Goal: Task Accomplishment & Management: Manage account settings

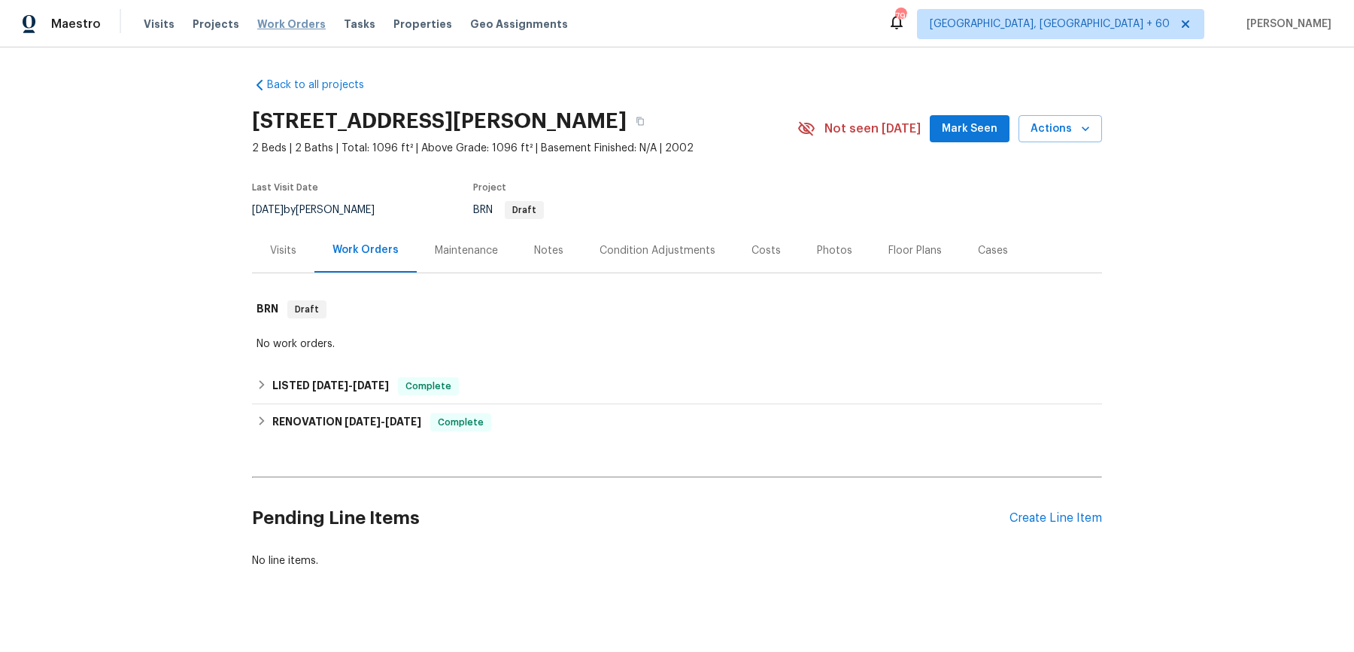
click at [263, 23] on span "Work Orders" at bounding box center [291, 24] width 68 height 15
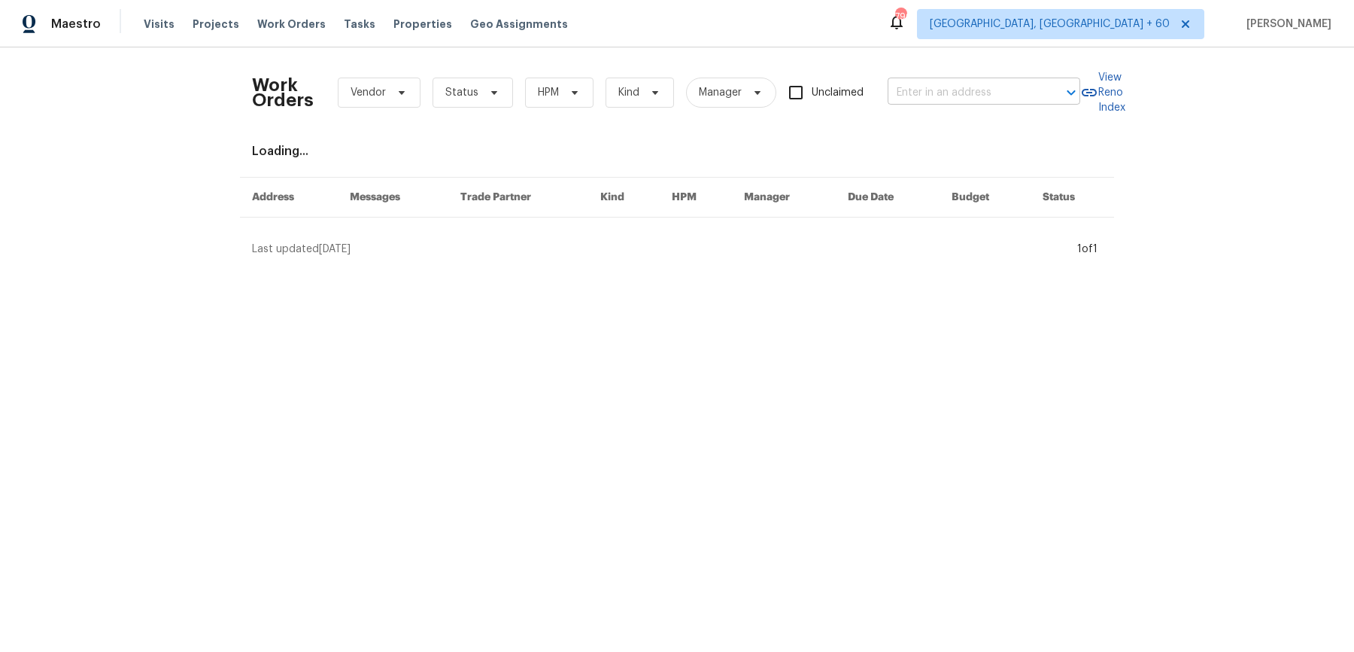
click at [932, 95] on input "text" at bounding box center [963, 92] width 150 height 23
paste input "3731 Owster Ln Indianapolis, IN 46237"
type input "3731 Owster Ln Indianapolis, IN 46237"
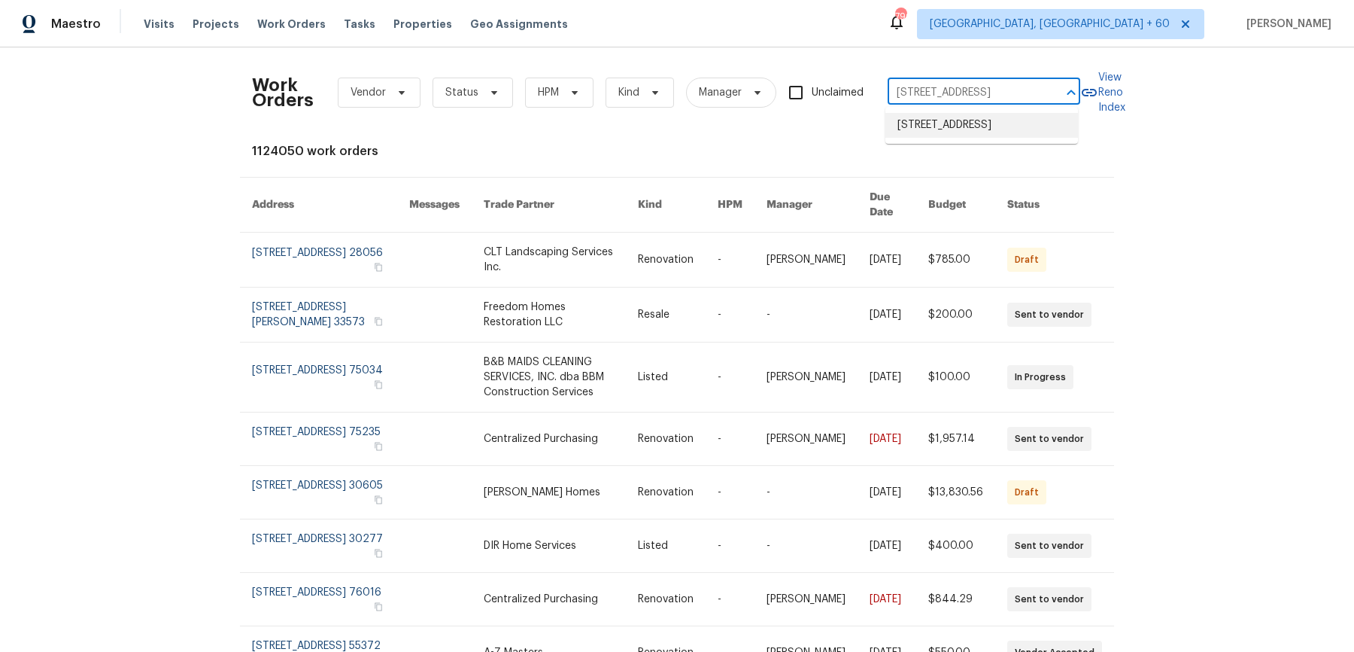
click at [941, 120] on li "[STREET_ADDRESS]" at bounding box center [982, 125] width 193 height 25
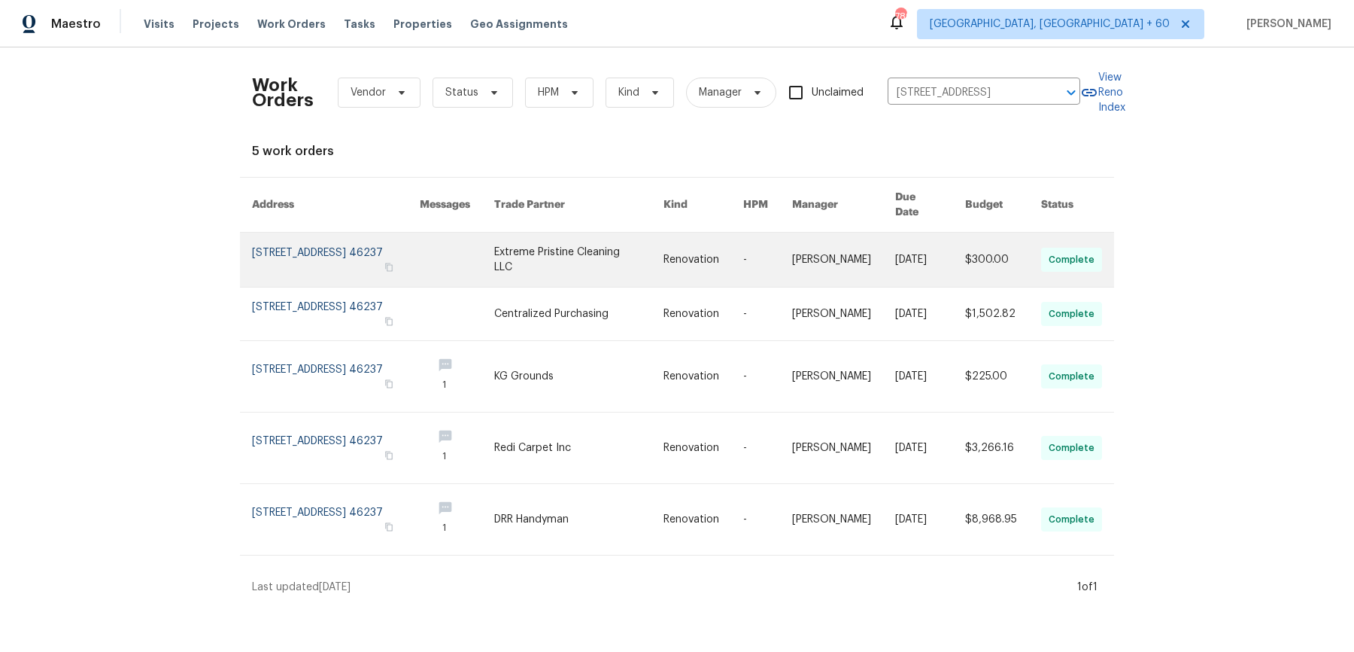
click at [663, 238] on link at bounding box center [578, 259] width 169 height 54
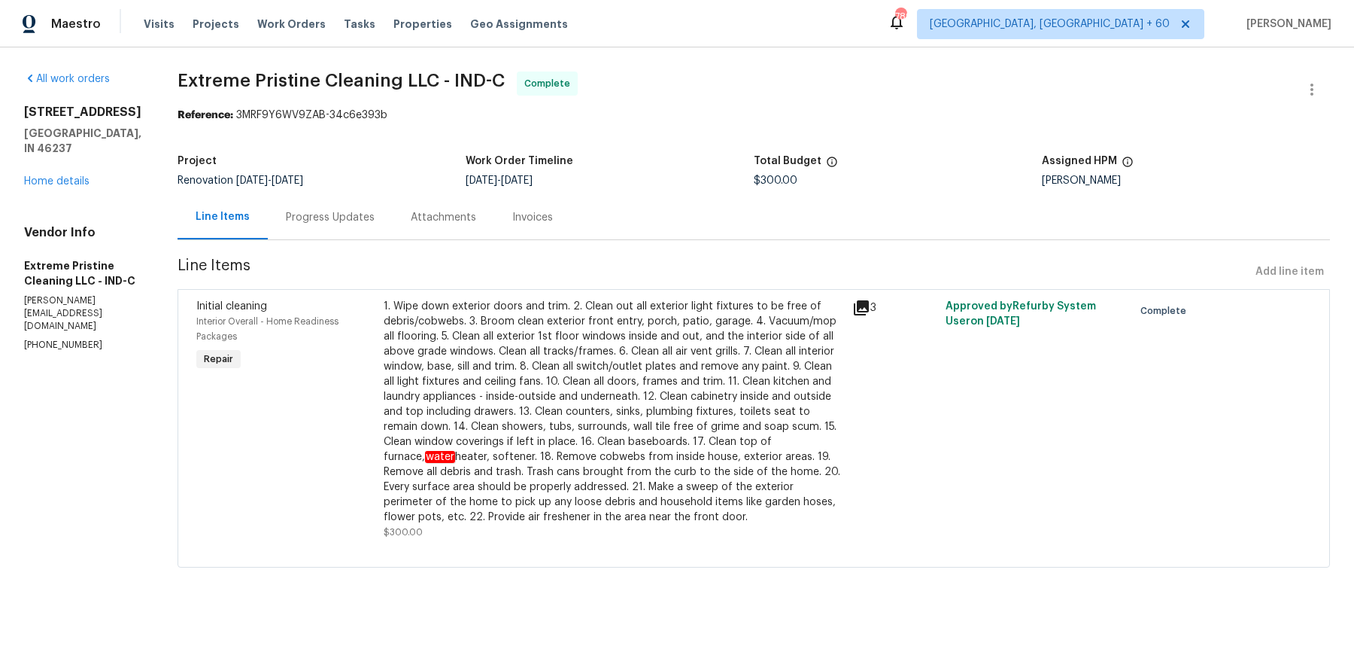
click at [95, 158] on div "3731 Owster Ln Indianapolis, IN 46237 Home details" at bounding box center [82, 147] width 117 height 84
click at [86, 158] on div "3731 Owster Ln Indianapolis, IN 46237 Home details" at bounding box center [82, 147] width 117 height 84
click at [65, 176] on link "Home details" at bounding box center [56, 181] width 65 height 11
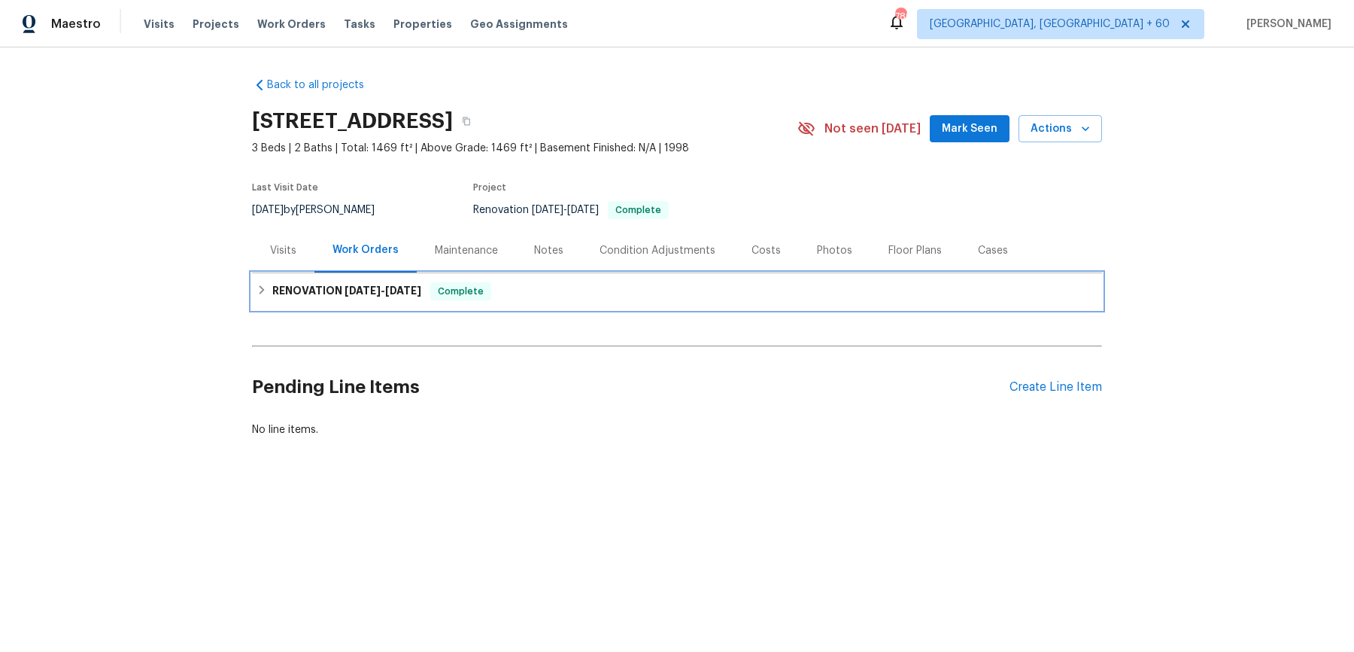
click at [421, 293] on span "[DATE]" at bounding box center [403, 290] width 36 height 11
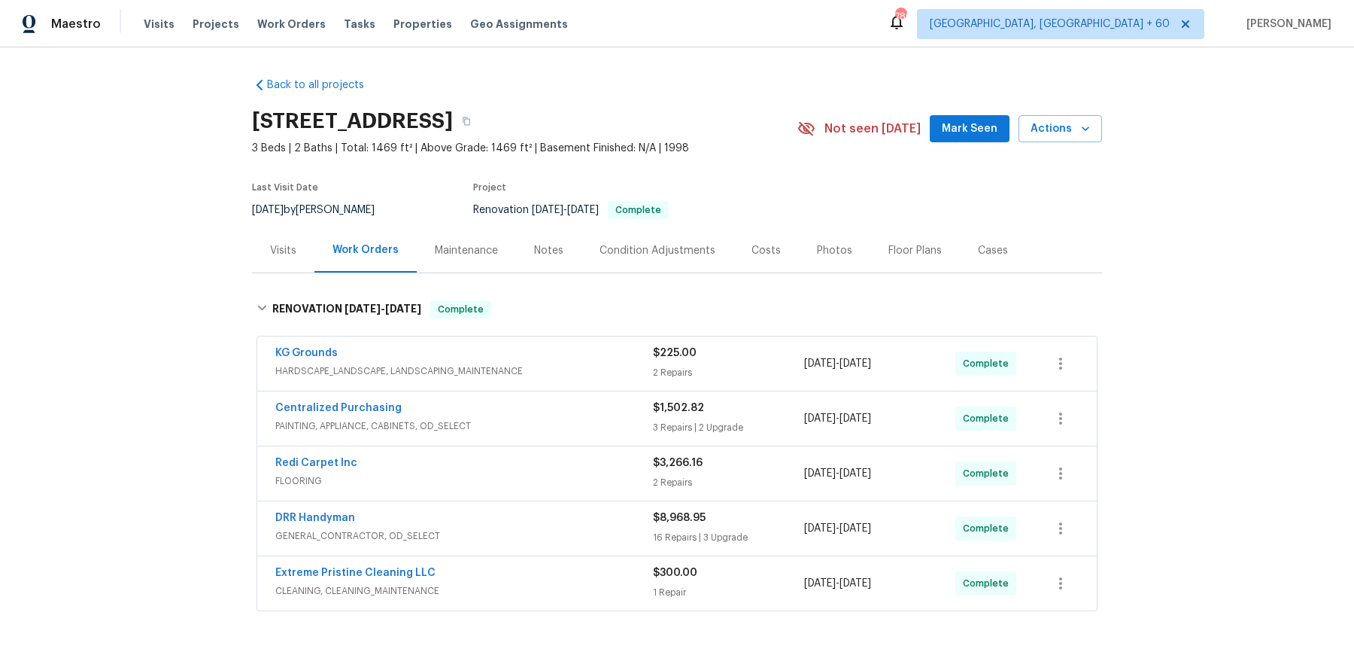
click at [516, 354] on div "KG Grounds" at bounding box center [464, 354] width 378 height 18
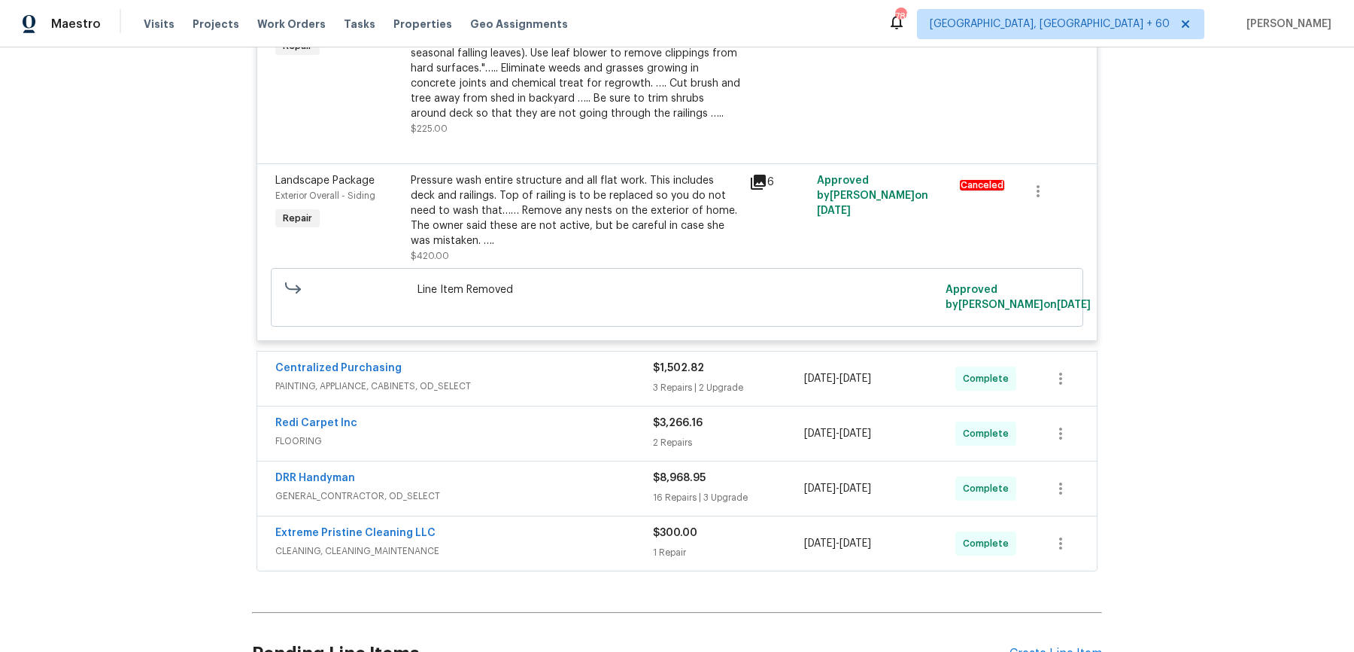
scroll to position [602, 0]
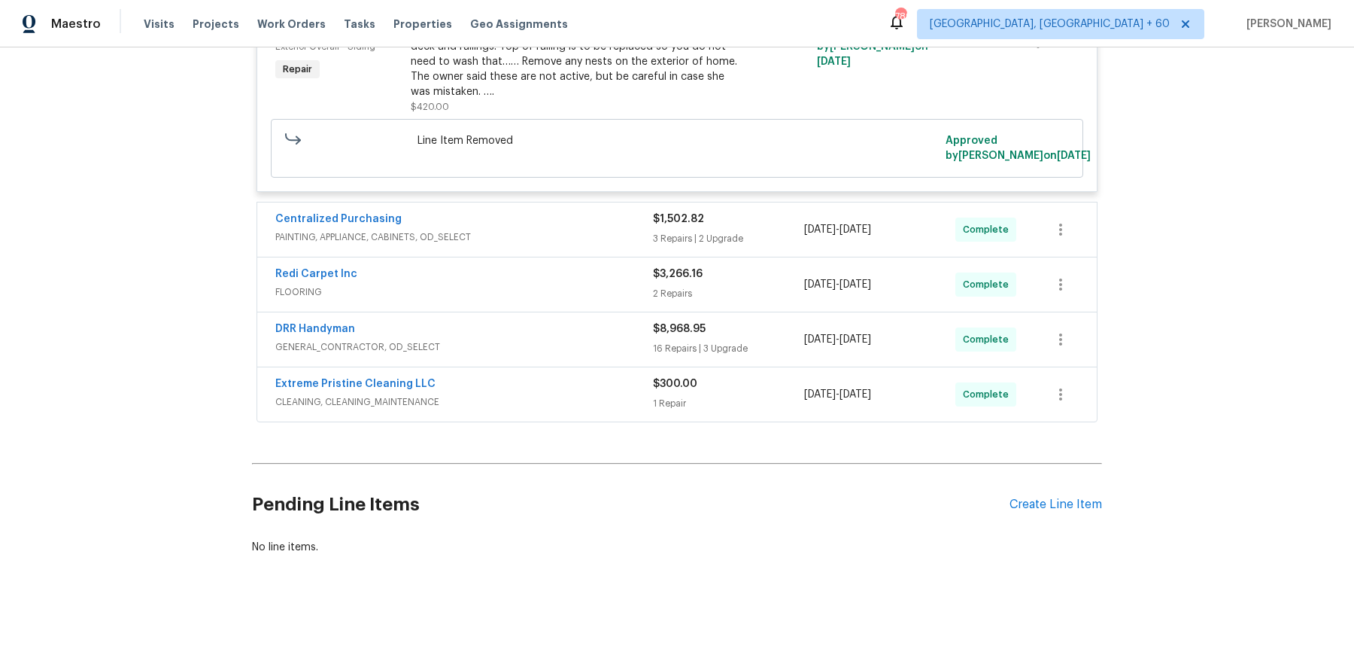
click at [579, 211] on div "Centralized Purchasing" at bounding box center [464, 220] width 378 height 18
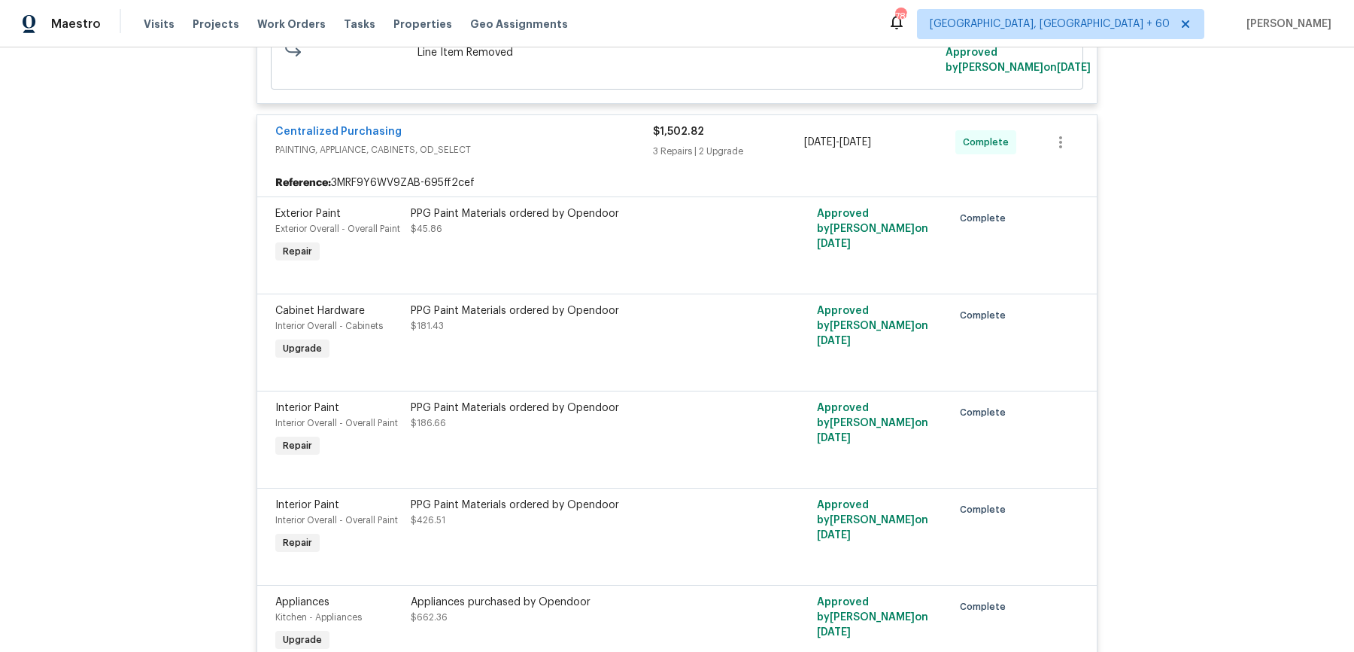
scroll to position [1127, 0]
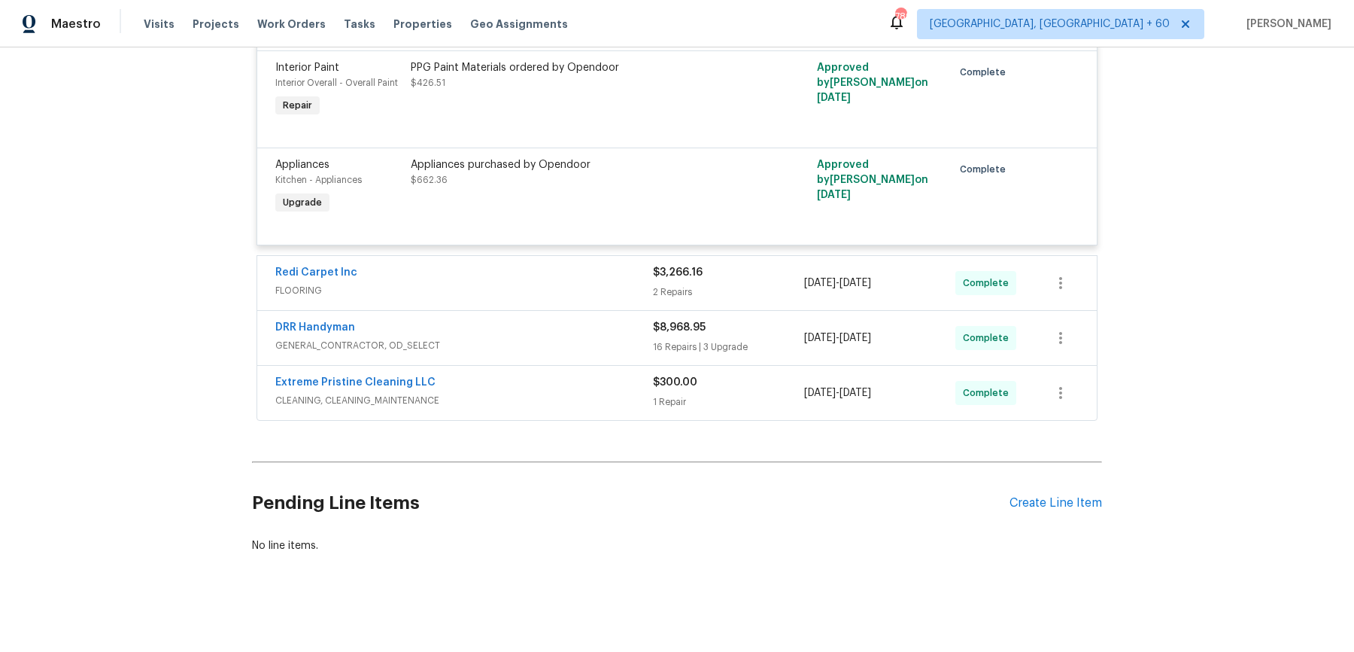
click at [590, 300] on div "Redi Carpet Inc FLOORING $3,266.16 2 Repairs 9/26/2025 - 9/29/2025 Complete" at bounding box center [677, 283] width 840 height 54
click at [594, 288] on span "FLOORING" at bounding box center [464, 290] width 378 height 15
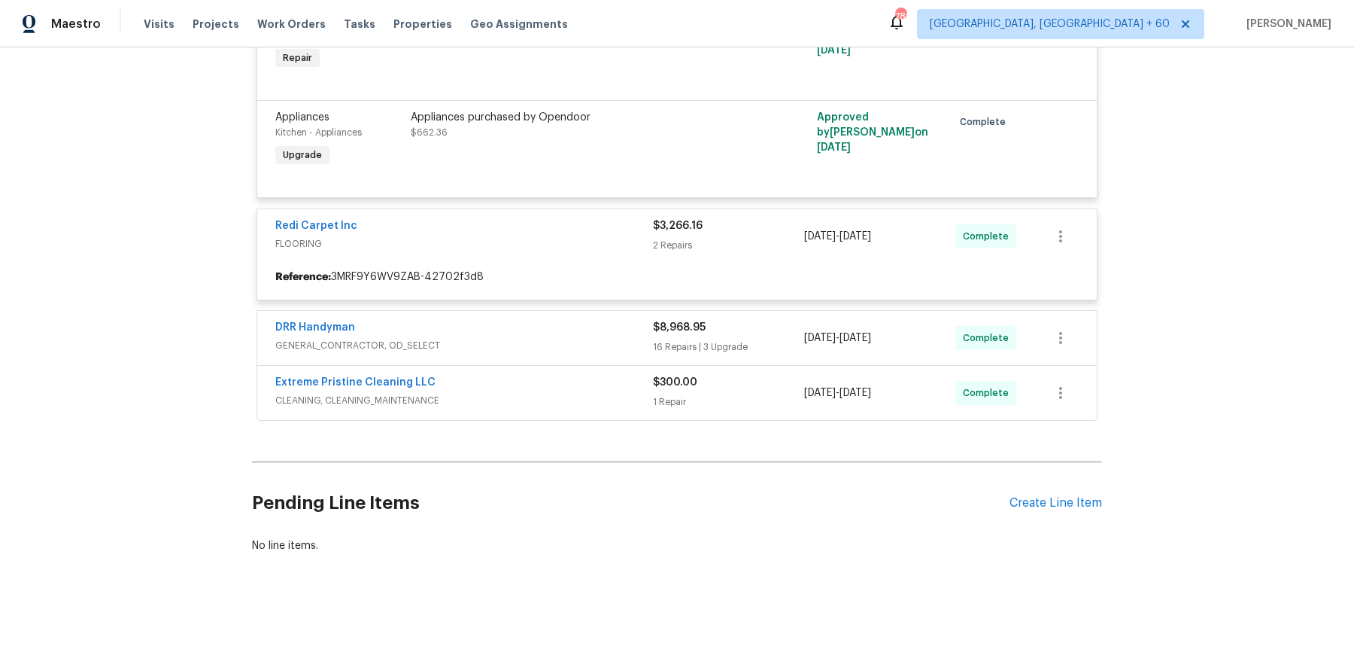
scroll to position [1171, 0]
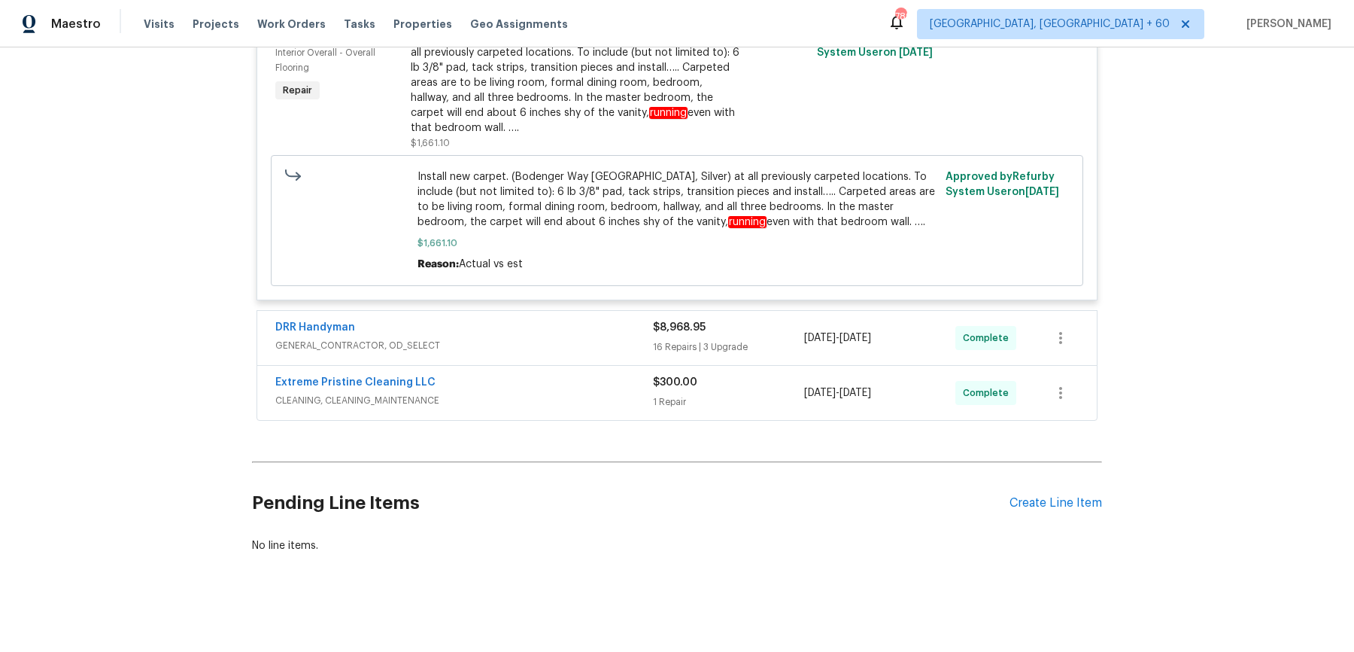
click at [579, 330] on div "DRR Handyman" at bounding box center [464, 329] width 378 height 18
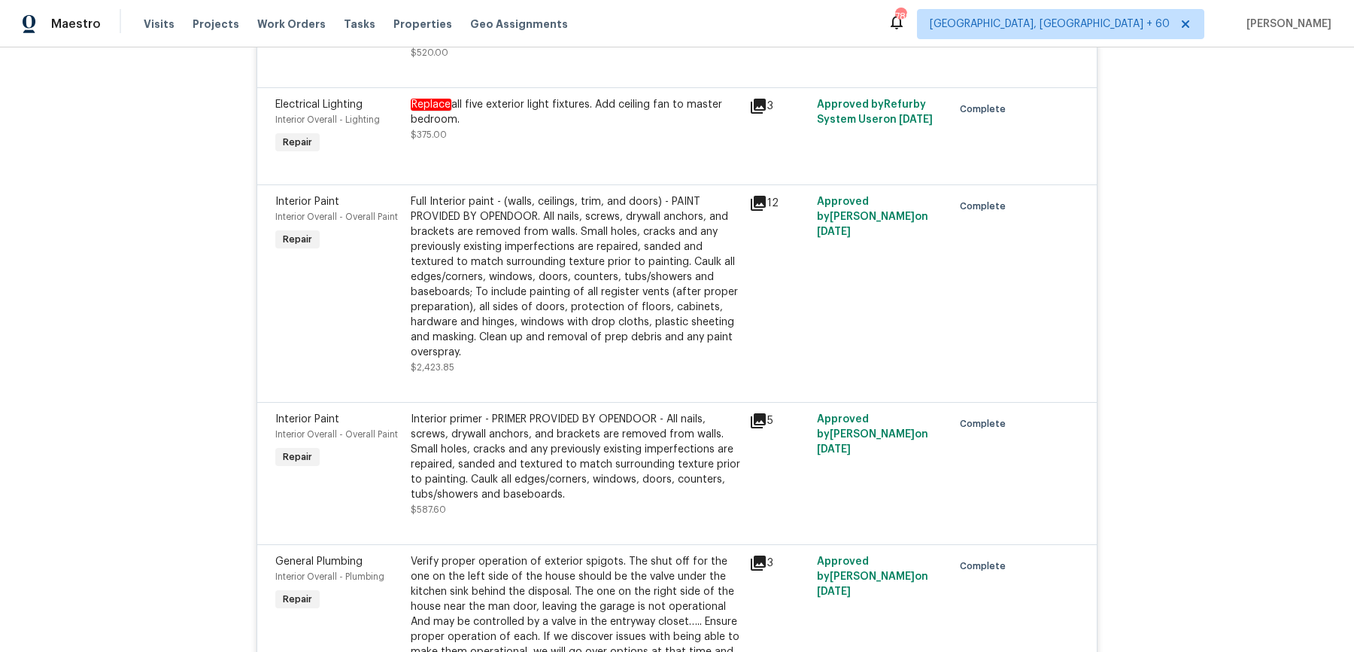
scroll to position [4500, 0]
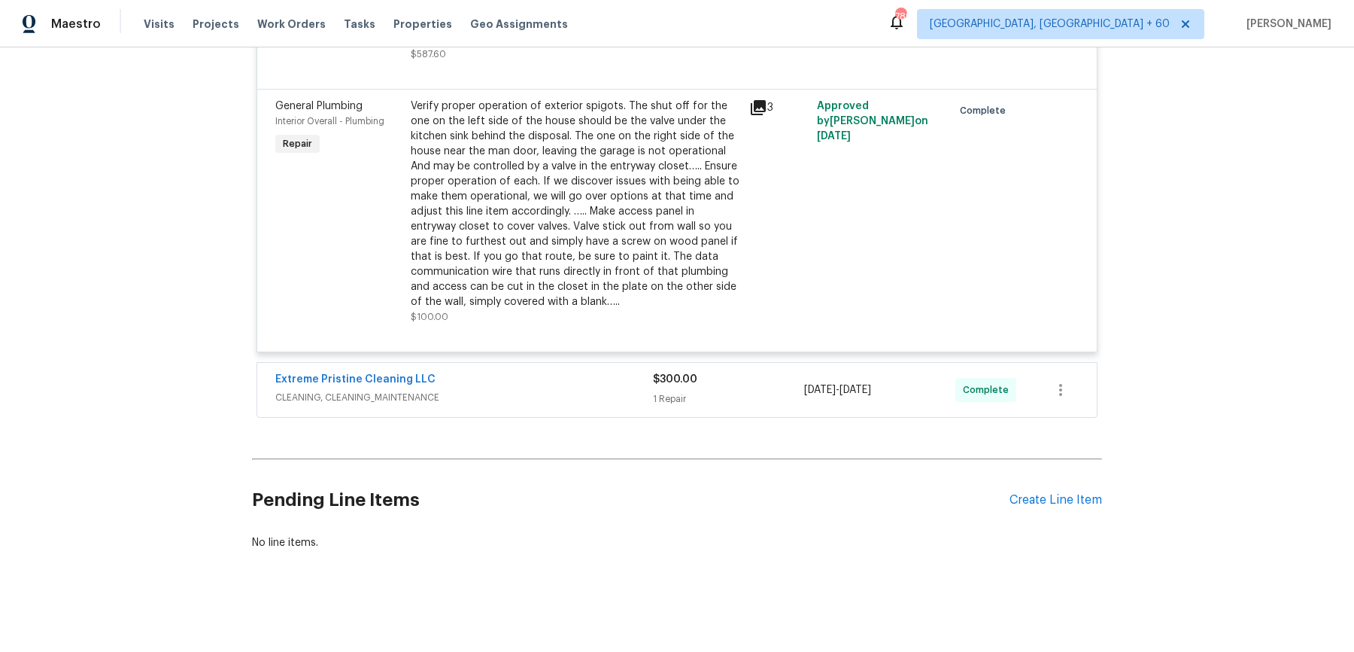
click at [600, 404] on span "CLEANING, CLEANING_MAINTENANCE" at bounding box center [464, 397] width 378 height 15
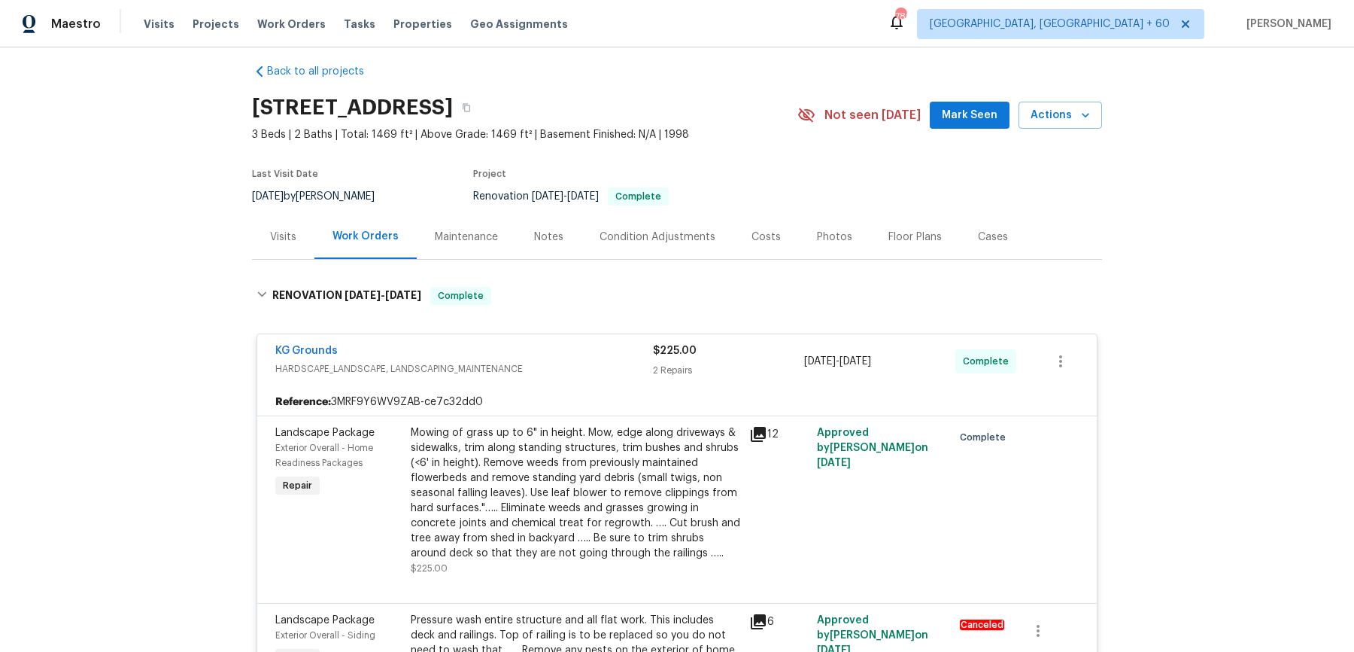
scroll to position [0, 0]
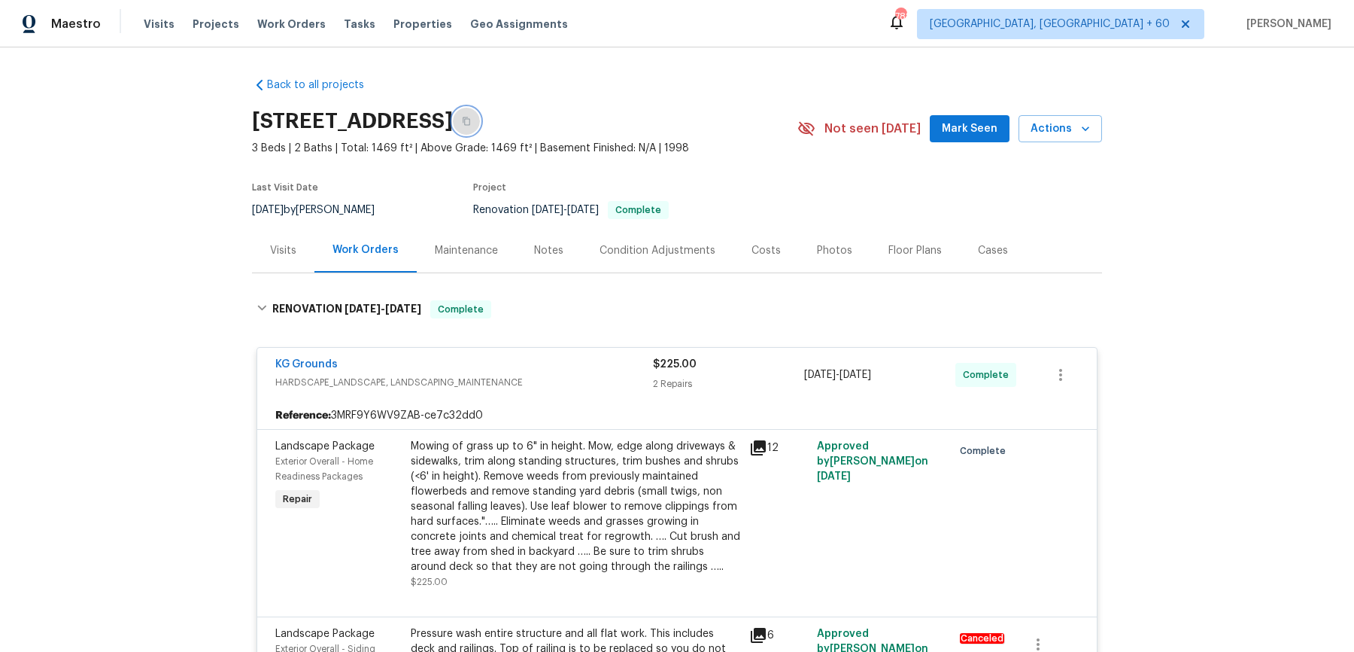
click at [470, 121] on icon "button" at bounding box center [467, 121] width 8 height 8
click at [480, 115] on button "button" at bounding box center [466, 121] width 27 height 27
click at [480, 126] on button "button" at bounding box center [466, 121] width 27 height 27
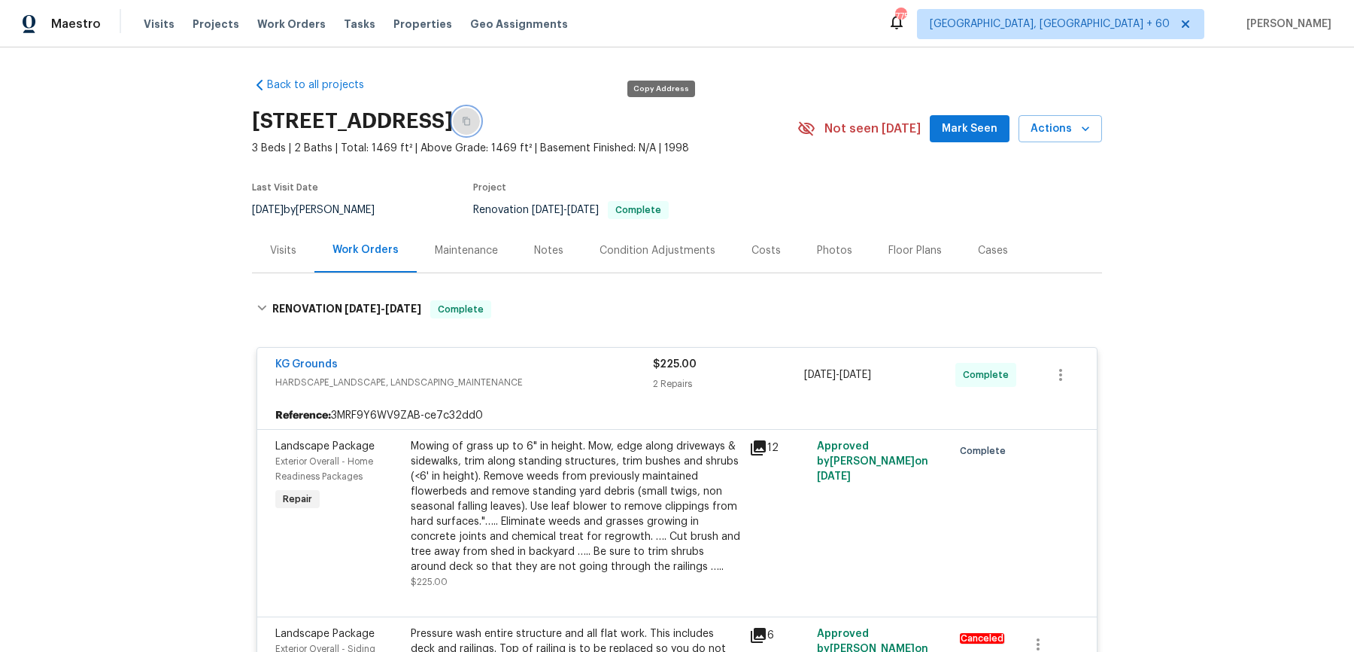
click at [480, 126] on button "button" at bounding box center [466, 121] width 27 height 27
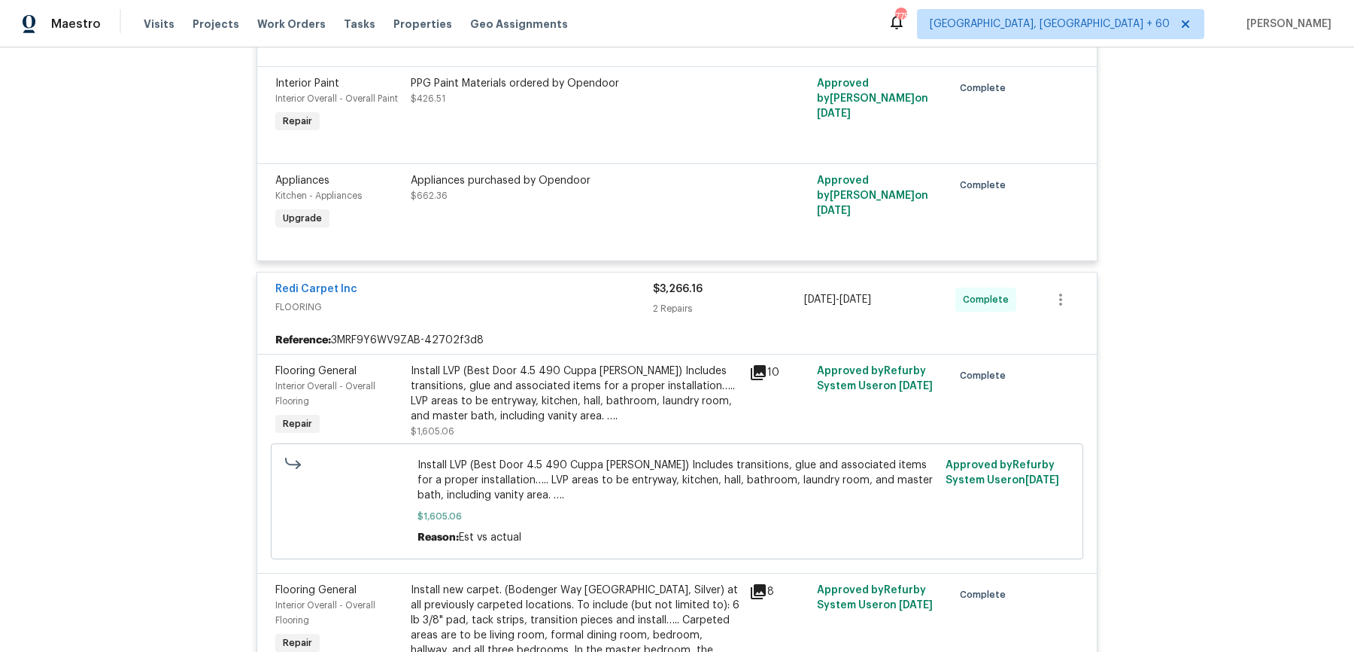
scroll to position [1141, 0]
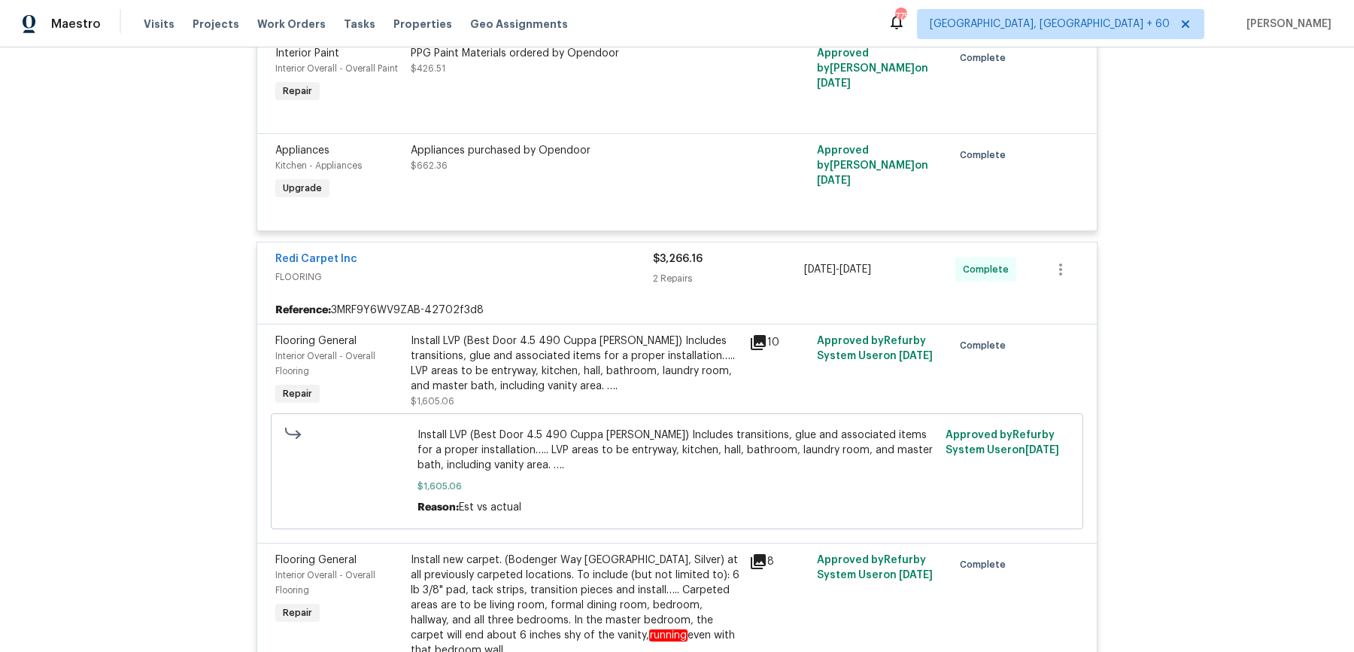
click at [599, 354] on div "Install LVP (Best Door 4.5 490 Cuppa Joe) Includes transitions, glue and associ…" at bounding box center [576, 363] width 330 height 60
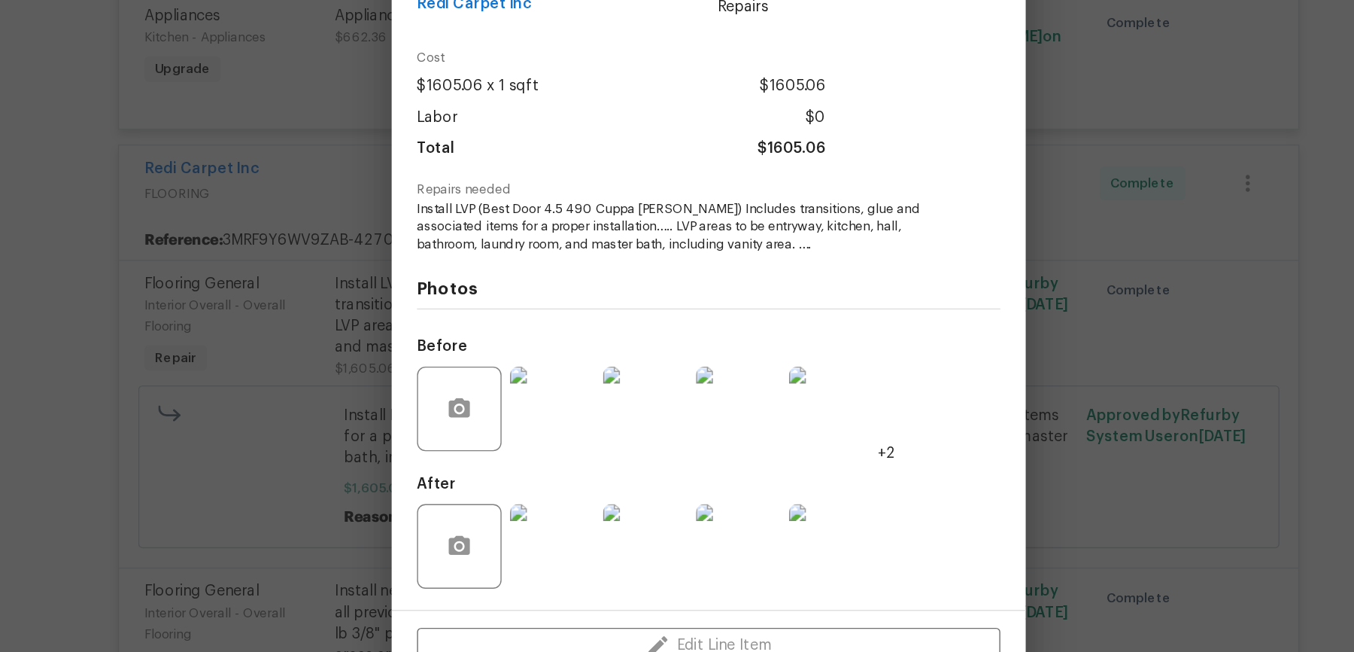
click at [317, 470] on div "Flooring General Interior Overall - Overall Flooring Complete Vendor Redi Carpe…" at bounding box center [677, 326] width 1354 height 652
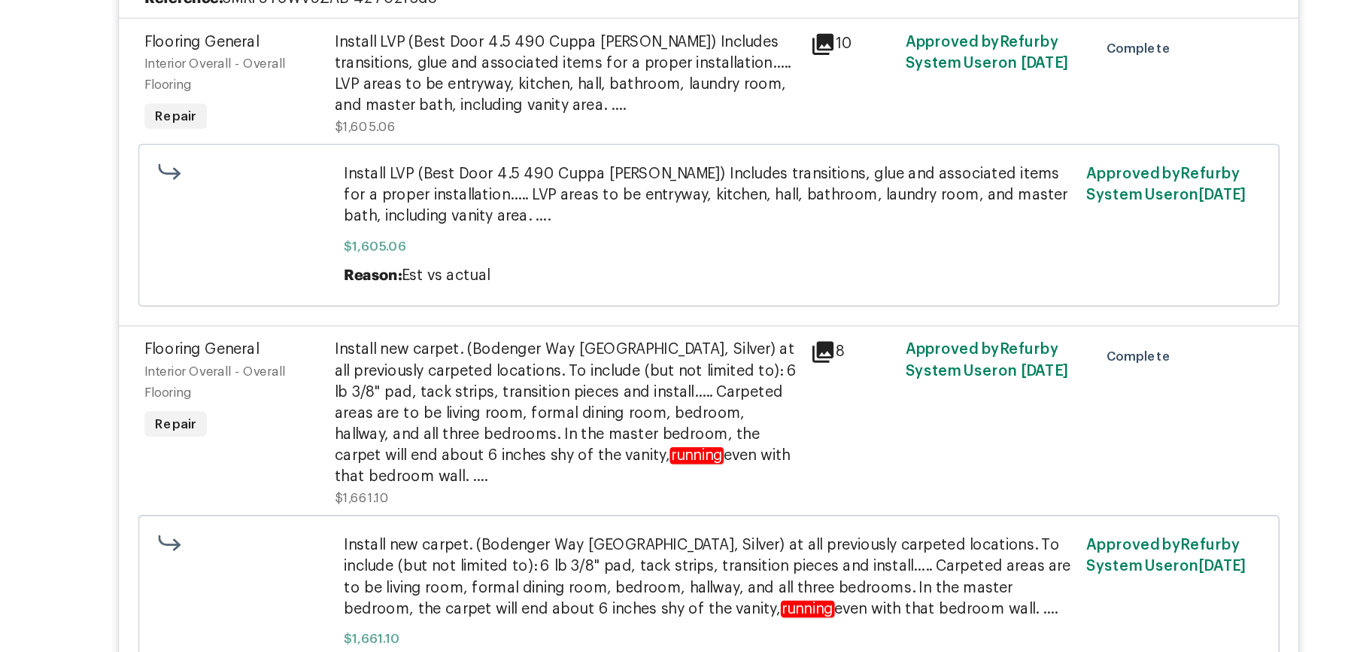
scroll to position [1304, 0]
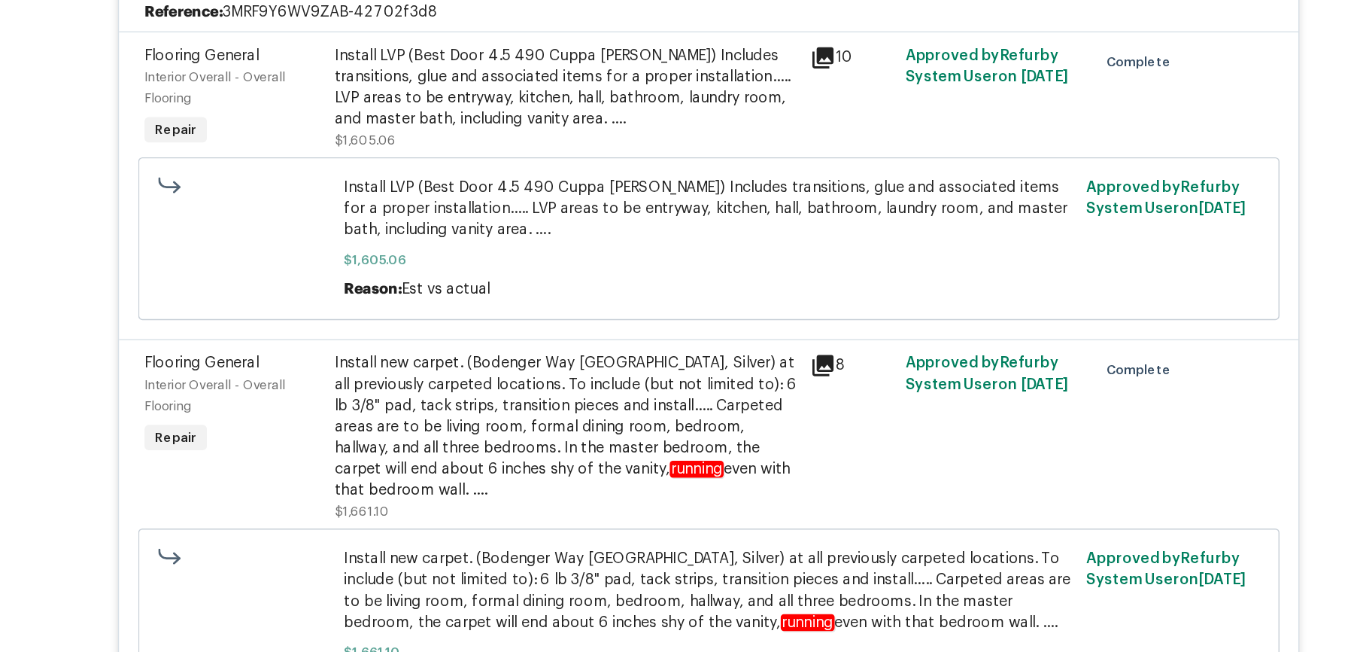
click at [669, 286] on span "Install LVP (Best Door 4.5 490 Cuppa Joe) Includes transitions, glue and associ…" at bounding box center [678, 287] width 520 height 45
click at [647, 293] on span "Install LVP (Best Door 4.5 490 Cuppa Joe) Includes transitions, glue and associ…" at bounding box center [678, 287] width 520 height 45
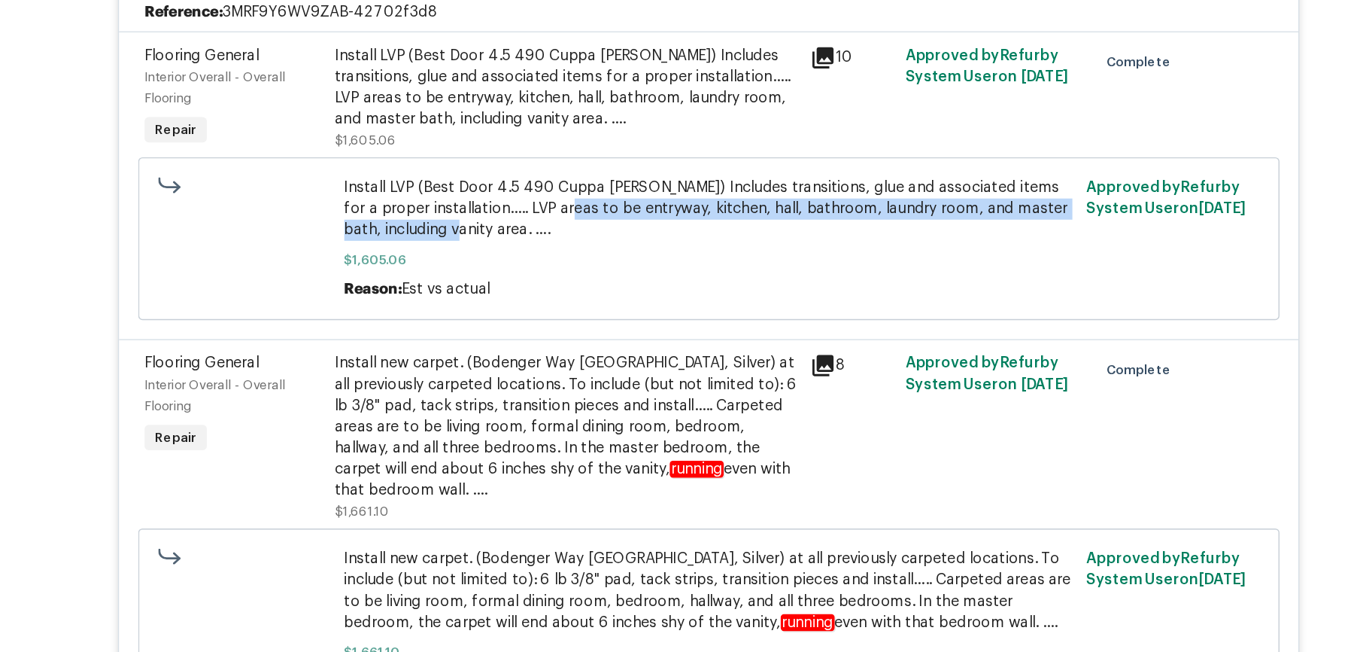
drag, startPoint x: 566, startPoint y: 287, endPoint x: 520, endPoint y: 301, distance: 48.1
click at [520, 301] on span "Install LVP (Best Door 4.5 490 Cuppa Joe) Includes transitions, glue and associ…" at bounding box center [678, 287] width 520 height 45
copy span "entryway, kitchen, hall, bathroom, laundry room, and master bath, including van…"
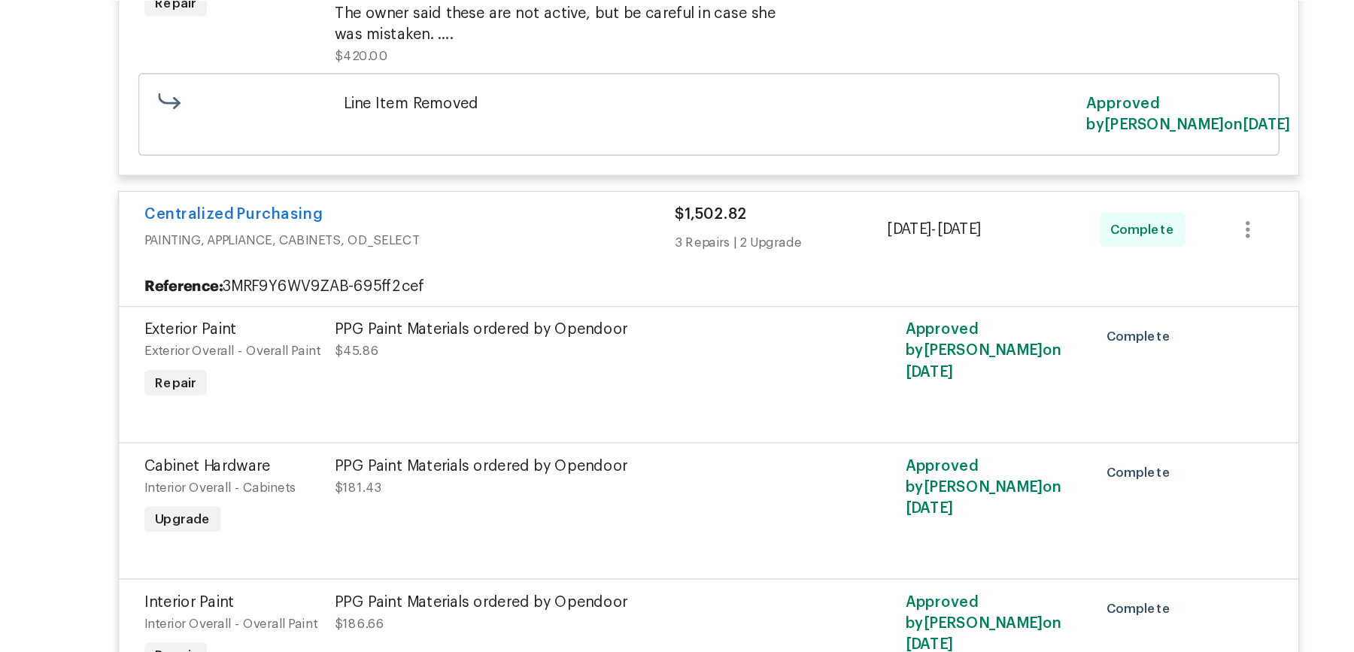
scroll to position [0, 0]
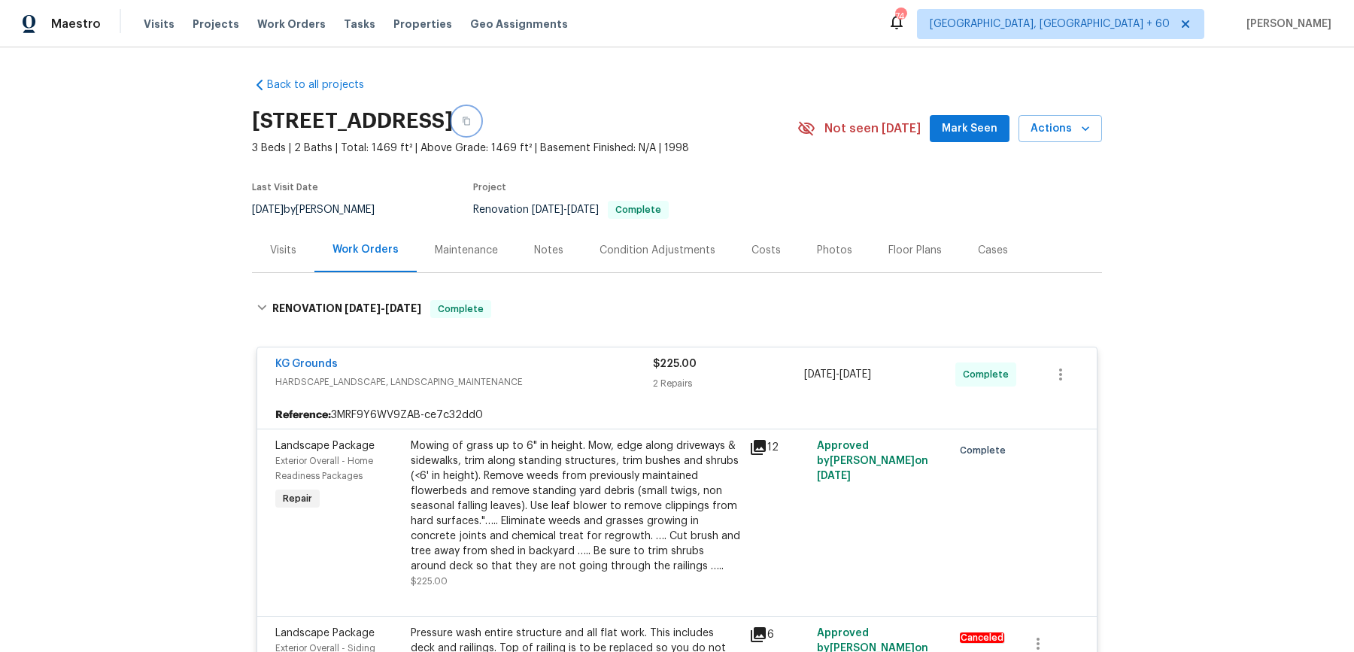
click at [480, 114] on button "button" at bounding box center [466, 121] width 27 height 27
click at [281, 20] on span "Work Orders" at bounding box center [291, 24] width 68 height 15
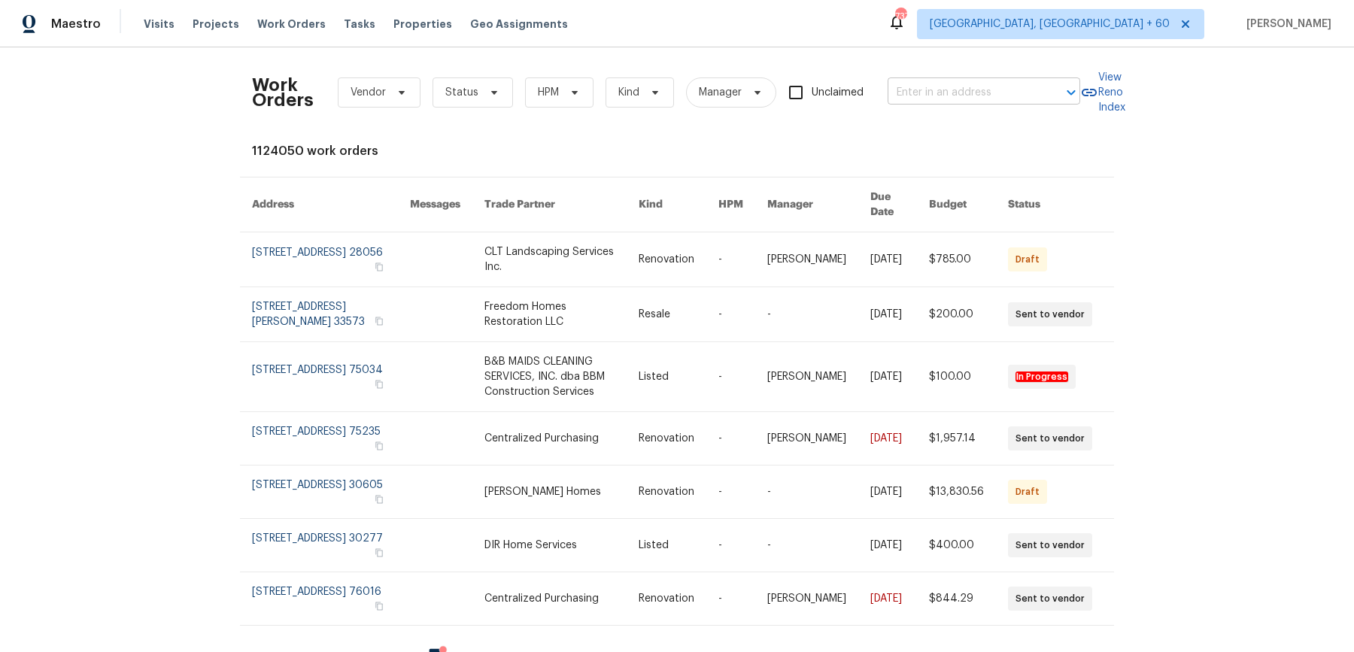
click at [1000, 81] on input "text" at bounding box center [963, 92] width 150 height 23
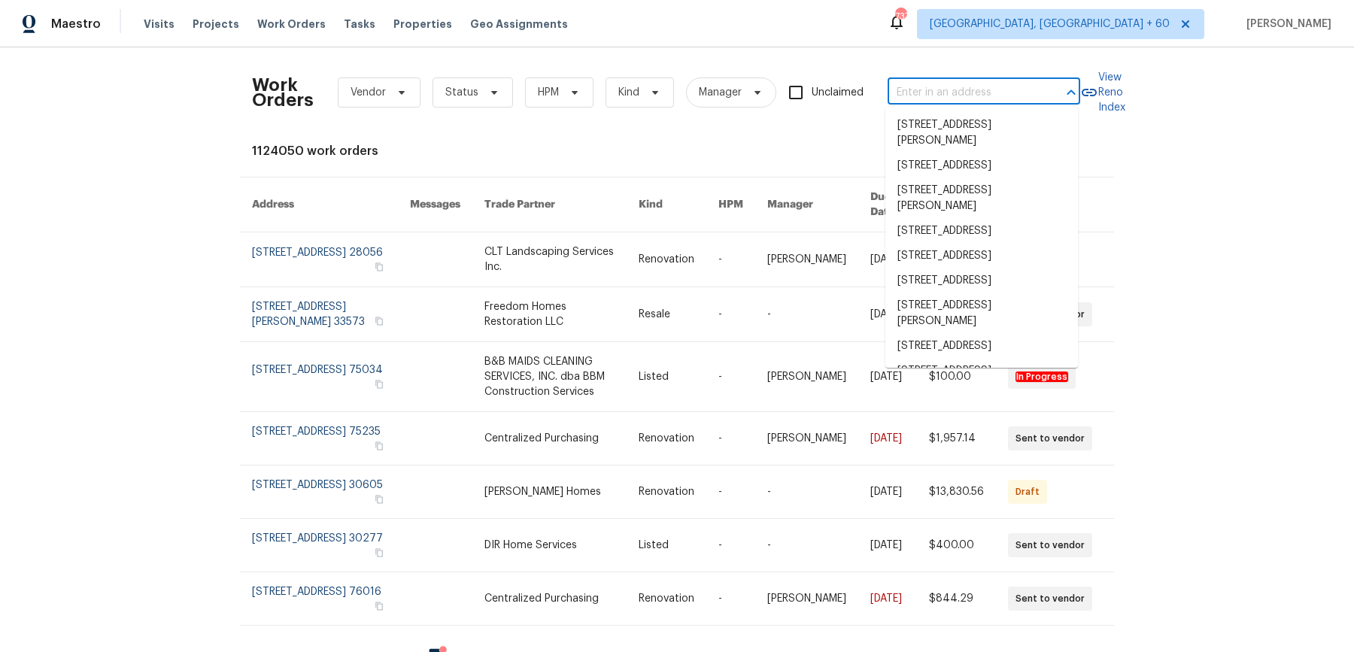
paste input "[STREET_ADDRESS][PERSON_NAME]"
type input "[STREET_ADDRESS][PERSON_NAME]"
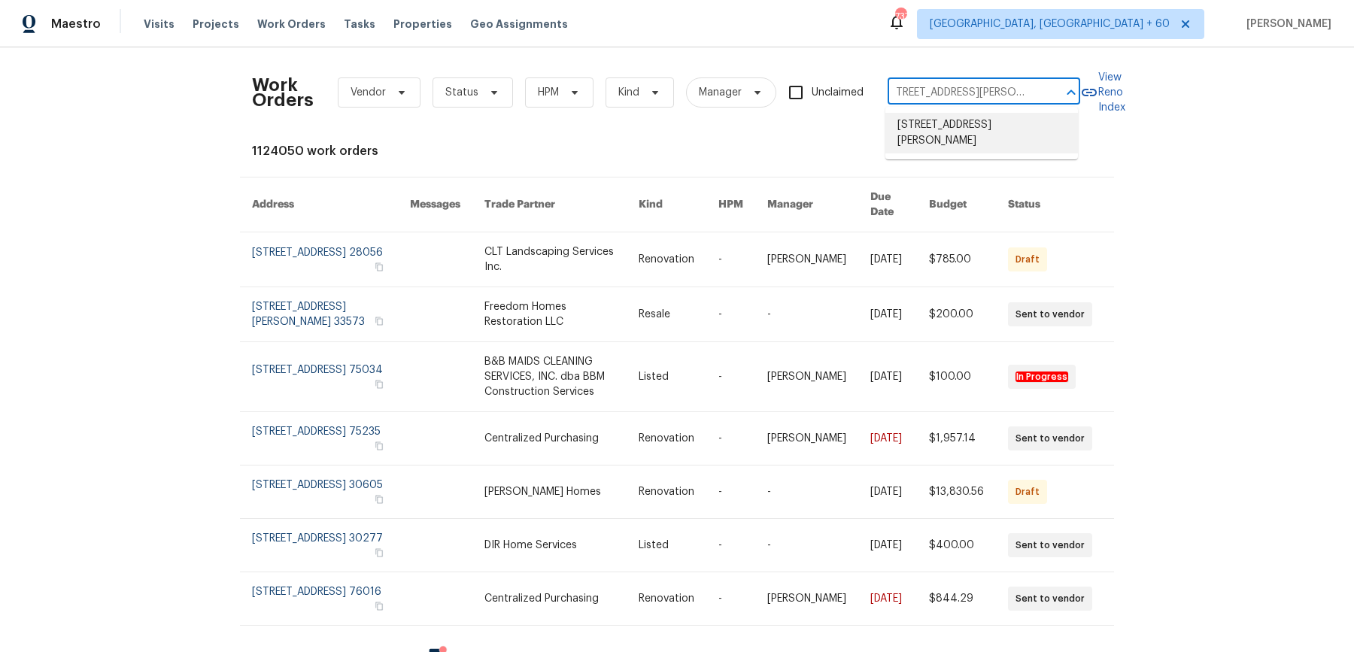
click at [925, 113] on li "[STREET_ADDRESS][PERSON_NAME]" at bounding box center [982, 133] width 193 height 41
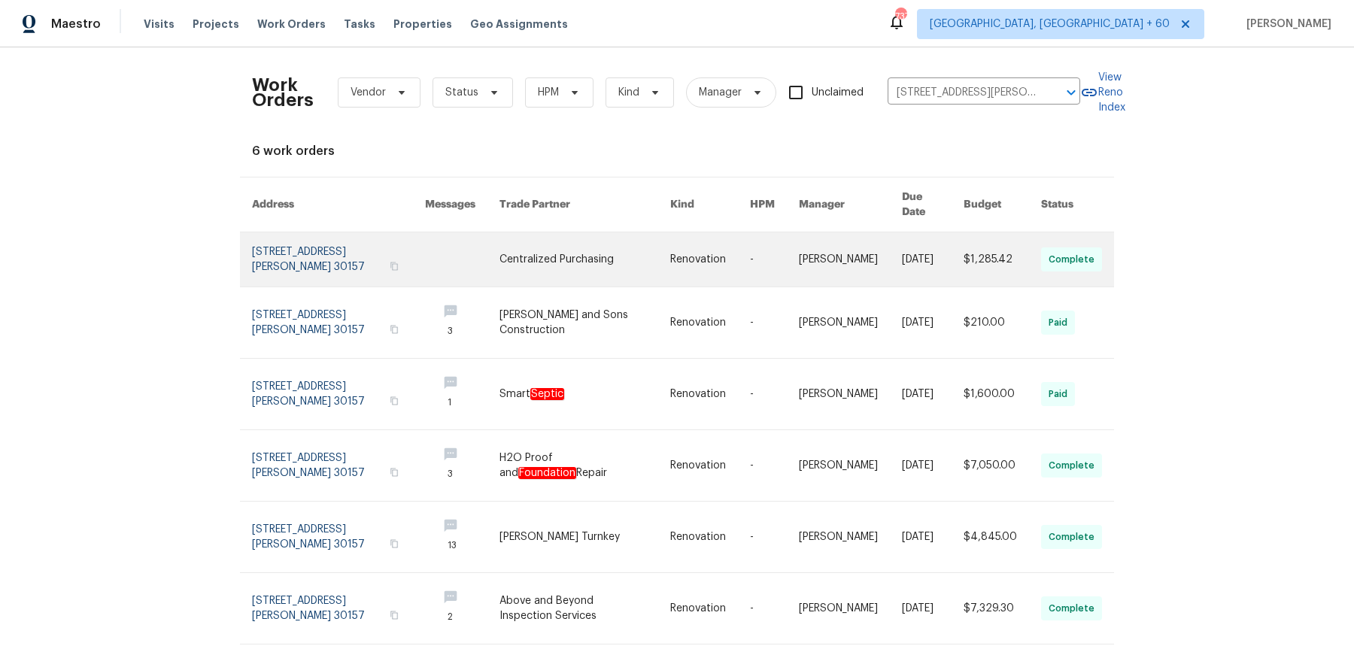
click at [798, 252] on td "[PERSON_NAME]" at bounding box center [838, 259] width 103 height 55
click at [615, 264] on link at bounding box center [585, 259] width 171 height 54
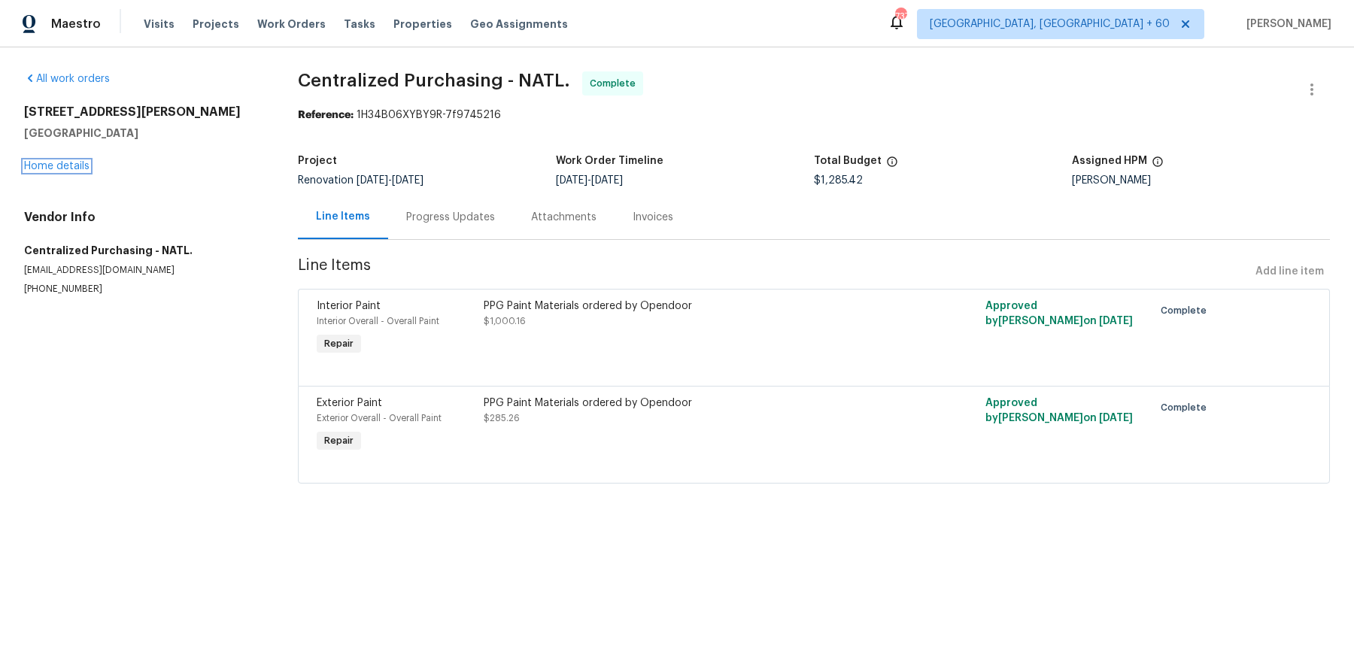
click at [71, 164] on link "Home details" at bounding box center [56, 166] width 65 height 11
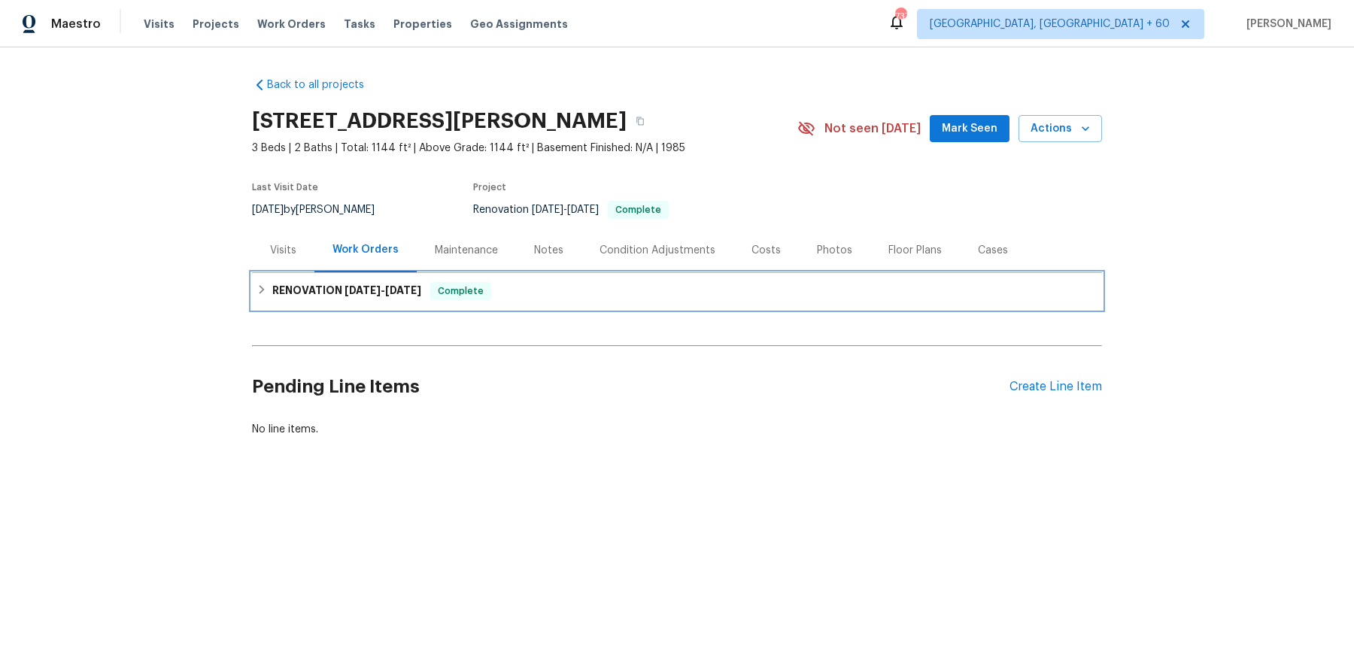
click at [457, 294] on span "Complete" at bounding box center [461, 291] width 58 height 15
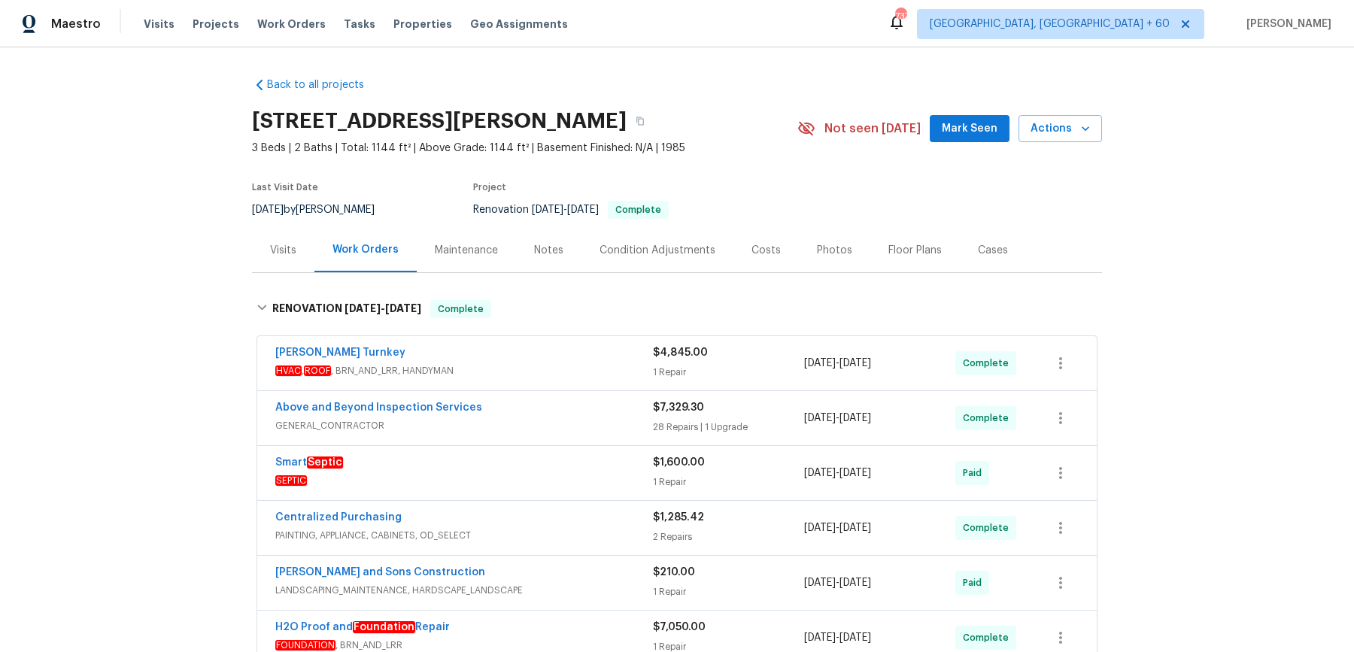
click at [552, 383] on div "Davis Turnkey HVAC , ROOF , BRN_AND_LRR, HANDYMAN $4,845.00 1 Repair 9/22/2025 …" at bounding box center [677, 363] width 840 height 54
click at [573, 358] on div "[PERSON_NAME] Turnkey" at bounding box center [464, 354] width 378 height 18
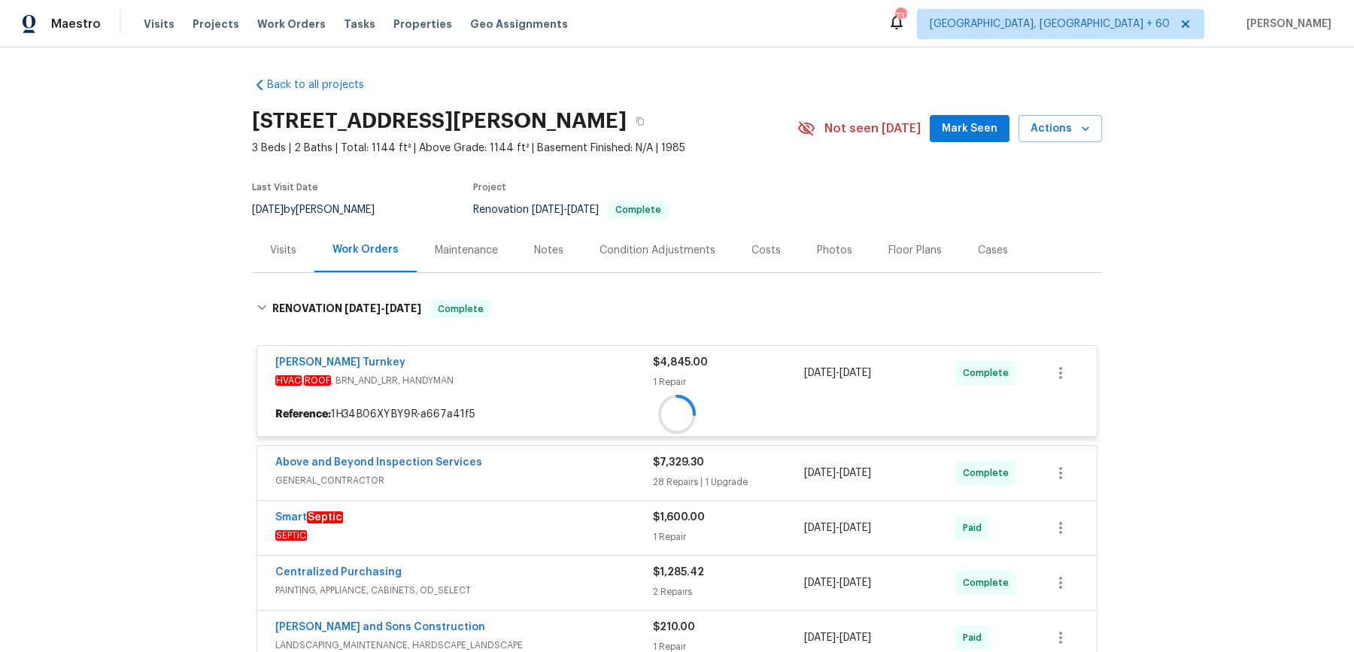
scroll to position [284, 0]
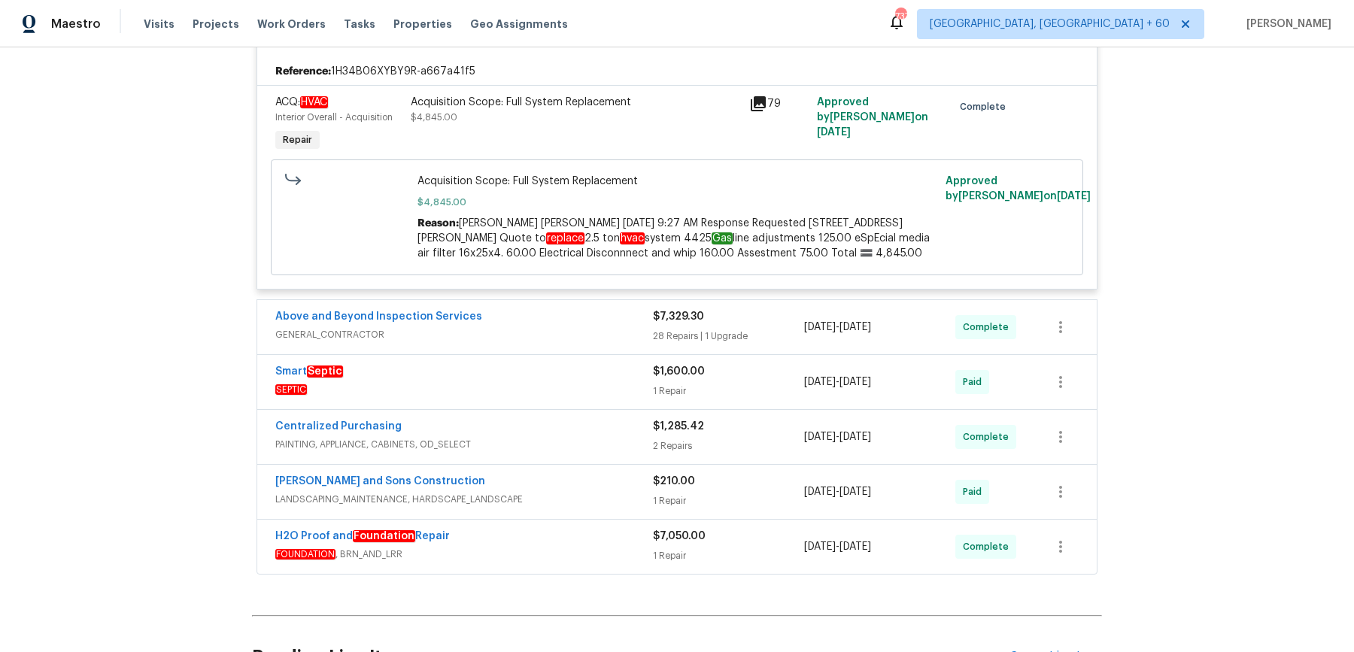
click at [591, 304] on div "Above and Beyond Inspection Services GENERAL_CONTRACTOR $7,329.30 28 Repairs | …" at bounding box center [677, 327] width 840 height 54
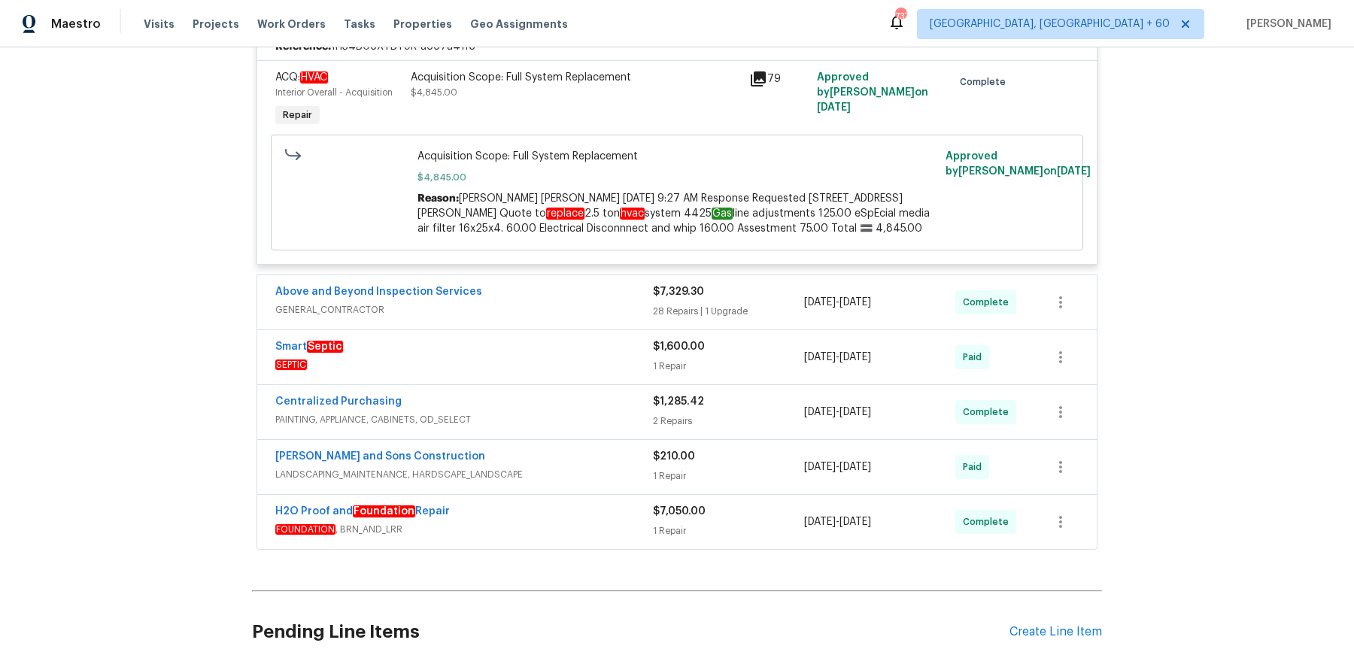
click at [590, 295] on div "Above and Beyond Inspection Services" at bounding box center [464, 293] width 378 height 18
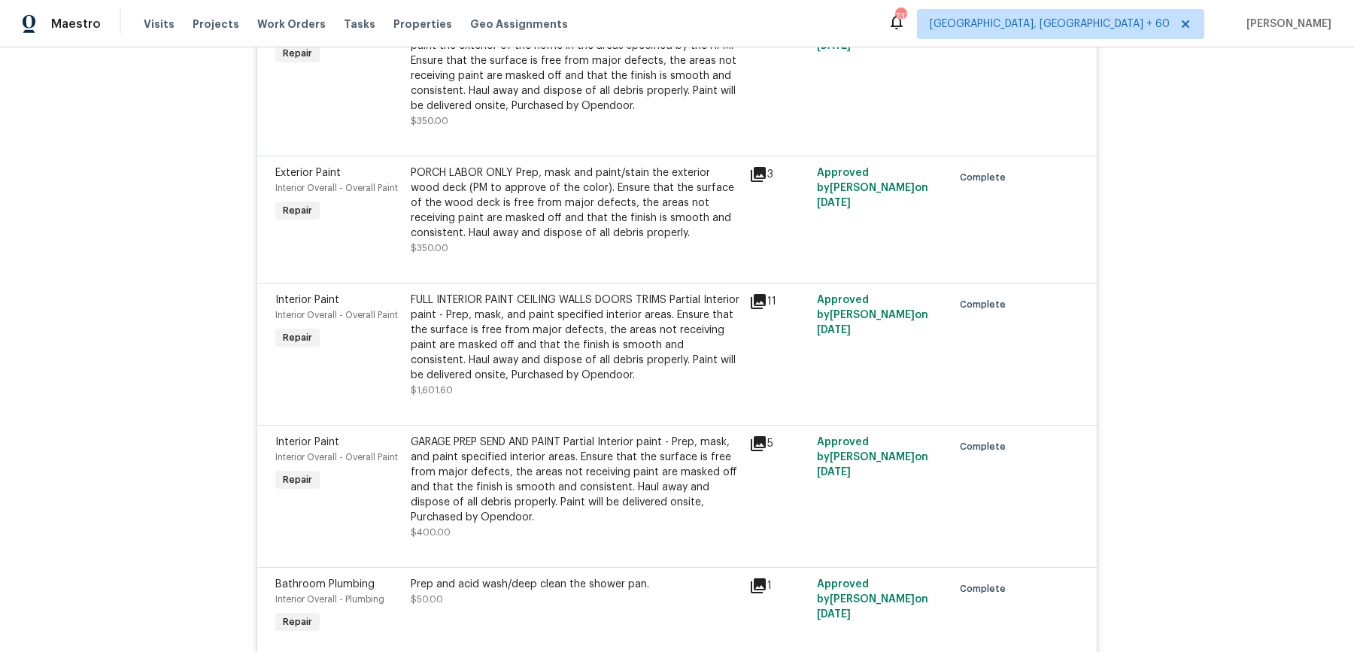
scroll to position [4610, 0]
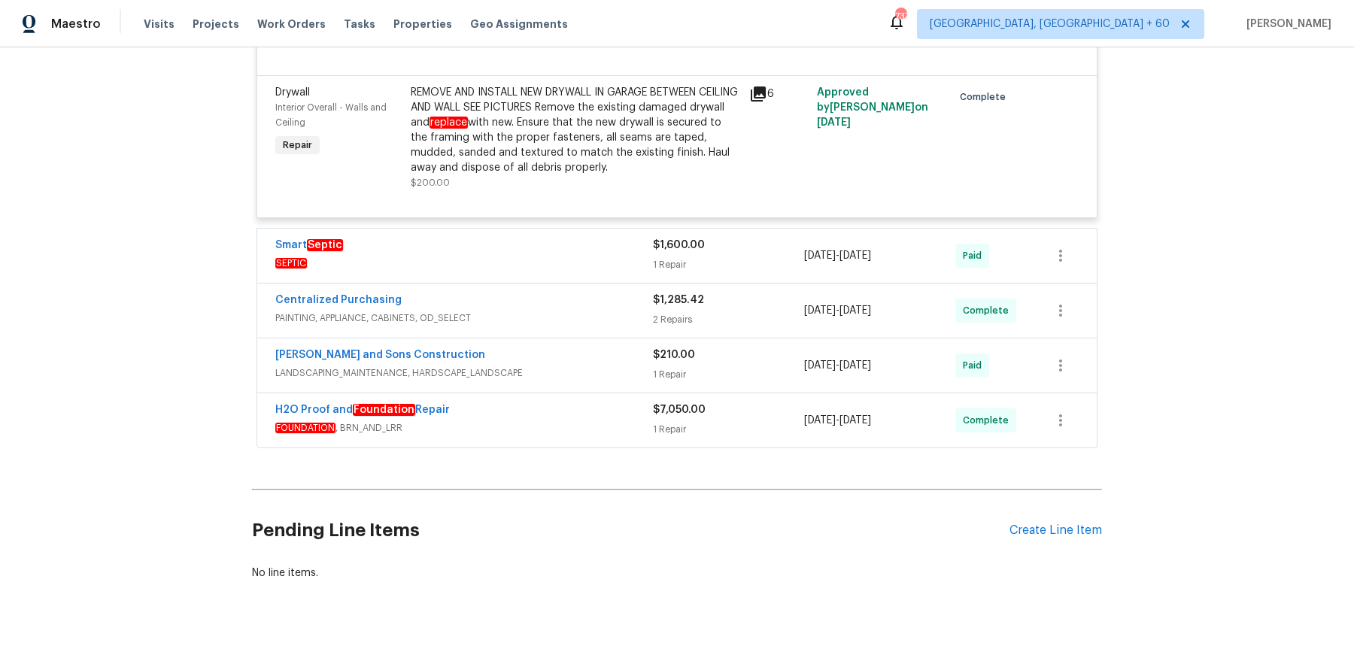
click at [618, 284] on div "Centralized Purchasing PAINTING, APPLIANCE, CABINETS, OD_SELECT $1,285.42 2 Rep…" at bounding box center [677, 311] width 840 height 54
click at [620, 256] on span "SEPTIC" at bounding box center [464, 263] width 378 height 15
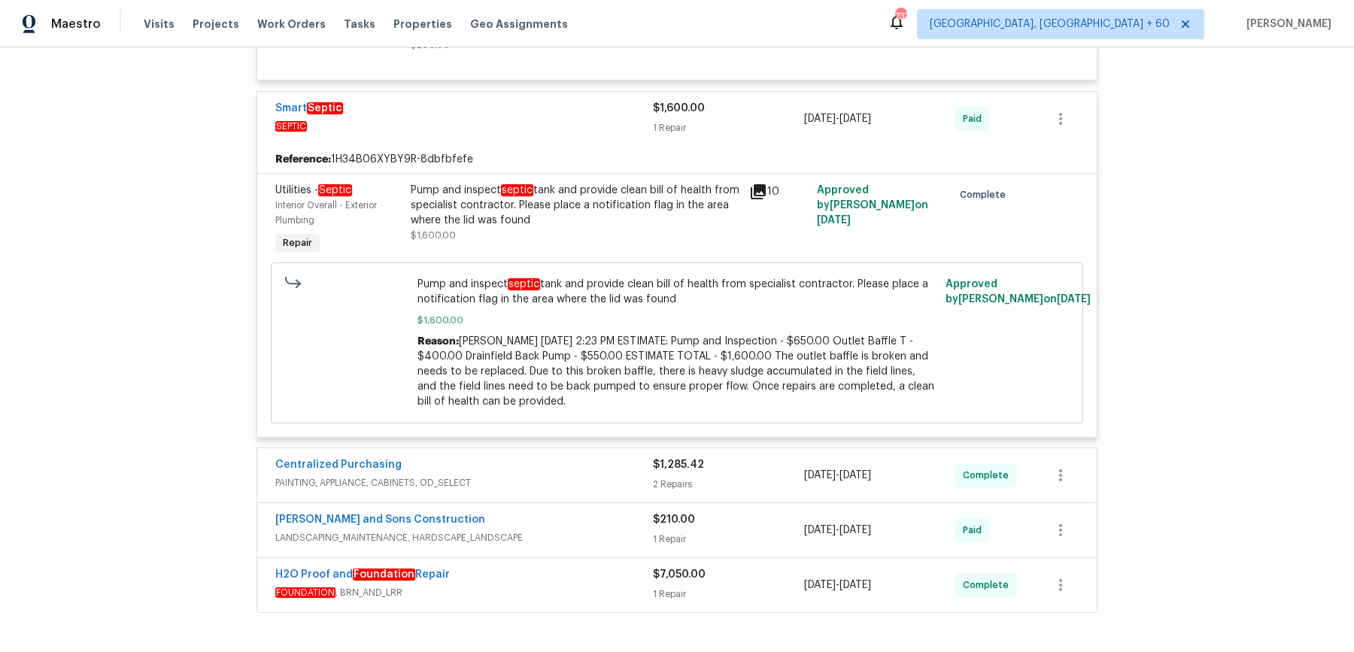
scroll to position [4768, 0]
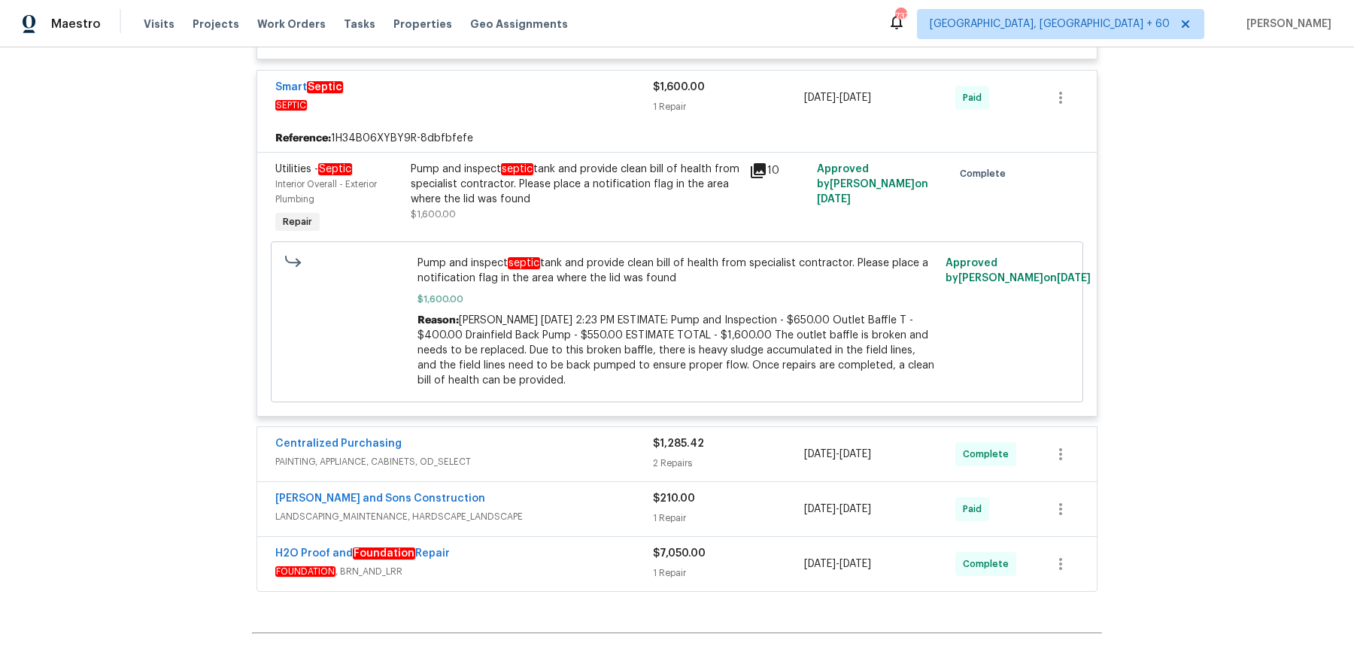
click at [623, 436] on div "Centralized Purchasing" at bounding box center [464, 445] width 378 height 18
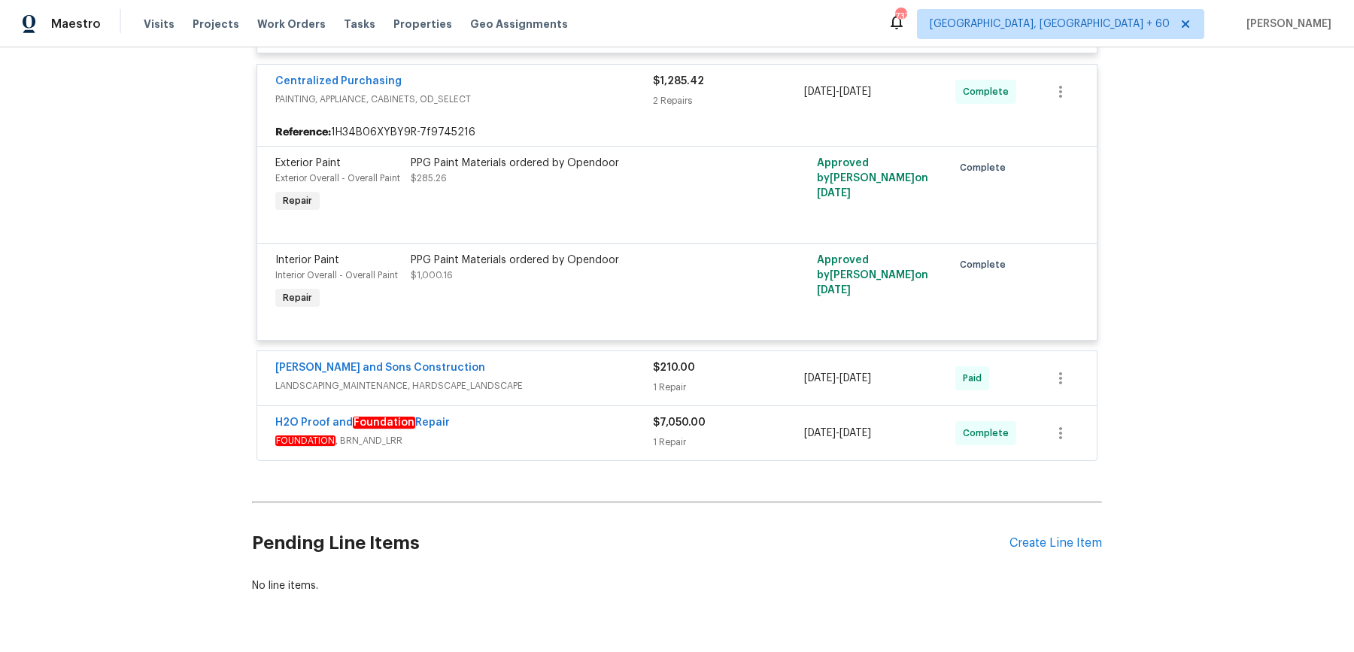
scroll to position [5146, 0]
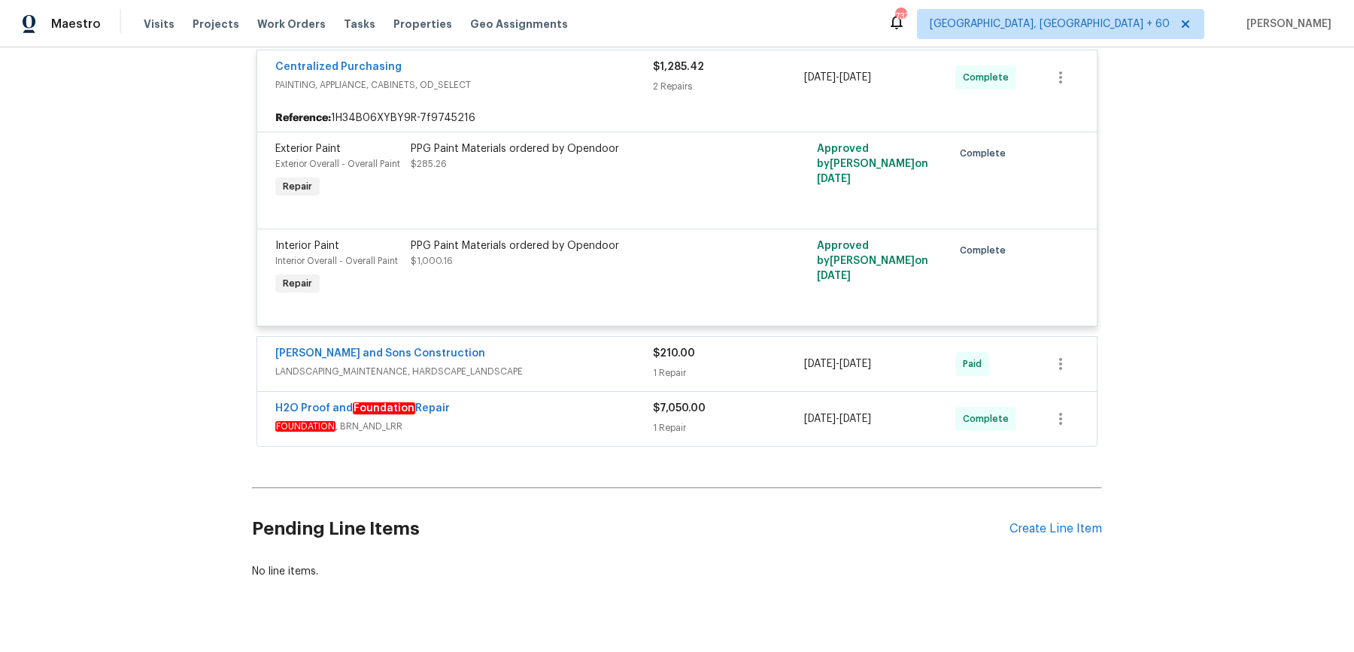
click at [615, 364] on span "LANDSCAPING_MAINTENANCE, HARDSCAPE_LANDSCAPE" at bounding box center [464, 371] width 378 height 15
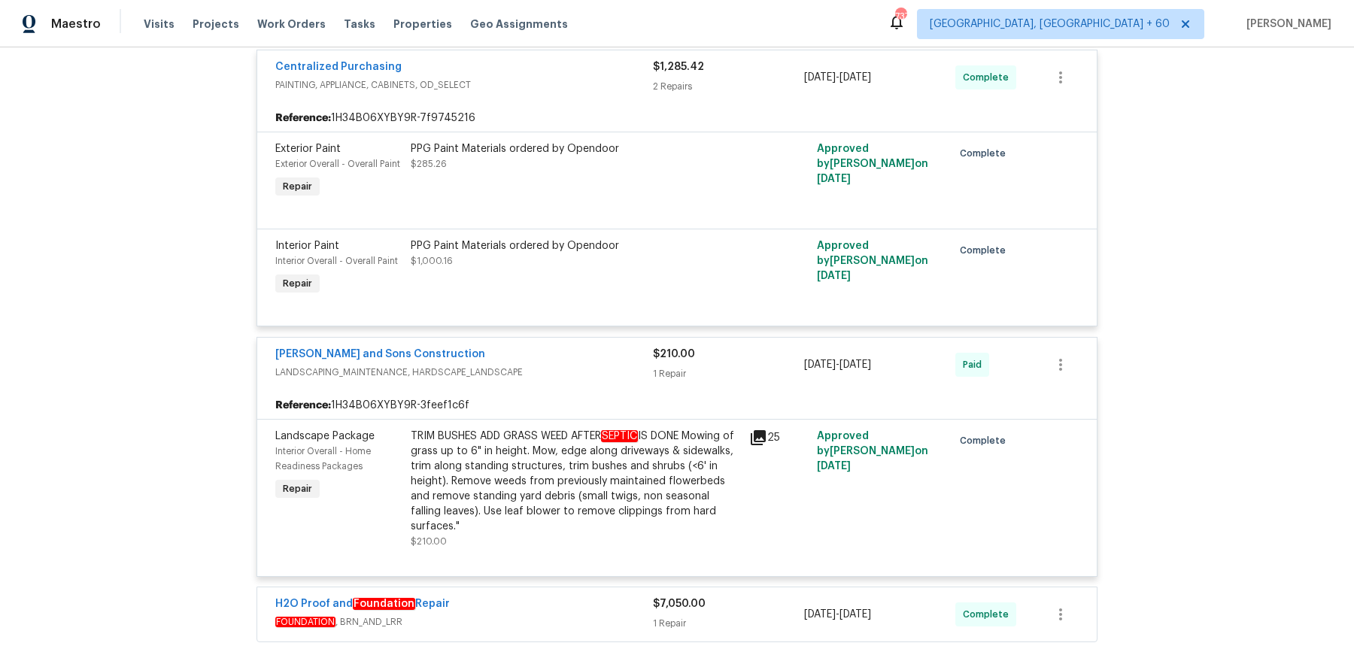
scroll to position [5342, 0]
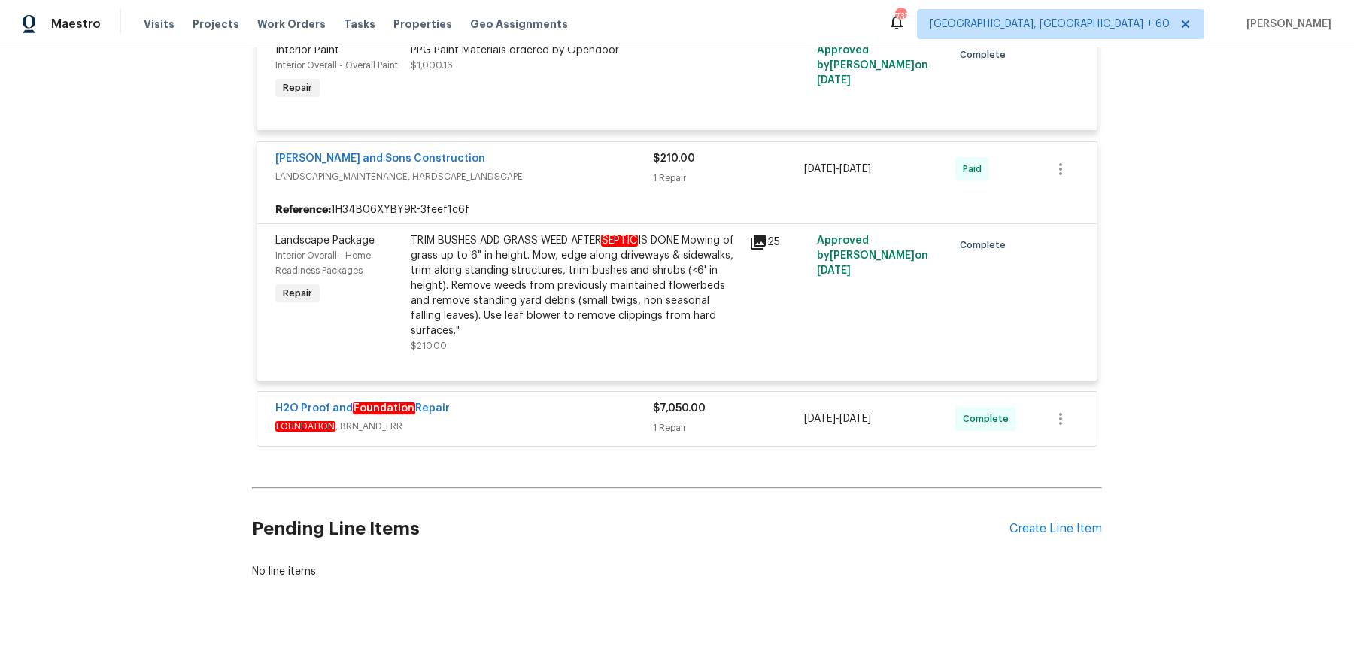
click at [609, 419] on span "FOUNDATION , BRN_AND_LRR" at bounding box center [464, 426] width 378 height 15
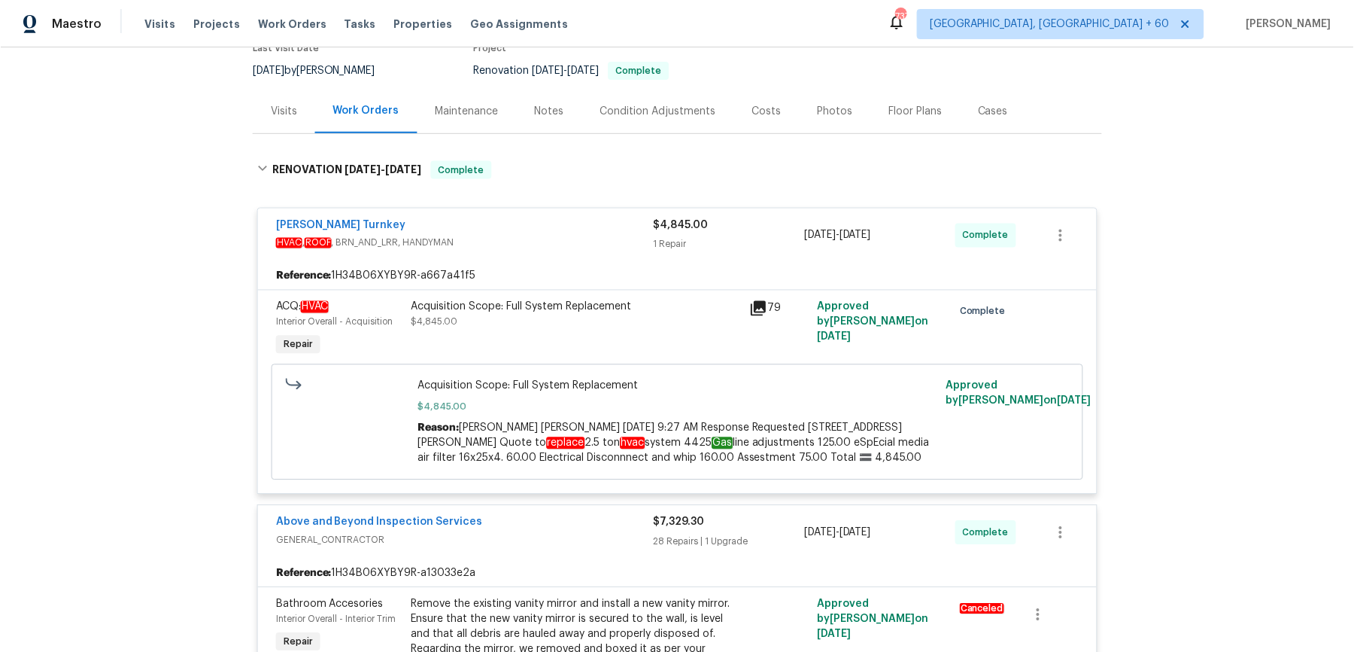
scroll to position [0, 0]
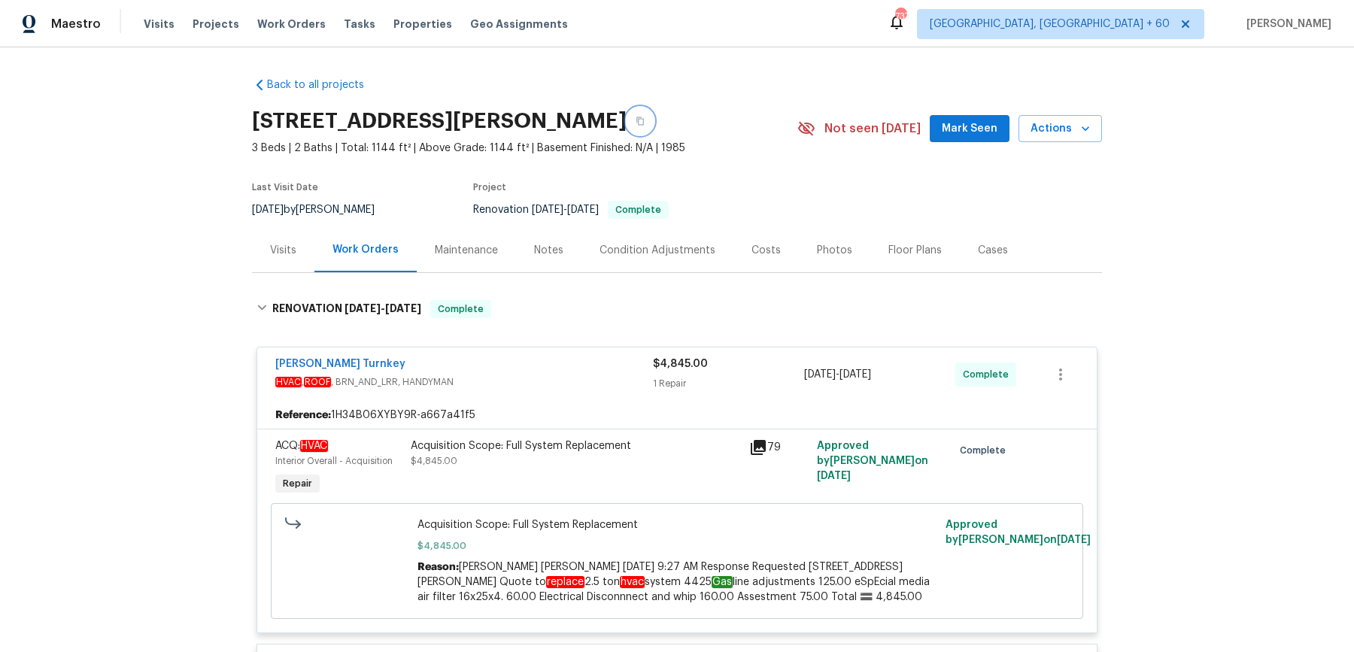
click at [636, 118] on icon "button" at bounding box center [640, 121] width 8 height 8
click at [627, 121] on button "button" at bounding box center [640, 121] width 27 height 27
click at [627, 120] on button "button" at bounding box center [640, 121] width 27 height 27
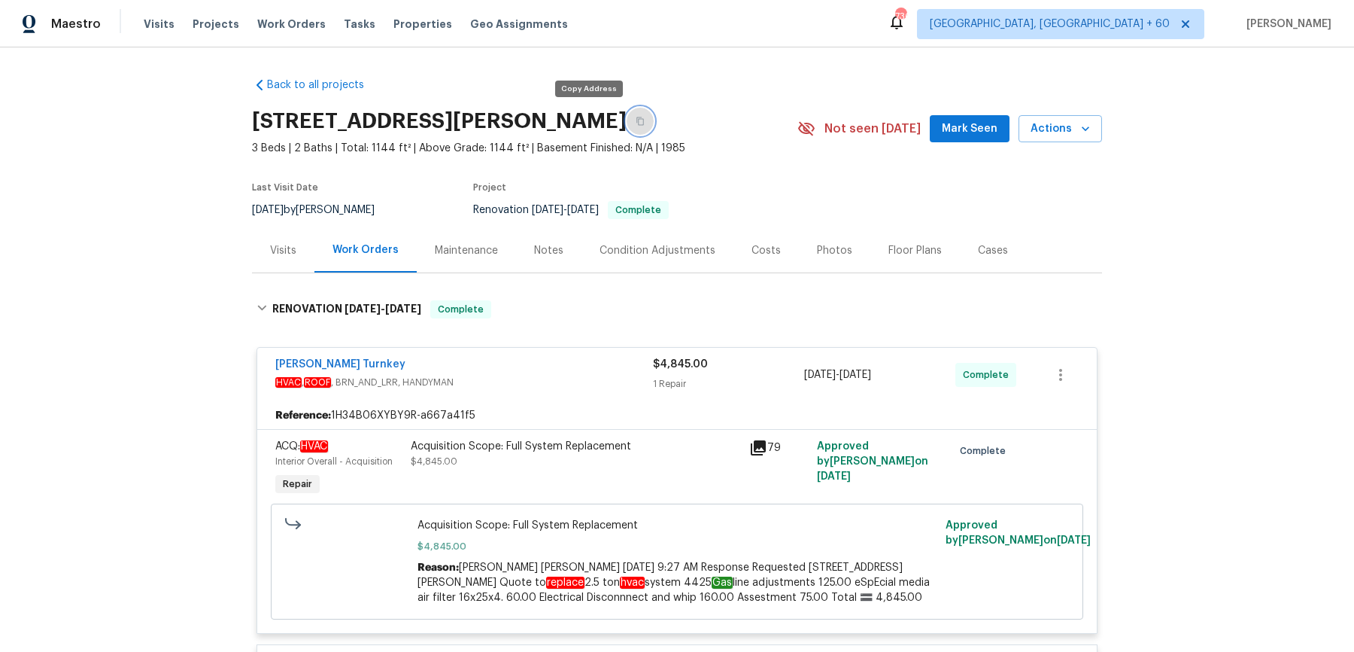
click at [627, 120] on button "button" at bounding box center [640, 121] width 27 height 27
click at [627, 114] on button "button" at bounding box center [640, 121] width 27 height 27
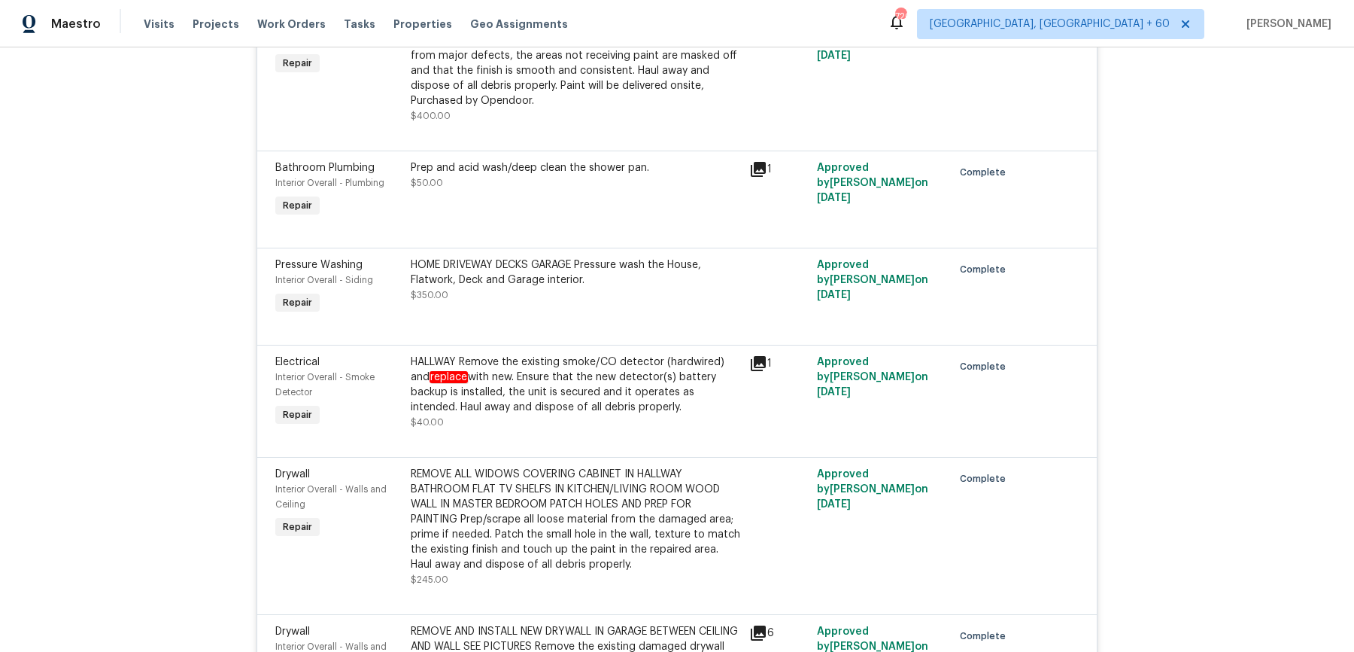
scroll to position [1882, 0]
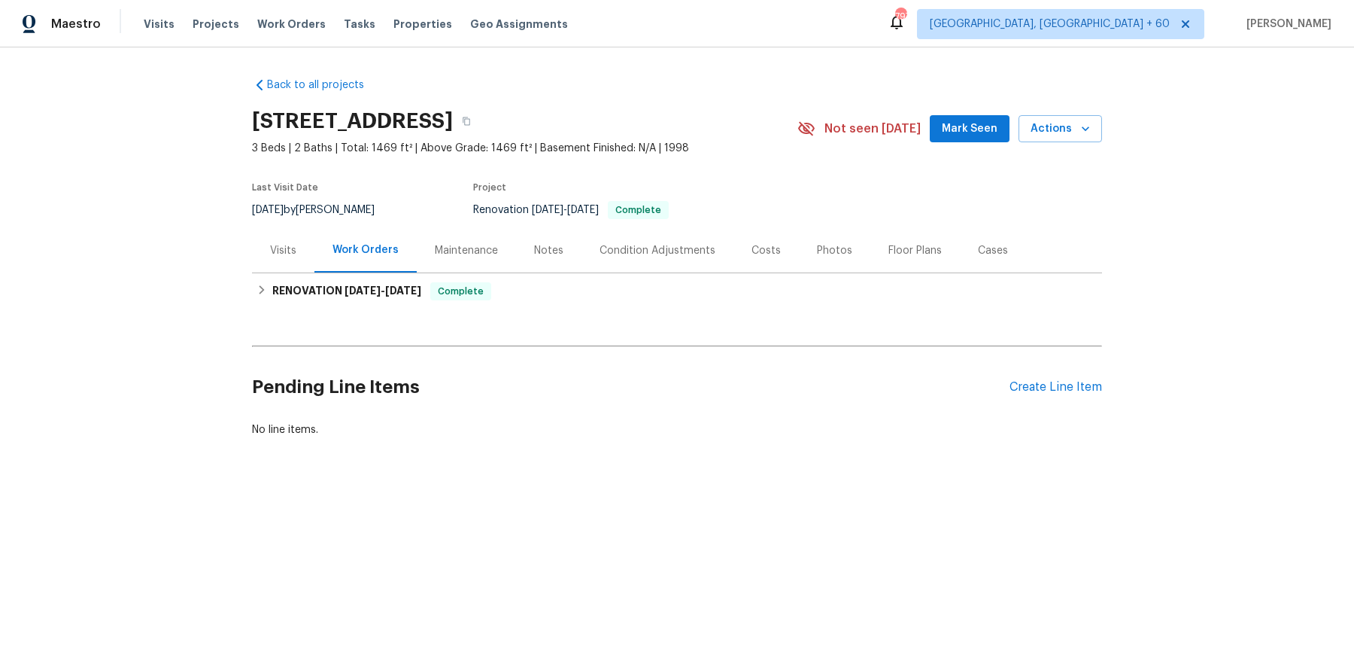
click at [292, 252] on div "Visits" at bounding box center [283, 250] width 26 height 15
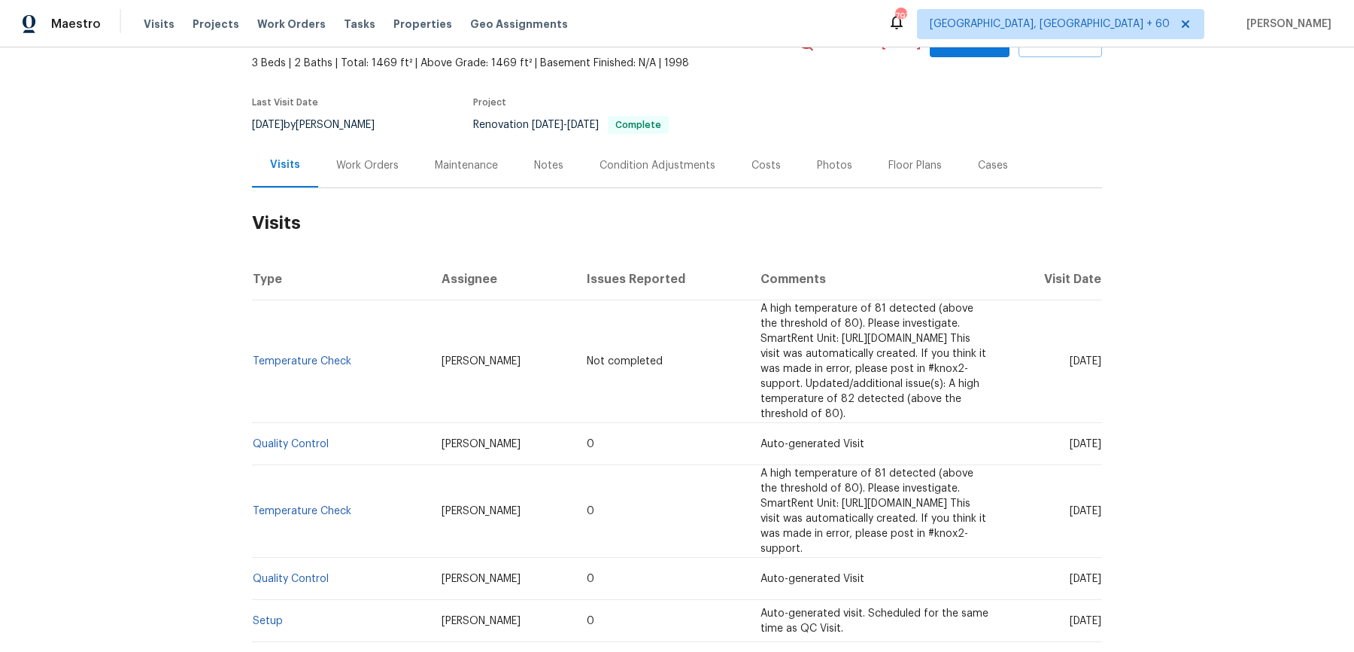
scroll to position [275, 0]
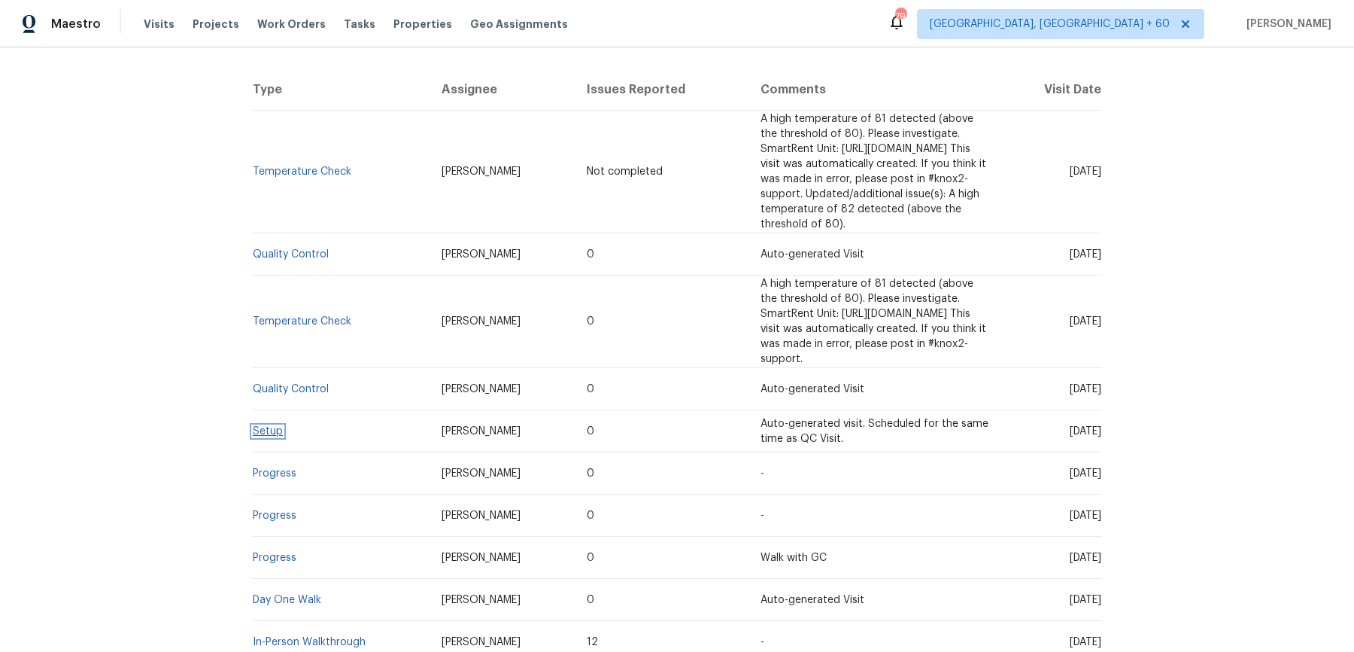
click at [270, 426] on link "Setup" at bounding box center [268, 431] width 30 height 11
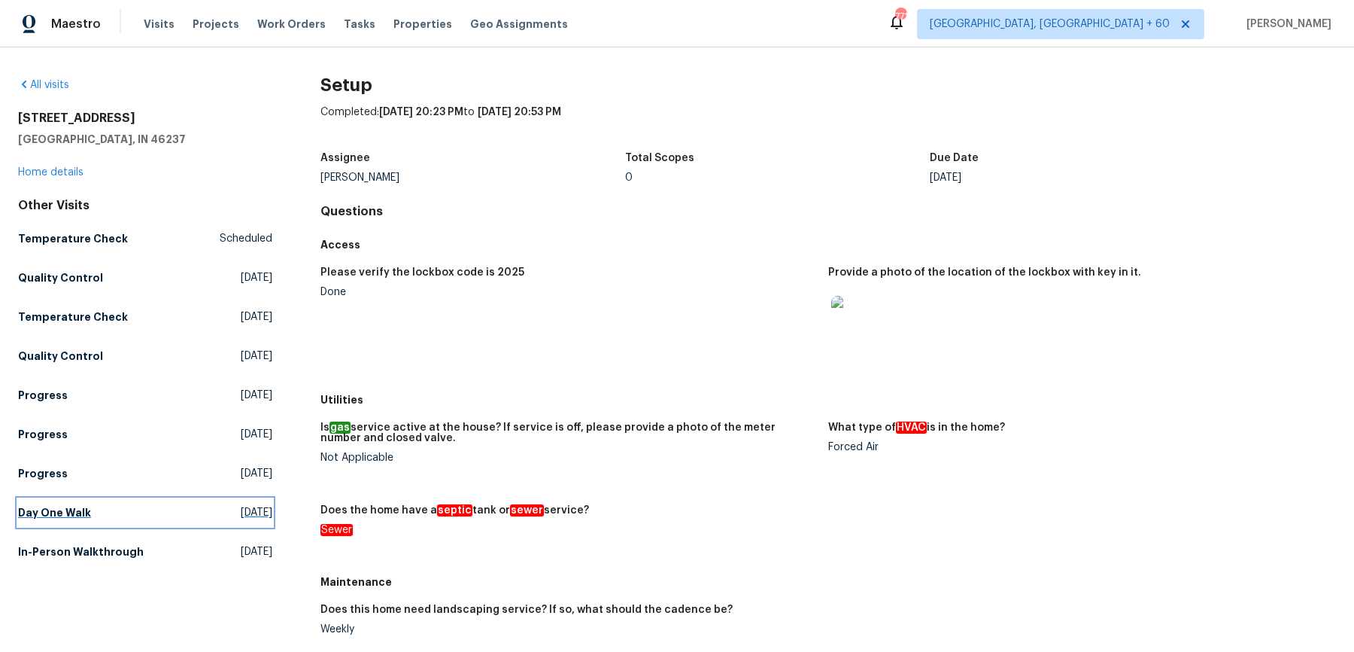
click at [65, 517] on h5 "Day One Walk" at bounding box center [54, 512] width 73 height 15
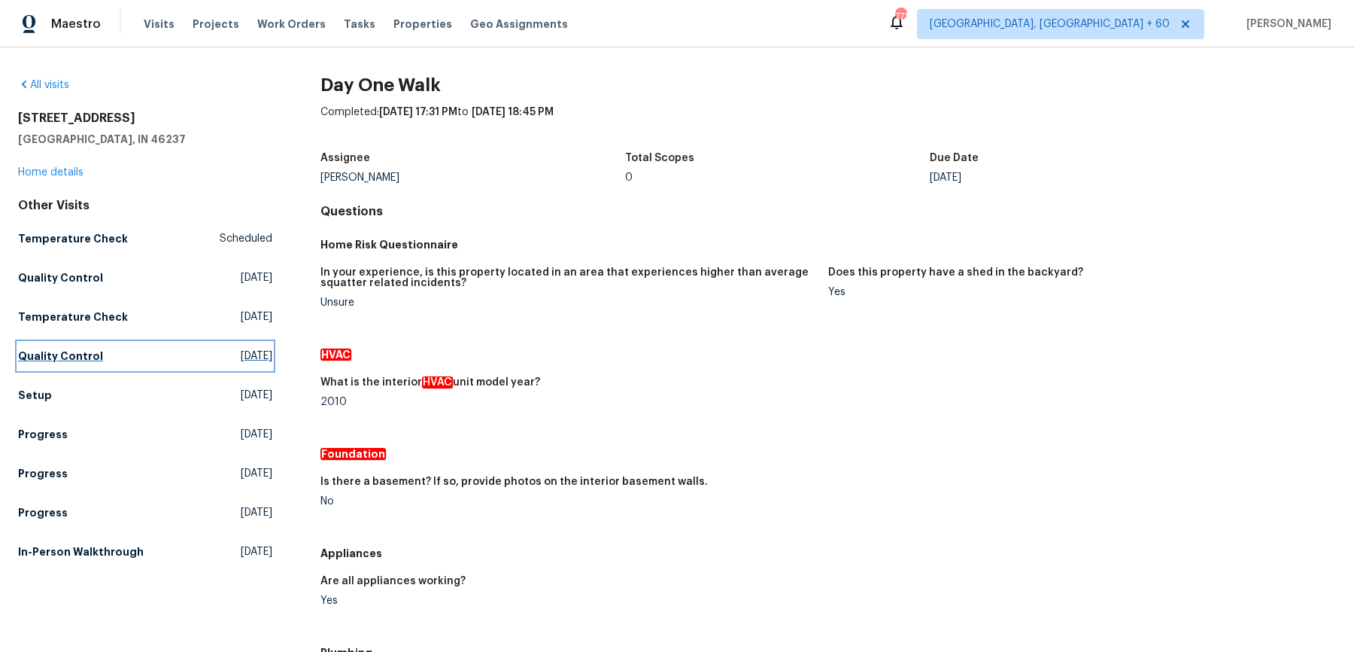
click at [90, 358] on h5 "Quality Control" at bounding box center [60, 355] width 85 height 15
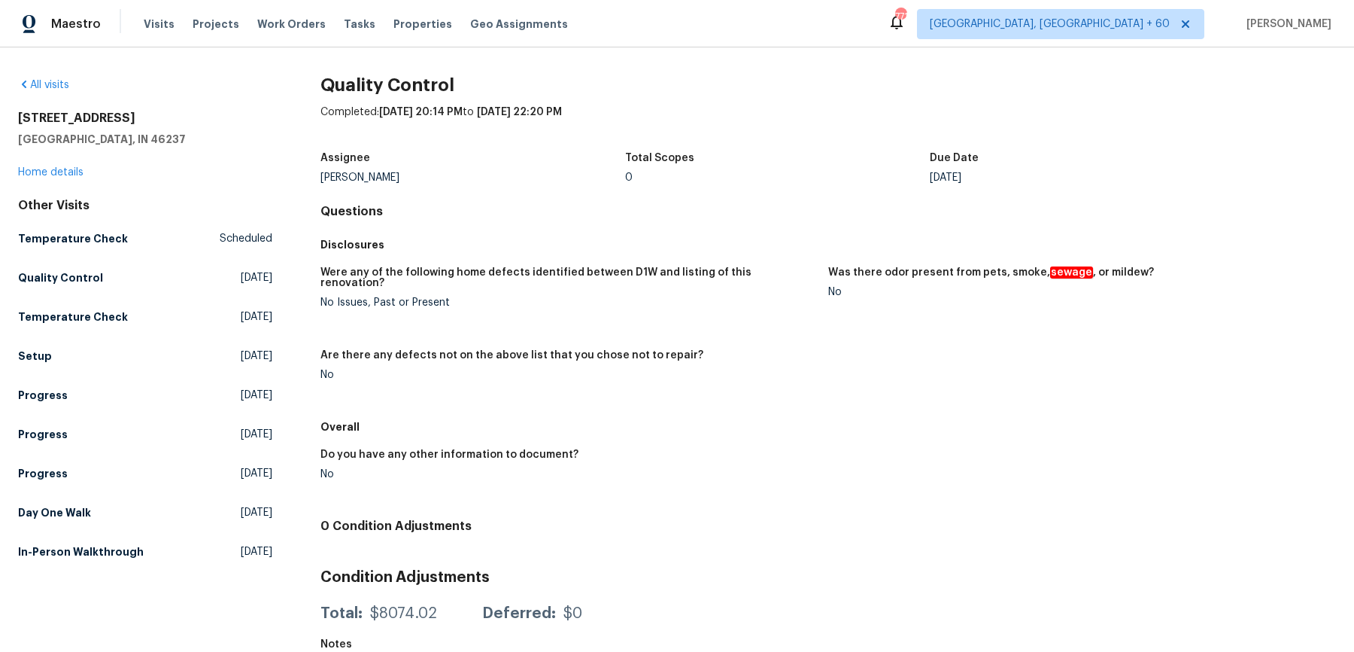
scroll to position [15, 0]
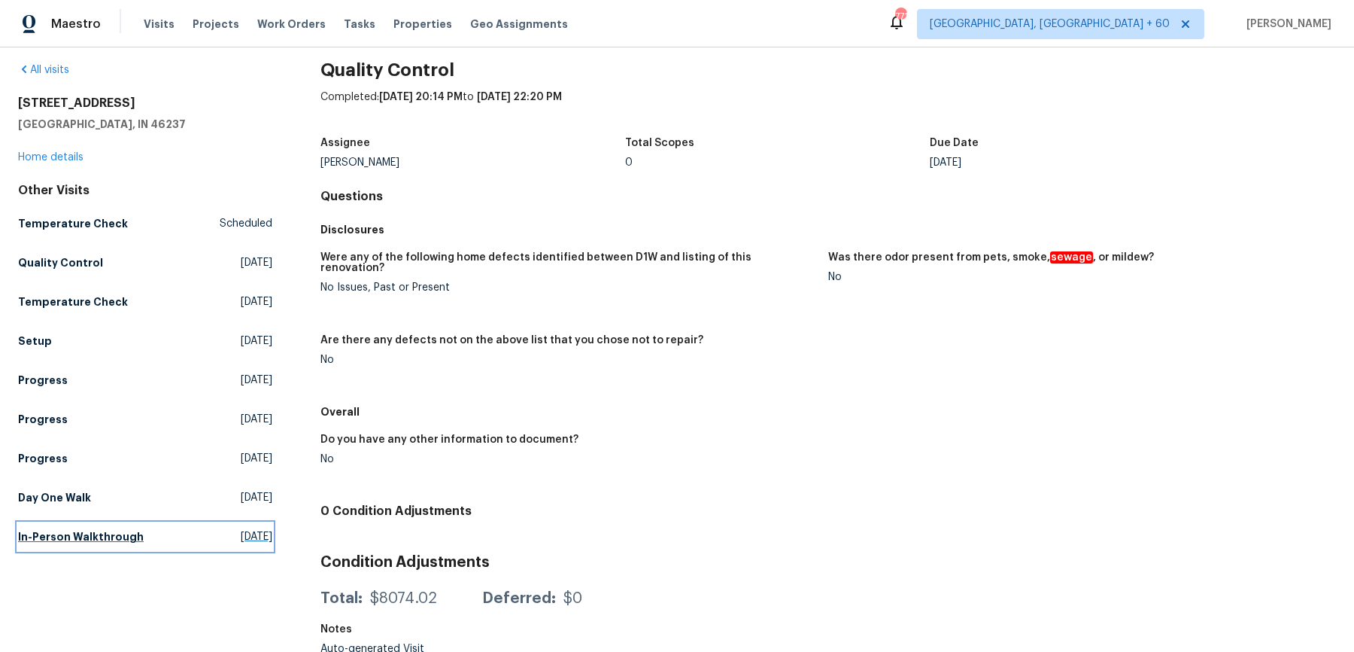
click at [104, 537] on h5 "In-Person Walkthrough" at bounding box center [81, 536] width 126 height 15
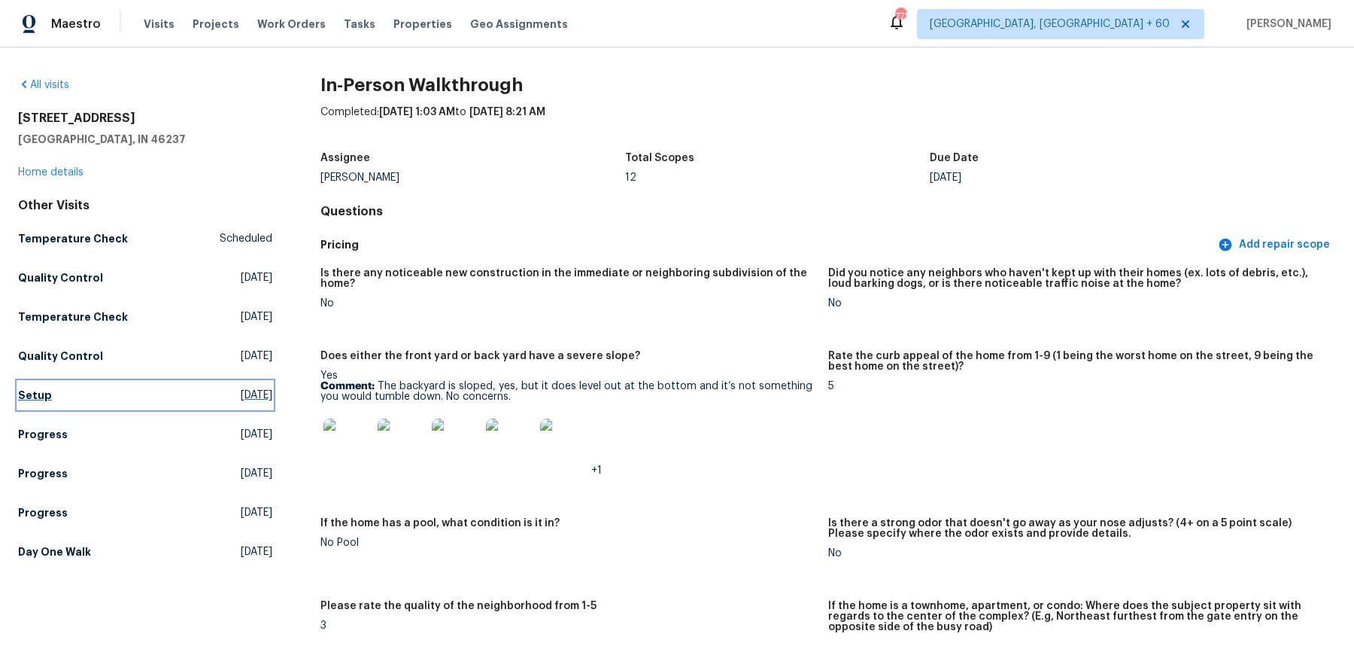
click at [34, 390] on h5 "Setup" at bounding box center [35, 394] width 34 height 15
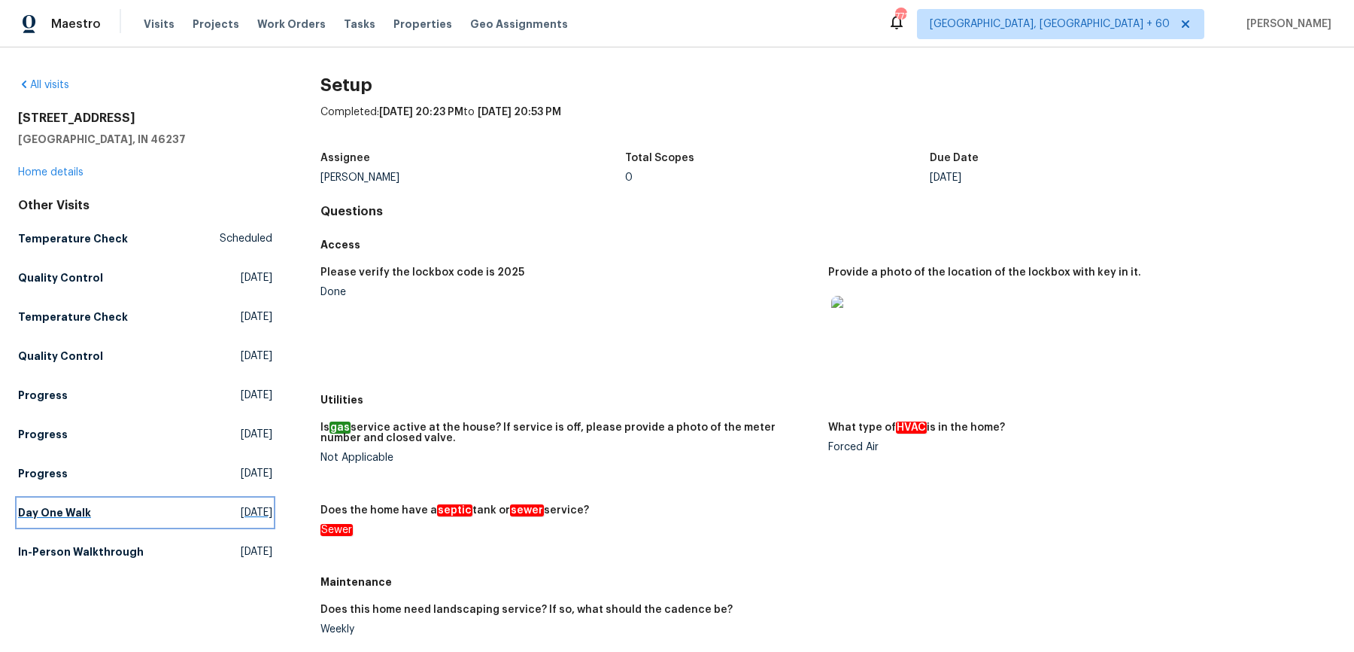
click at [64, 518] on h5 "Day One Walk" at bounding box center [54, 512] width 73 height 15
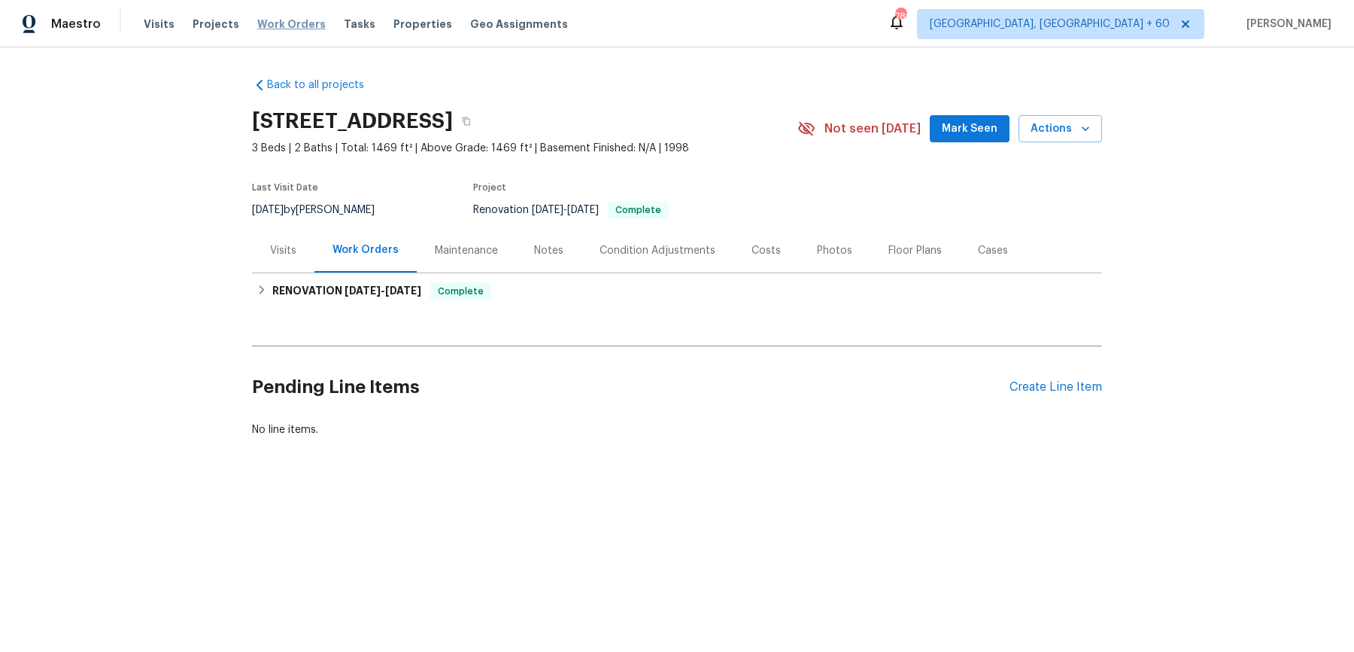
click at [286, 19] on span "Work Orders" at bounding box center [291, 24] width 68 height 15
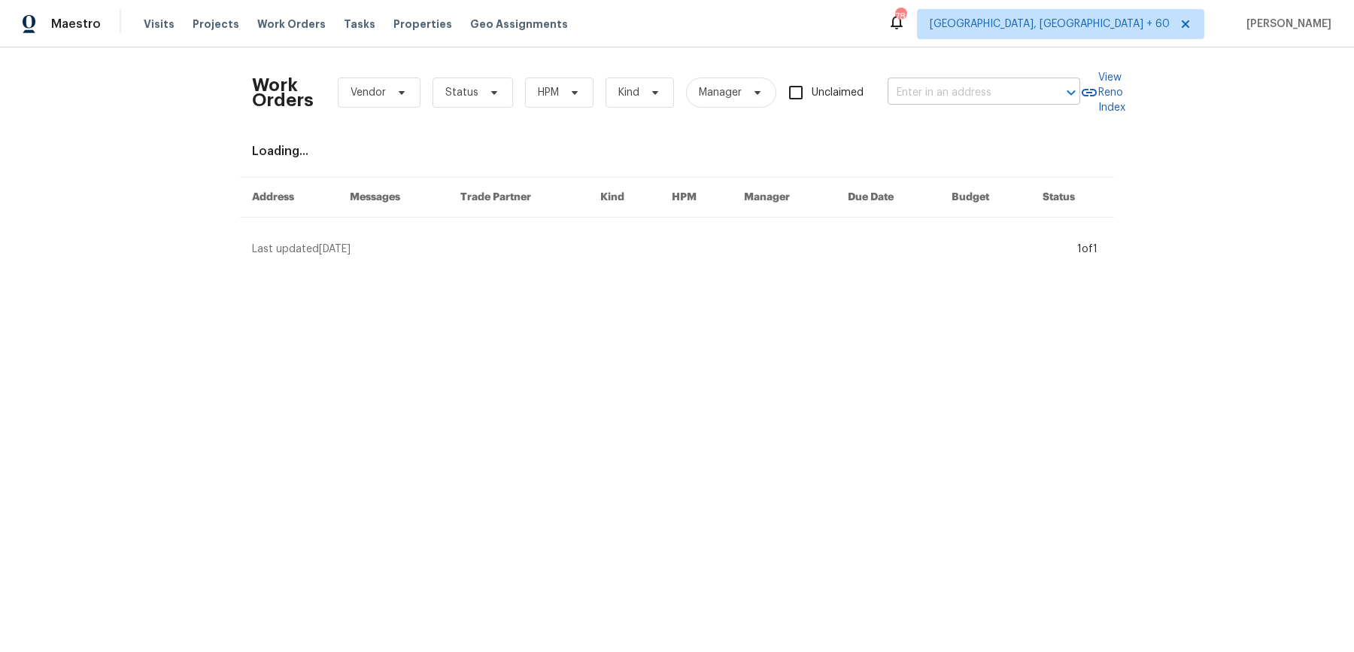
click at [952, 84] on input "text" at bounding box center [963, 92] width 150 height 23
paste input "[STREET_ADDRESS][PERSON_NAME]"
type input "[STREET_ADDRESS][PERSON_NAME]"
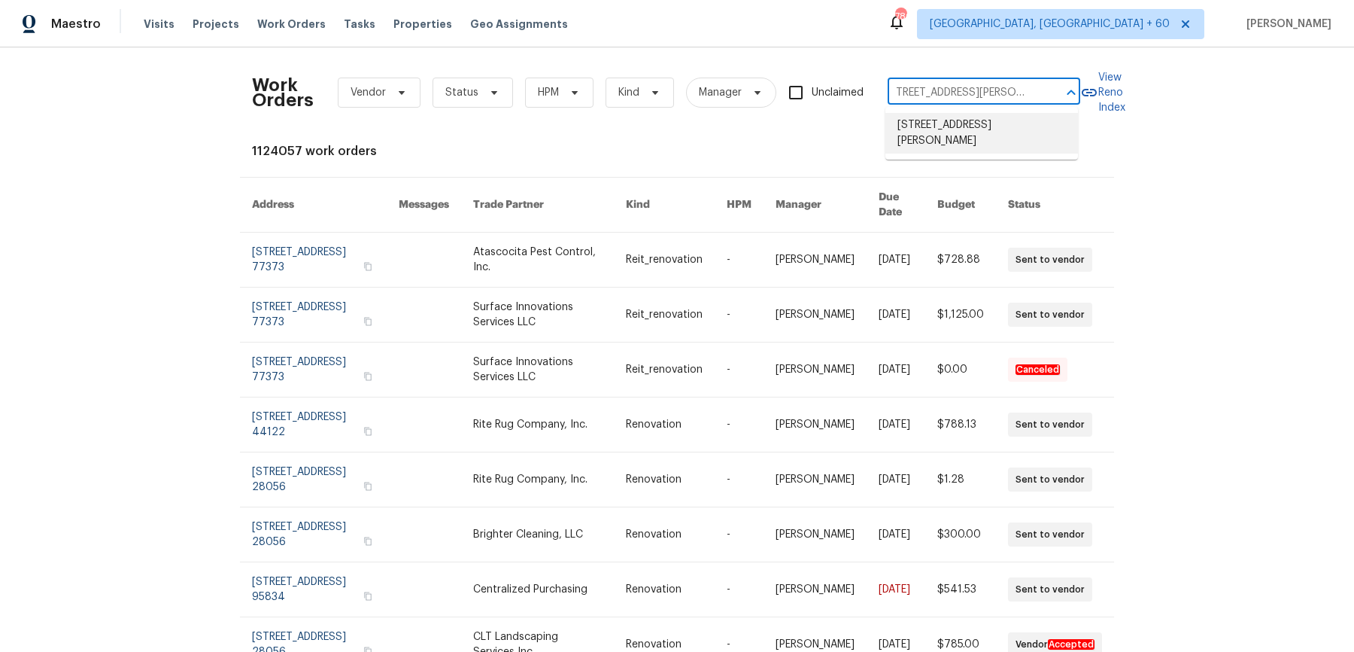
click at [954, 120] on li "[STREET_ADDRESS][PERSON_NAME]" at bounding box center [982, 133] width 193 height 41
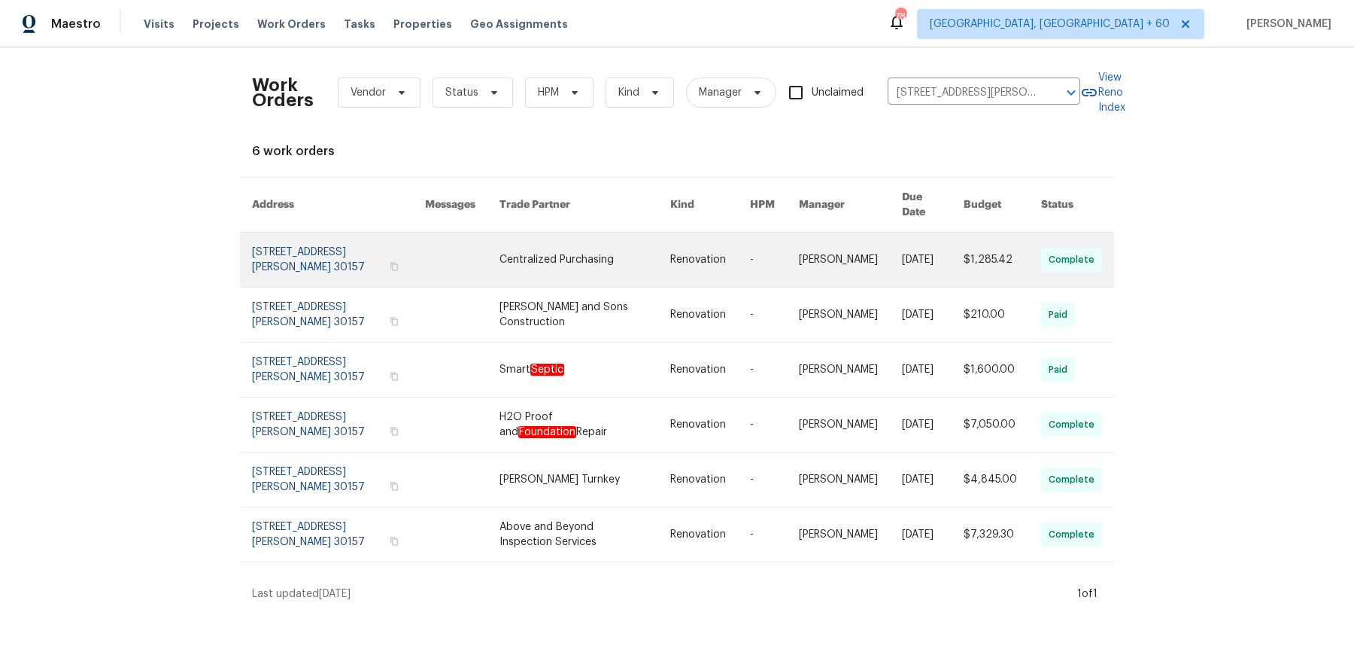
click at [981, 243] on link at bounding box center [1002, 259] width 77 height 54
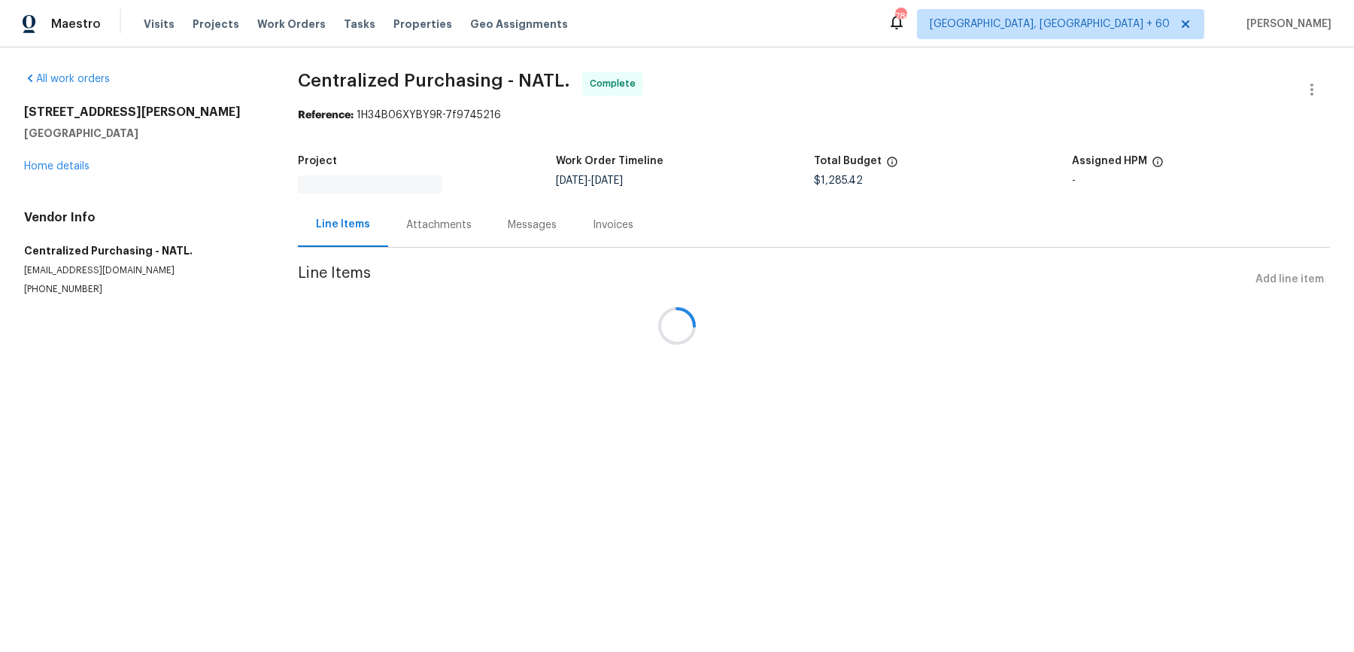
click at [72, 167] on div at bounding box center [677, 326] width 1354 height 652
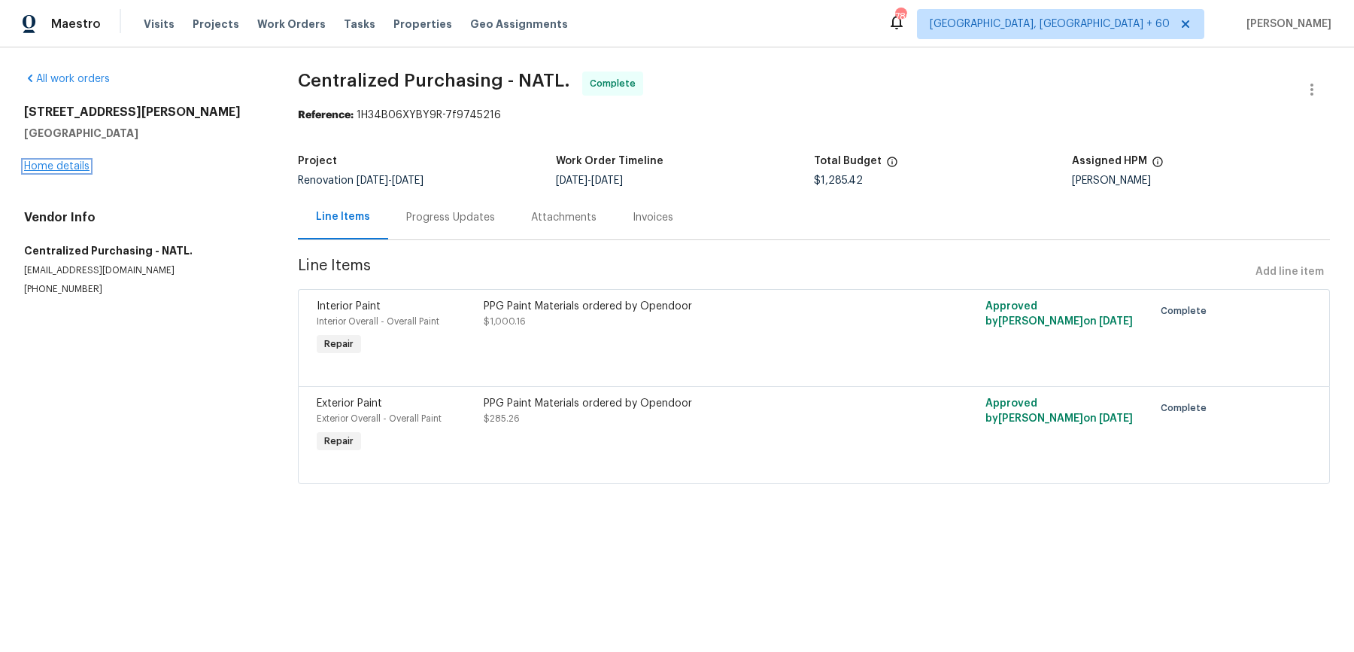
click at [83, 165] on link "Home details" at bounding box center [56, 166] width 65 height 11
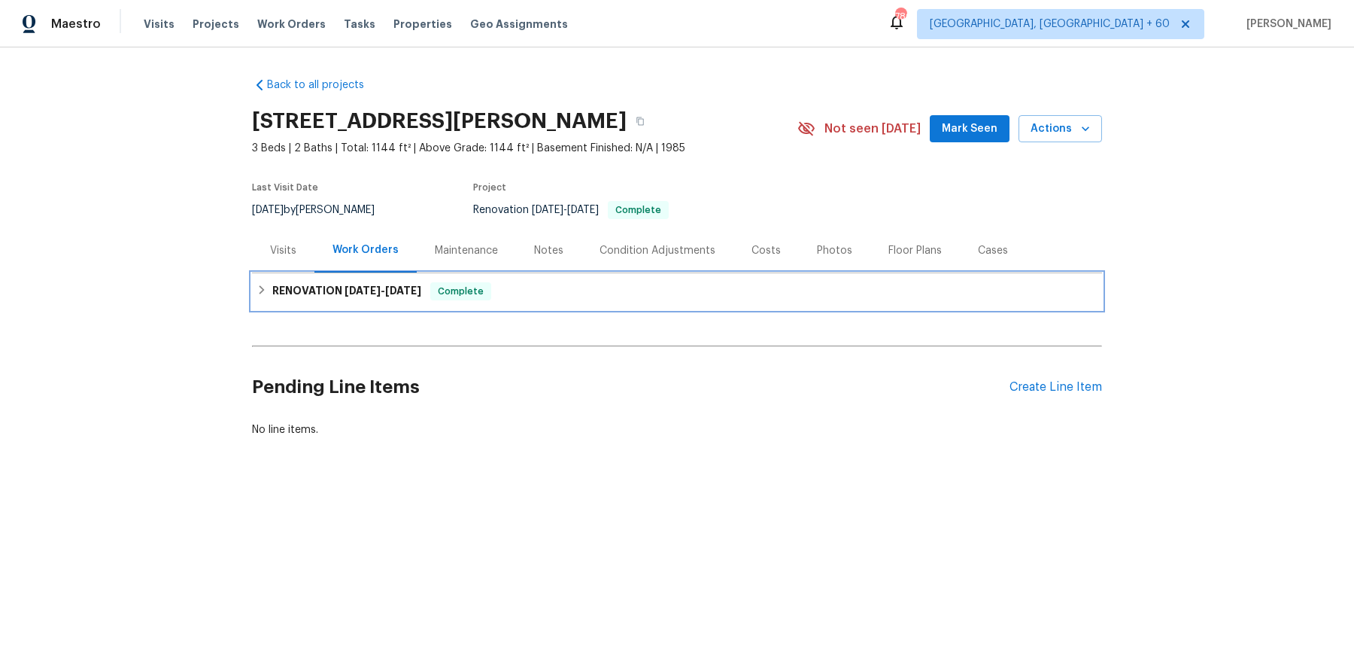
click at [604, 293] on div "RENOVATION [DATE] - [DATE] Complete" at bounding box center [677, 291] width 841 height 18
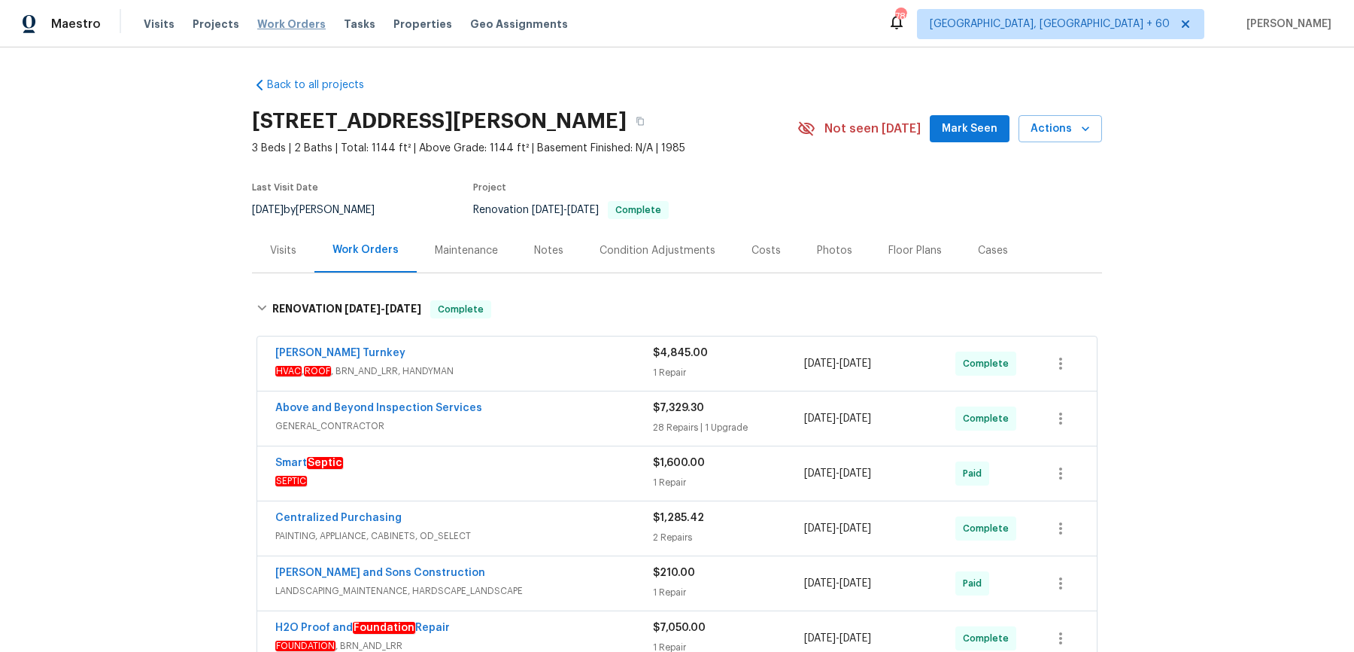
click at [298, 29] on span "Work Orders" at bounding box center [291, 24] width 68 height 15
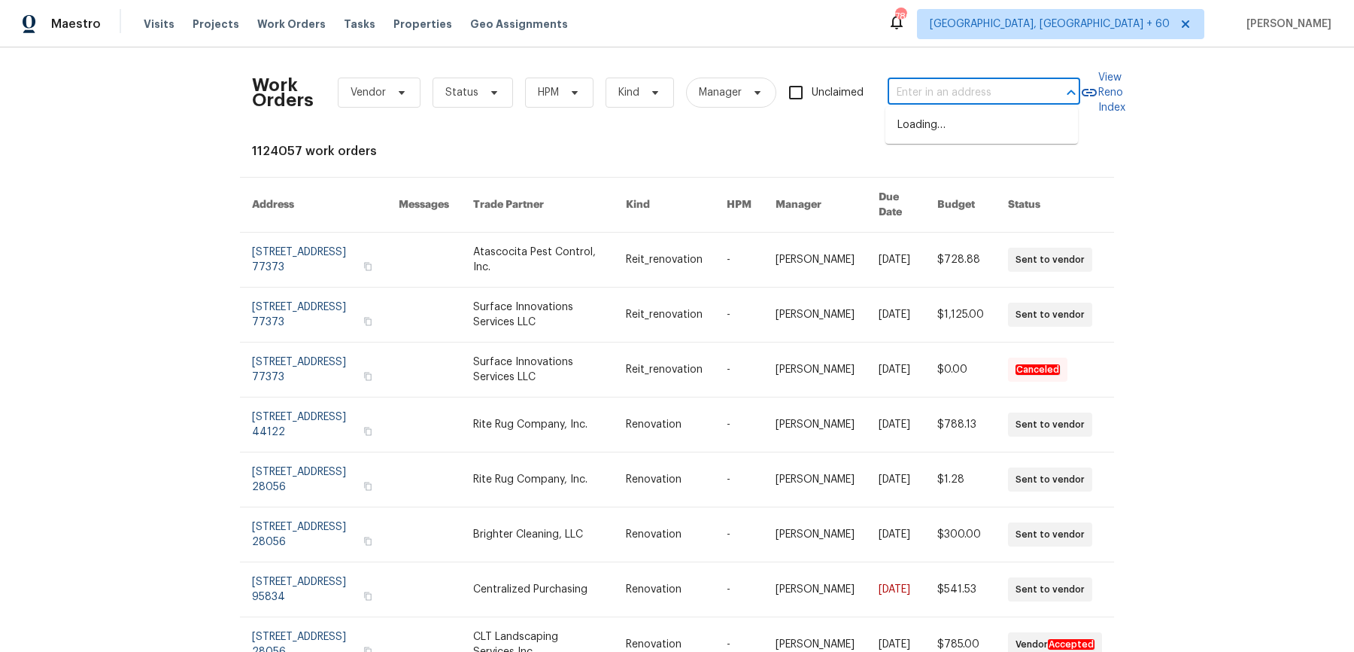
click at [988, 103] on body "Maestro Visits Projects Work Orders Tasks Properties Geo Assignments 780 [GEOGR…" at bounding box center [677, 326] width 1354 height 652
paste input "[STREET_ADDRESS]"
type input "[STREET_ADDRESS]"
click at [984, 121] on li "[STREET_ADDRESS][PERSON_NAME]" at bounding box center [982, 133] width 193 height 41
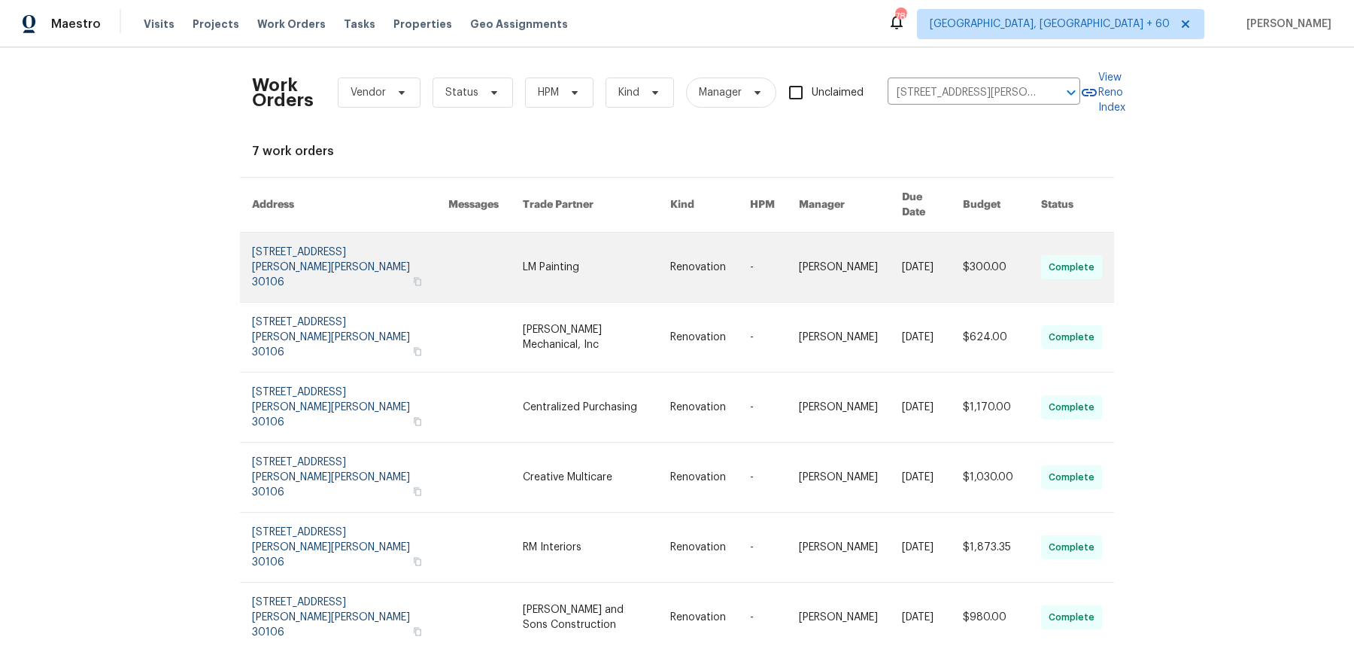
click at [727, 244] on link at bounding box center [710, 266] width 80 height 69
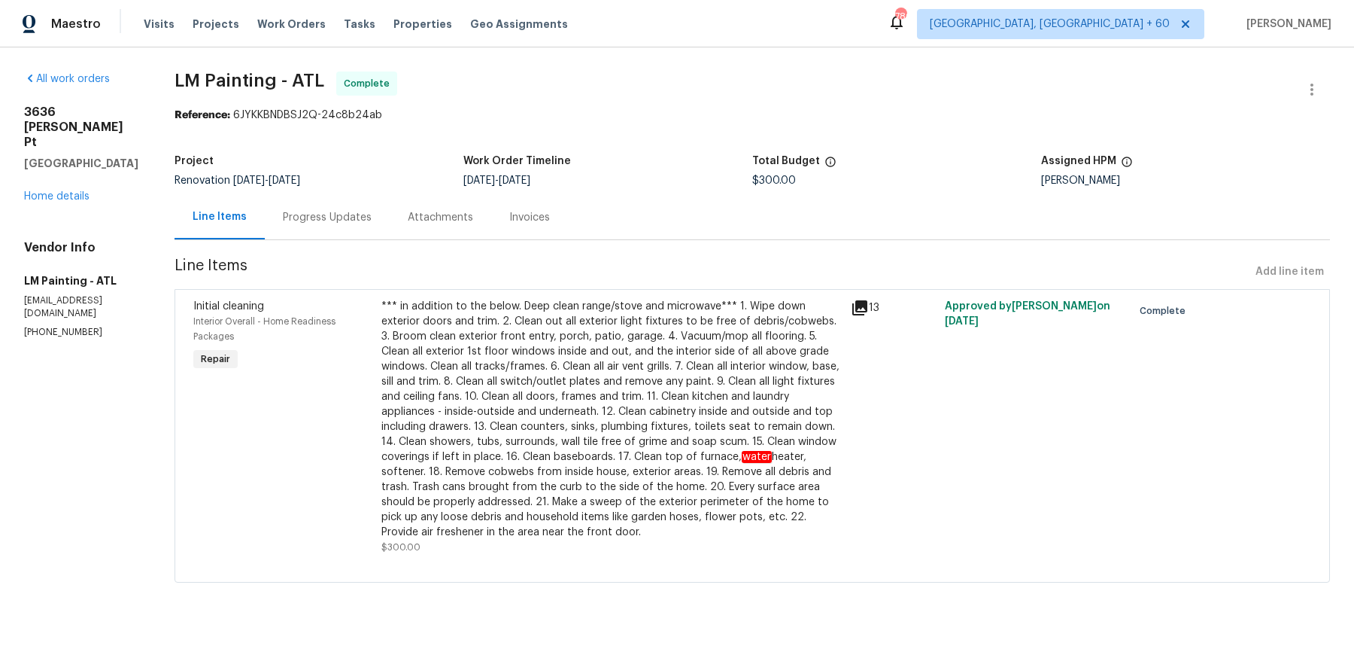
click at [75, 156] on div "[STREET_ADDRESS] Home details" at bounding box center [81, 154] width 114 height 99
click at [74, 191] on link "Home details" at bounding box center [56, 196] width 65 height 11
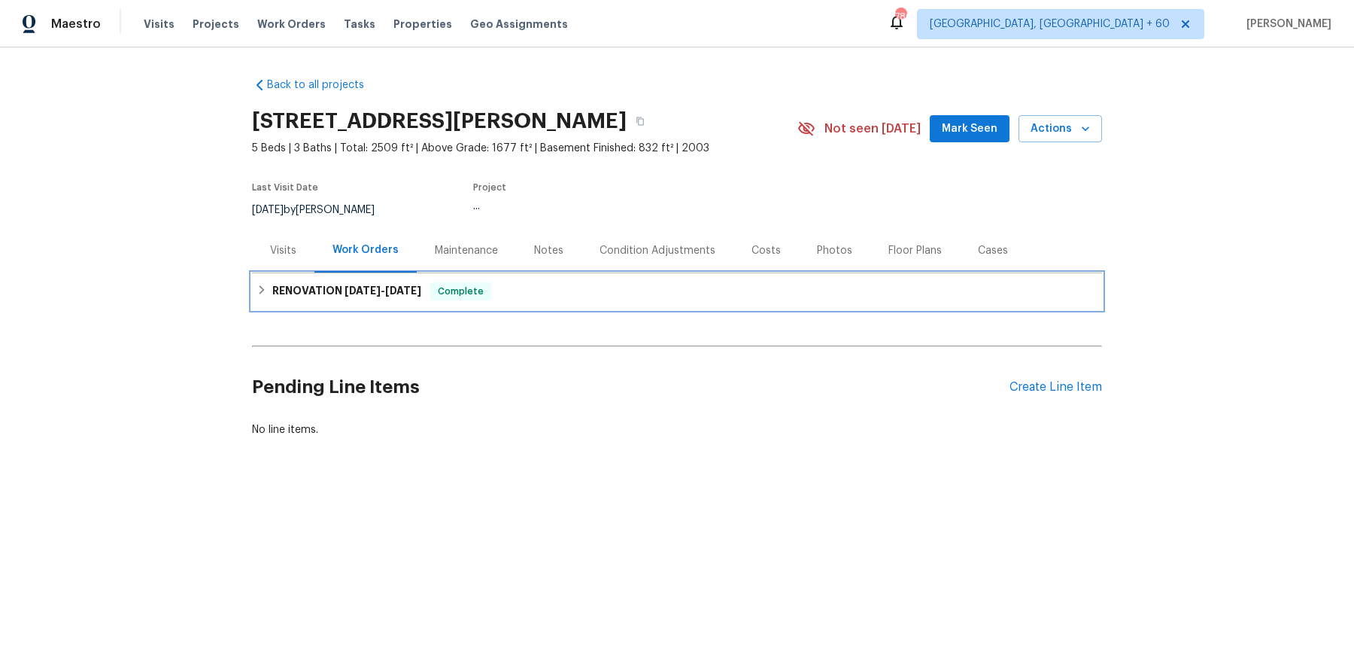
click at [583, 293] on div "RENOVATION [DATE] - [DATE] Complete" at bounding box center [677, 291] width 841 height 18
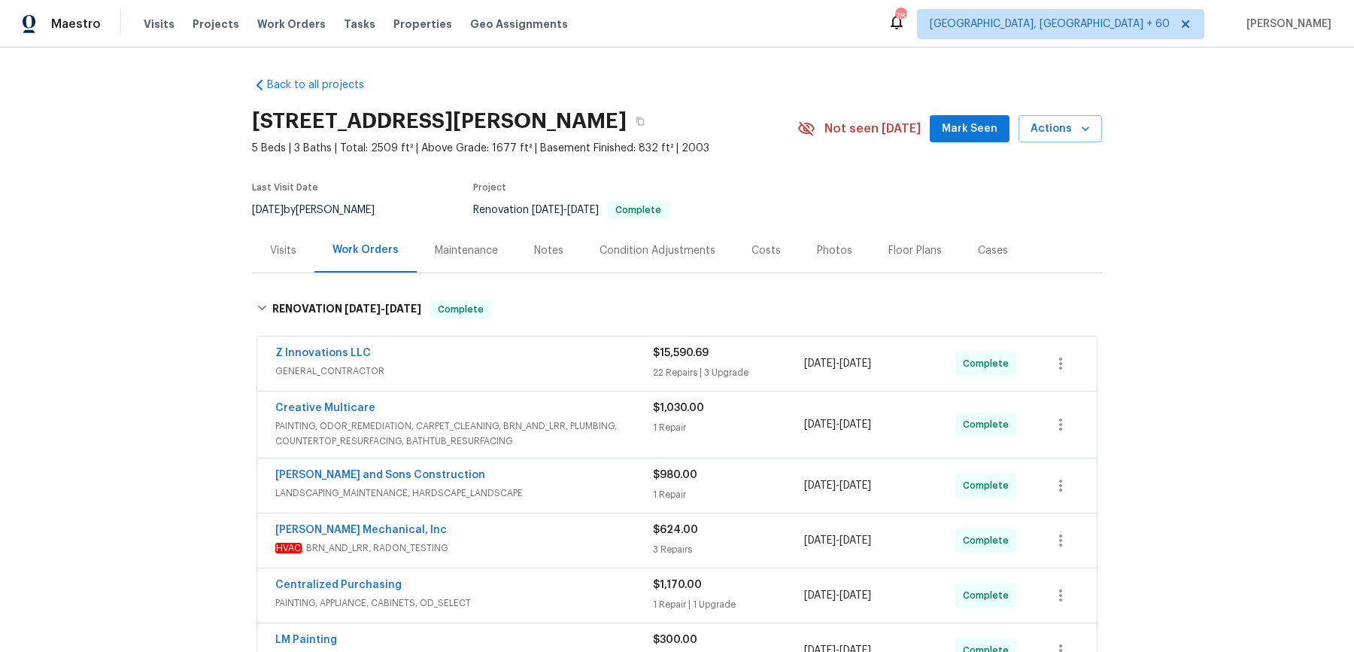
click at [322, 26] on div "Visits Projects Work Orders Tasks Properties Geo Assignments" at bounding box center [365, 24] width 442 height 30
click at [288, 27] on span "Work Orders" at bounding box center [291, 24] width 68 height 15
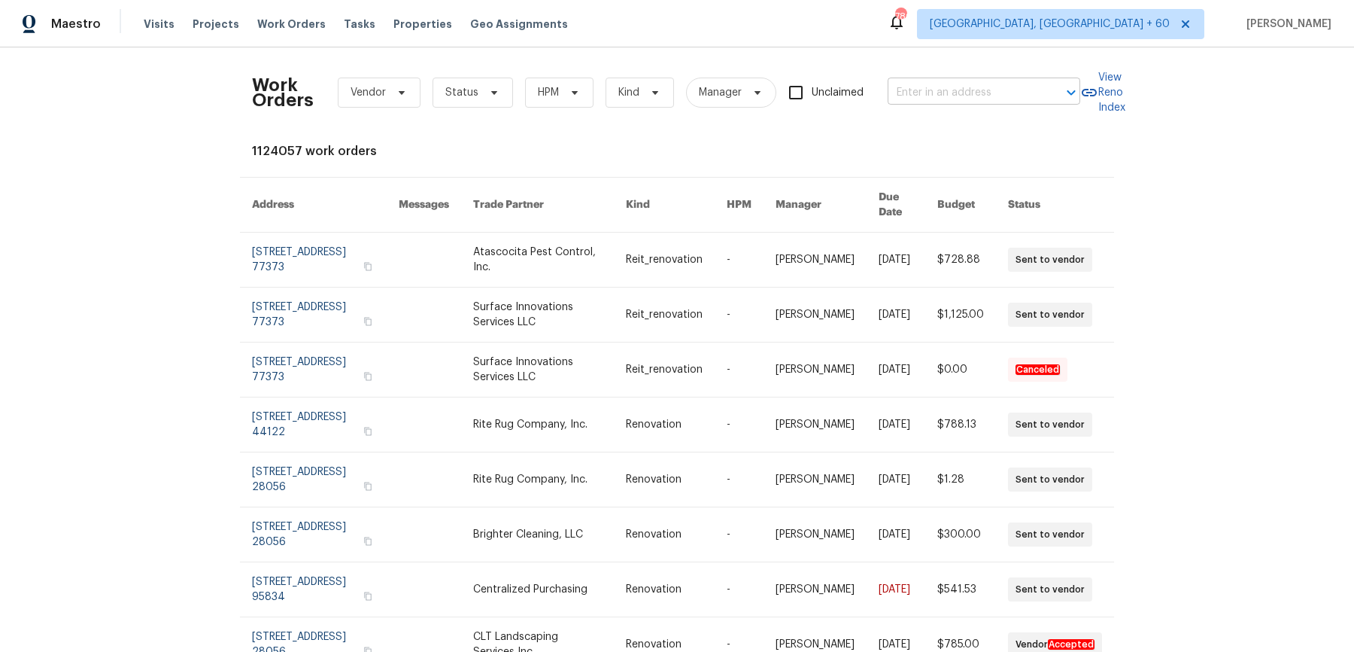
click at [1061, 90] on button "Open" at bounding box center [1071, 92] width 21 height 21
paste input "[STREET_ADDRESS][PERSON_NAME]"
type input "[STREET_ADDRESS][PERSON_NAME]"
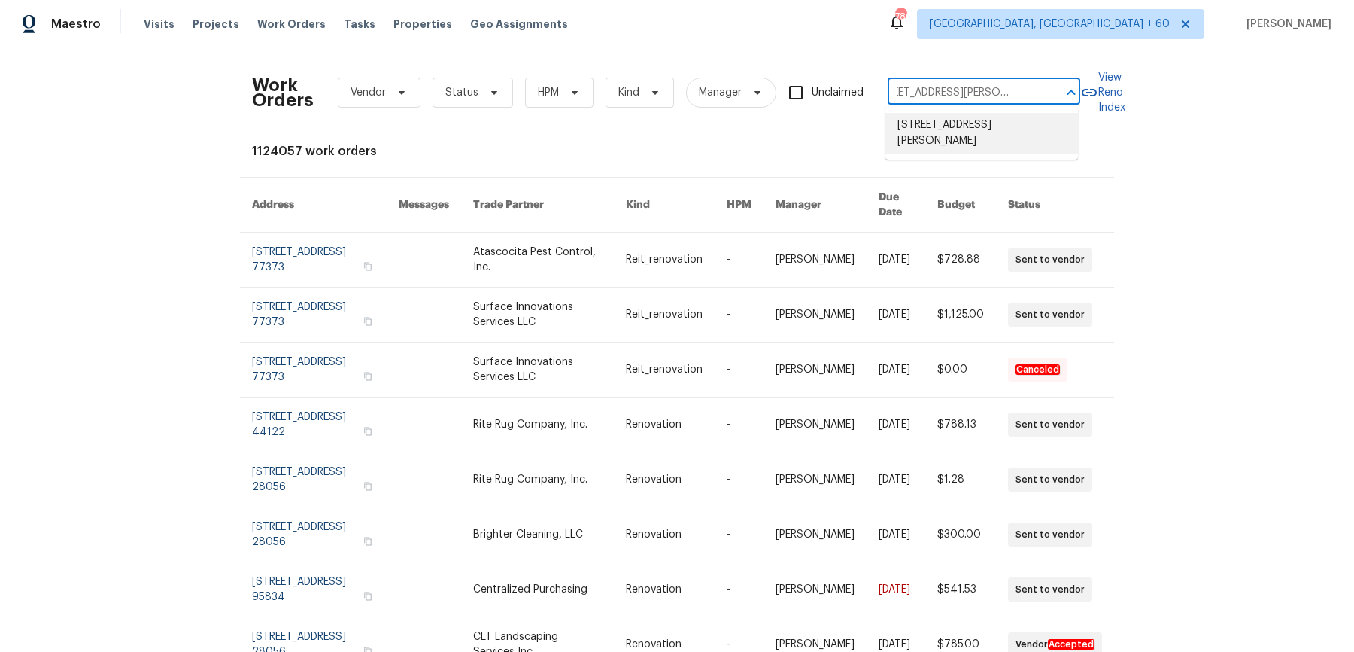
click at [973, 127] on li "[STREET_ADDRESS][PERSON_NAME]" at bounding box center [982, 133] width 193 height 41
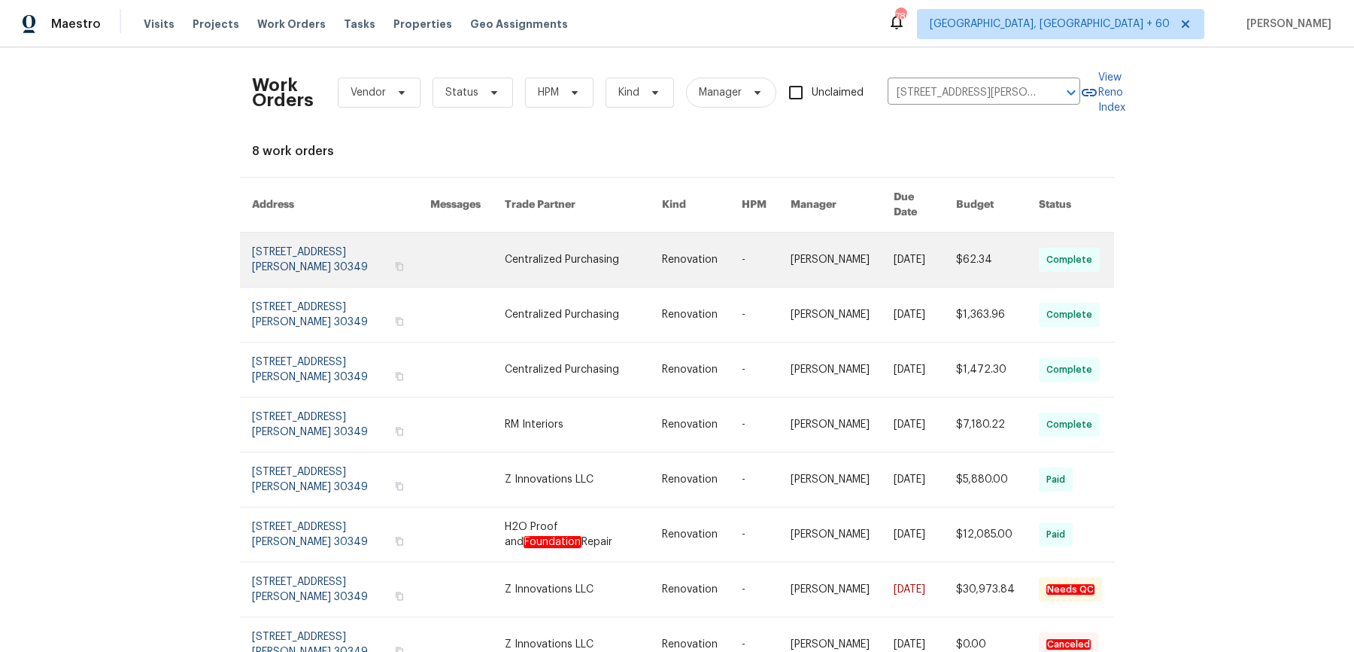
click at [901, 257] on link at bounding box center [925, 259] width 62 height 54
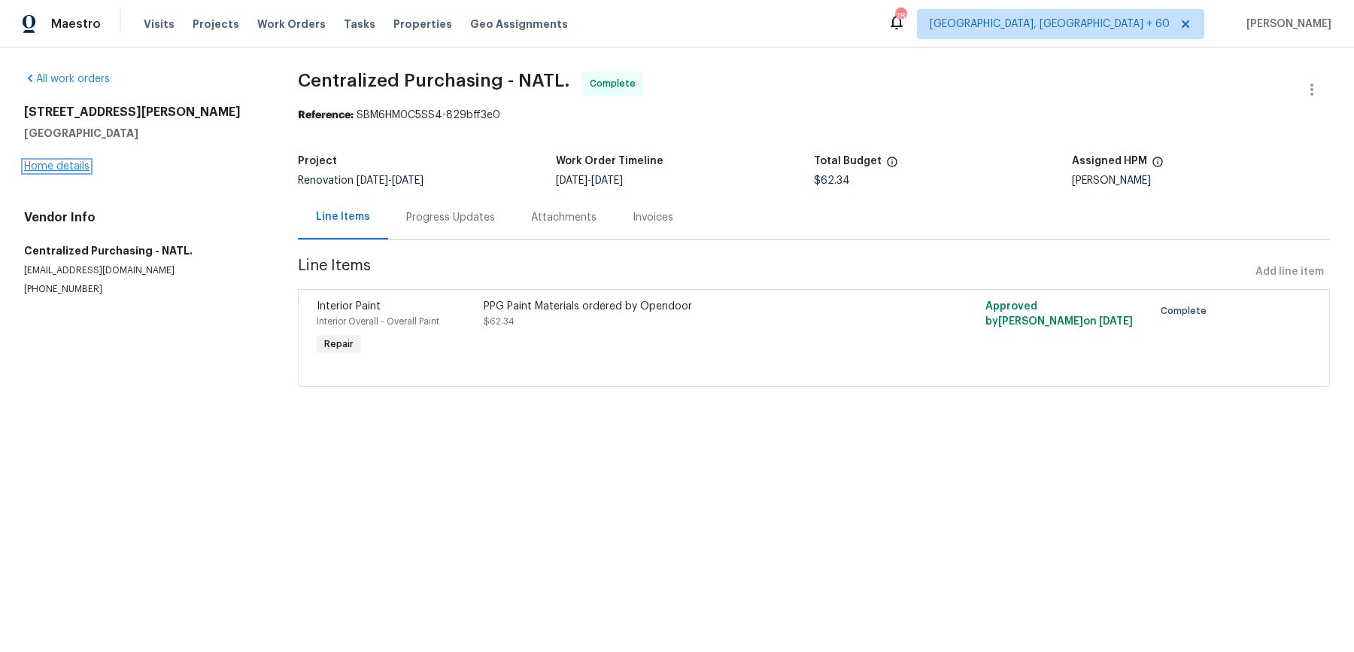
click at [66, 169] on link "Home details" at bounding box center [56, 166] width 65 height 11
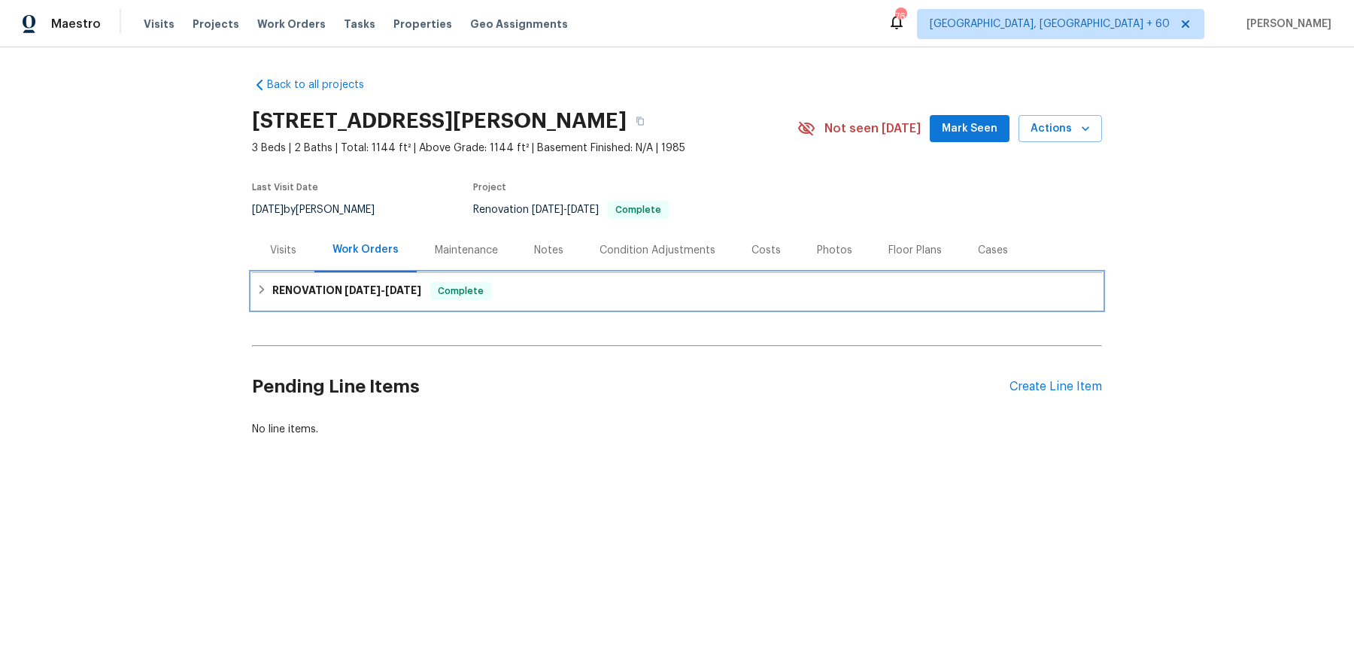
click at [400, 298] on h6 "RENOVATION 9/22/25 - 10/6/25" at bounding box center [346, 291] width 149 height 18
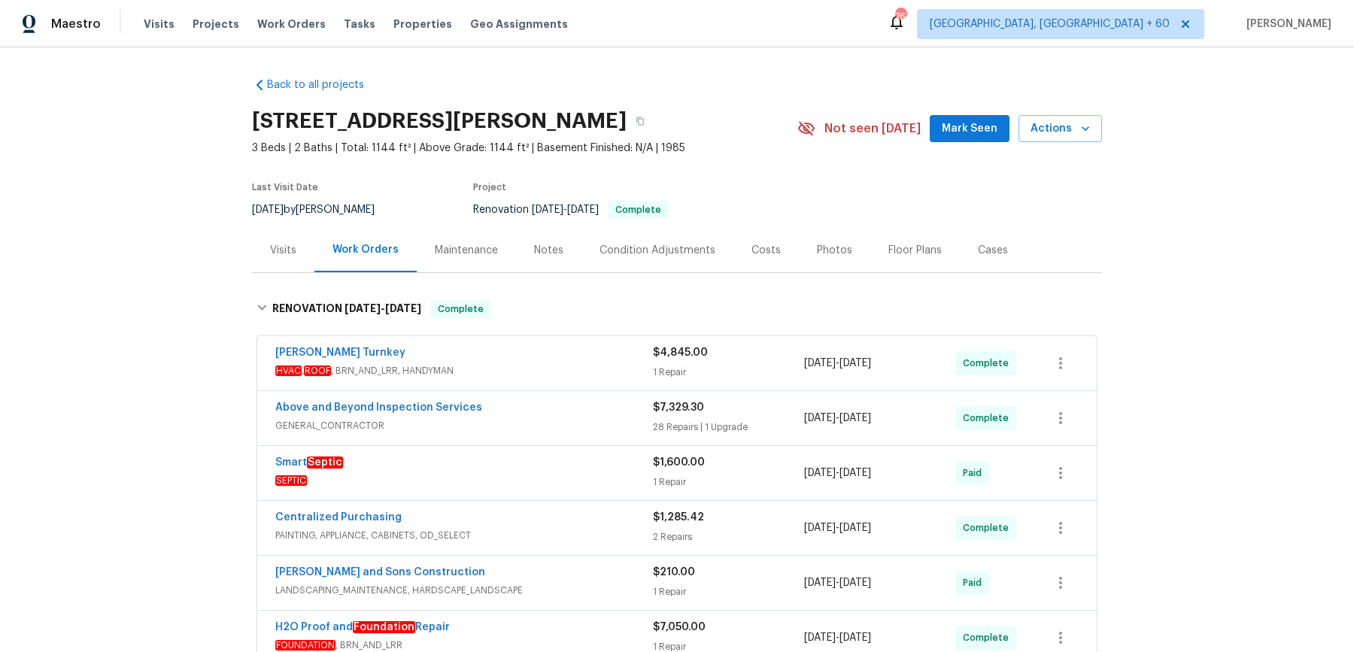
click at [287, 239] on div "Visits" at bounding box center [283, 250] width 62 height 44
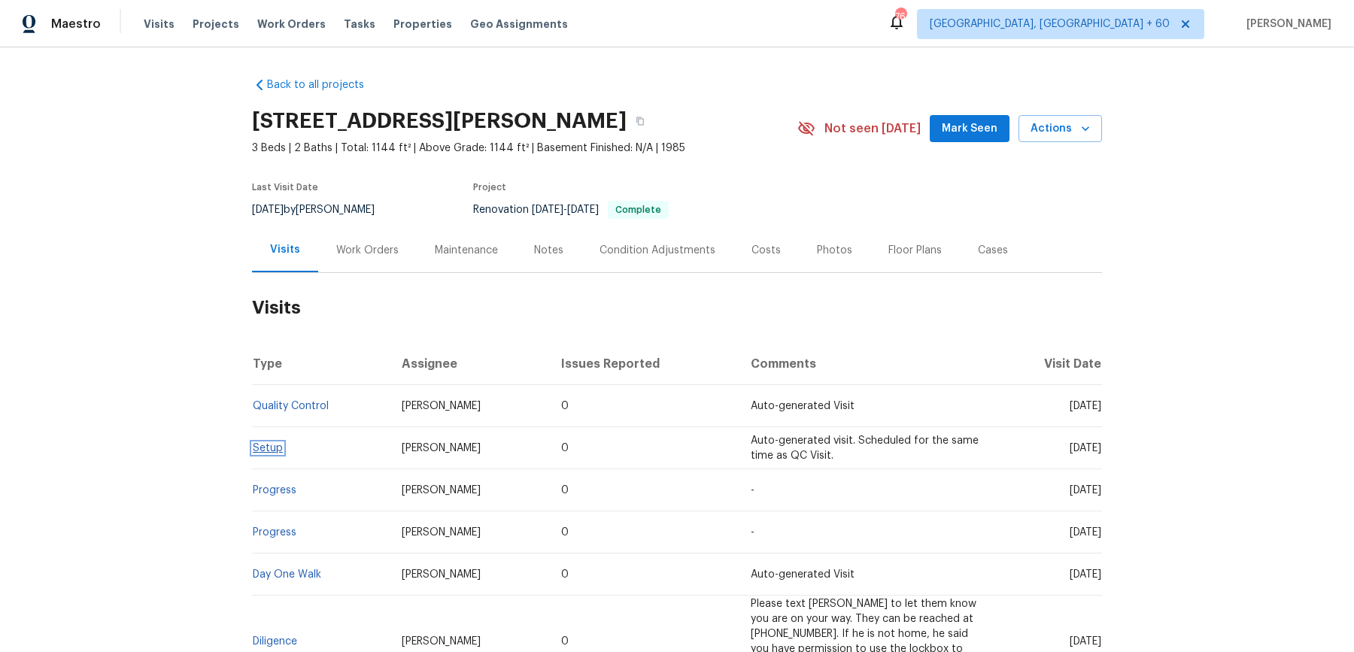
click at [266, 447] on link "Setup" at bounding box center [268, 448] width 30 height 11
